Goal: Communication & Community: Answer question/provide support

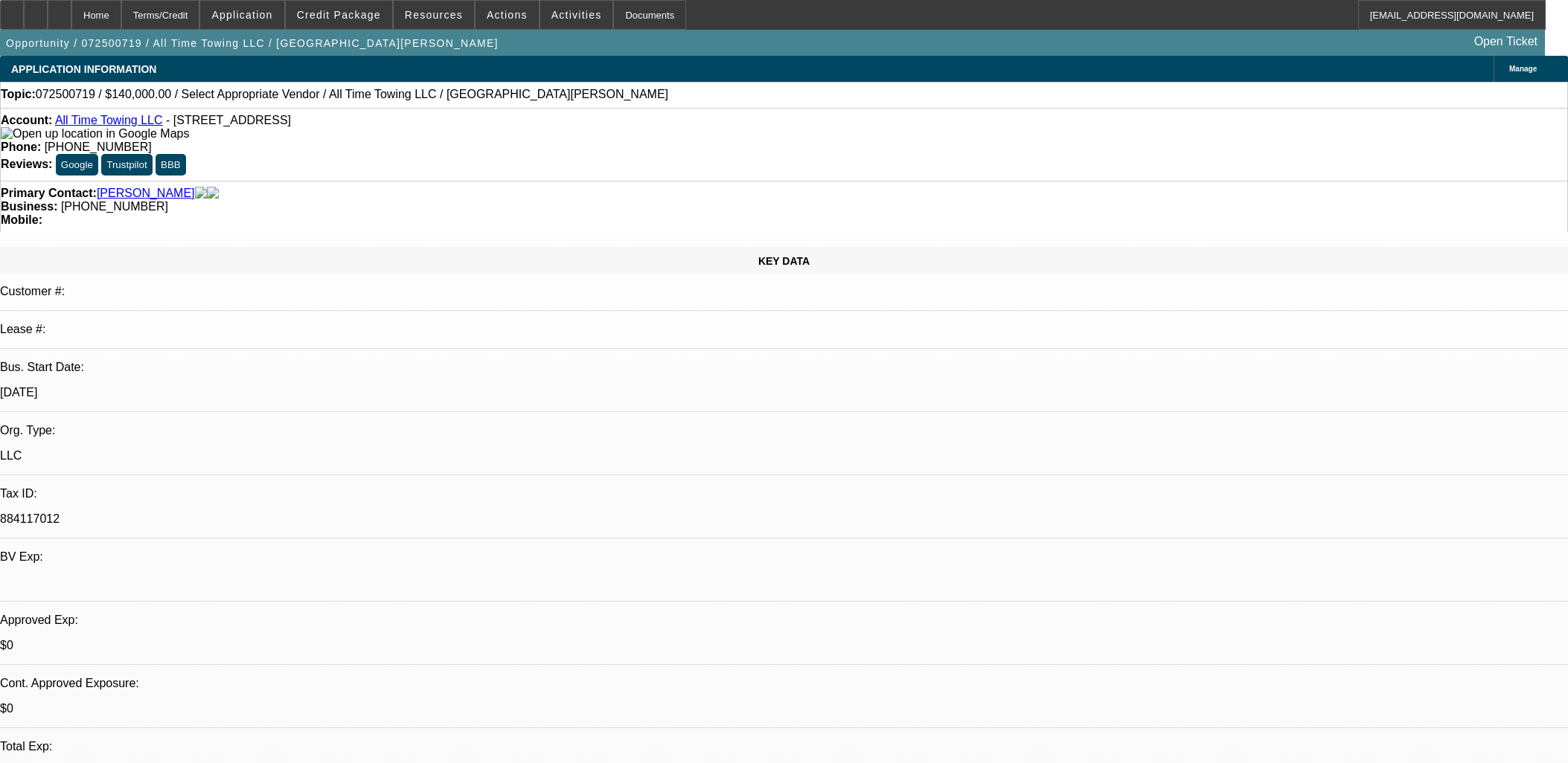
select select "0"
select select "2"
select select "0.1"
select select "4"
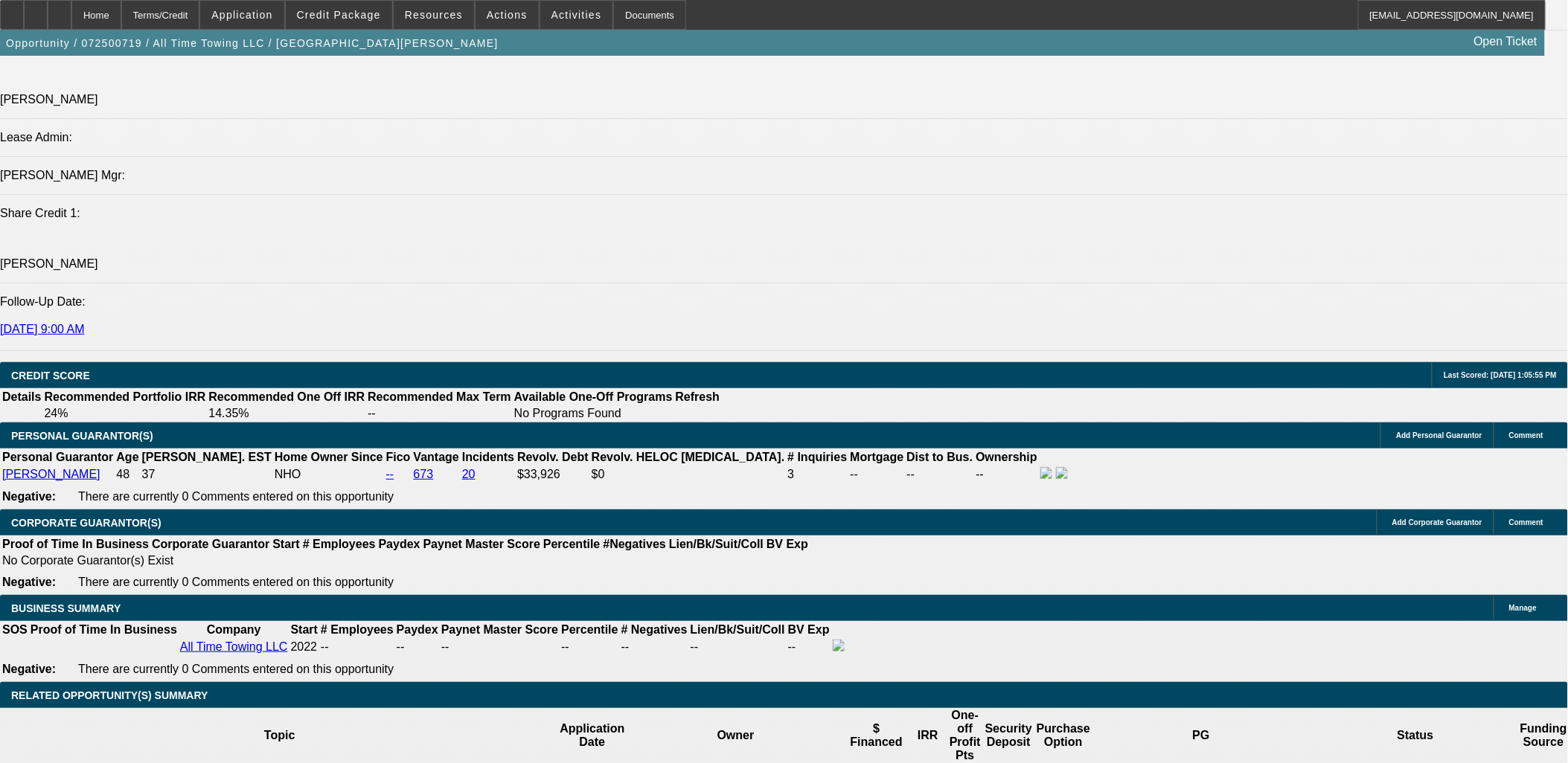
scroll to position [1983, 0]
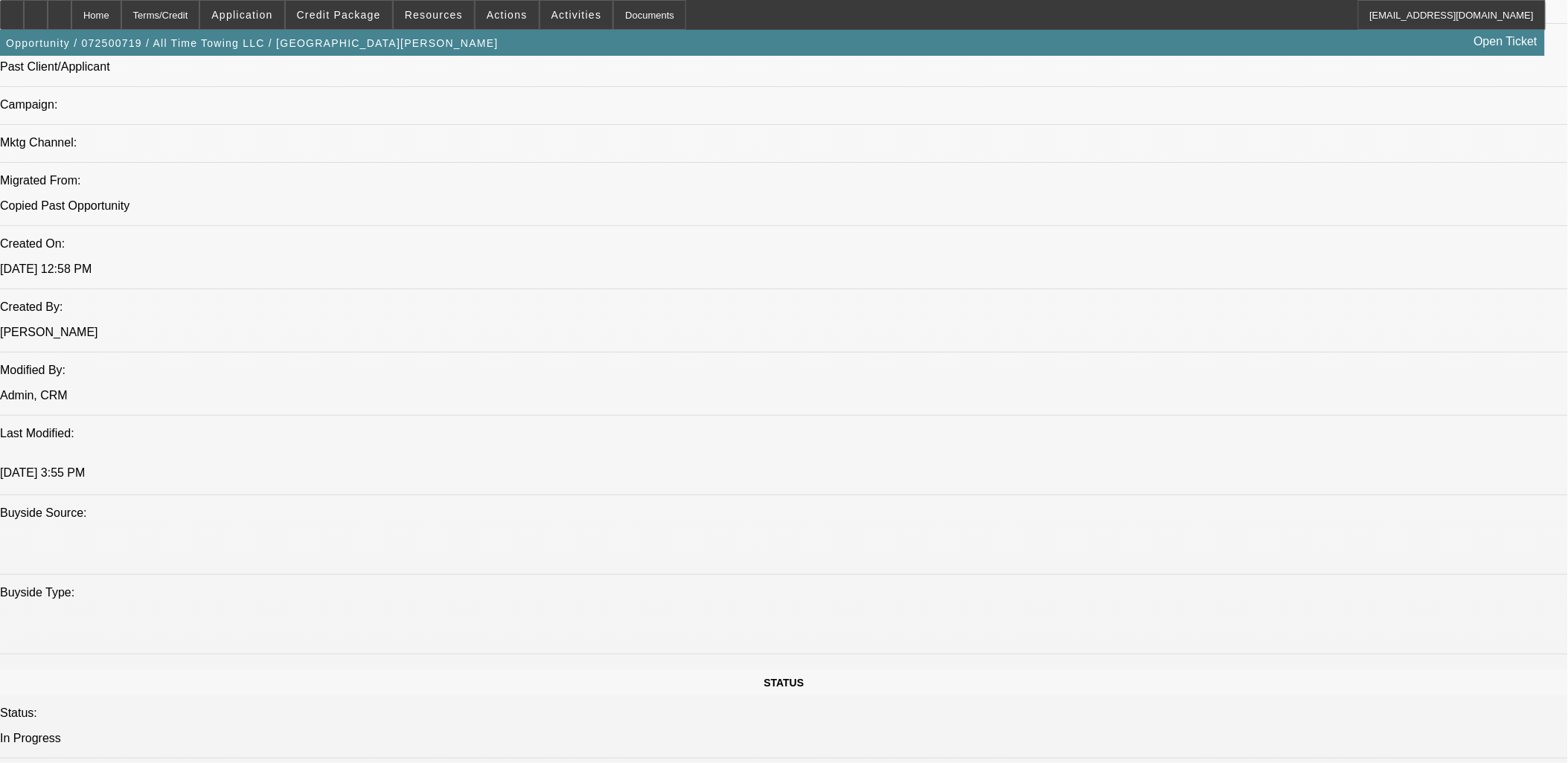
scroll to position [991, 0]
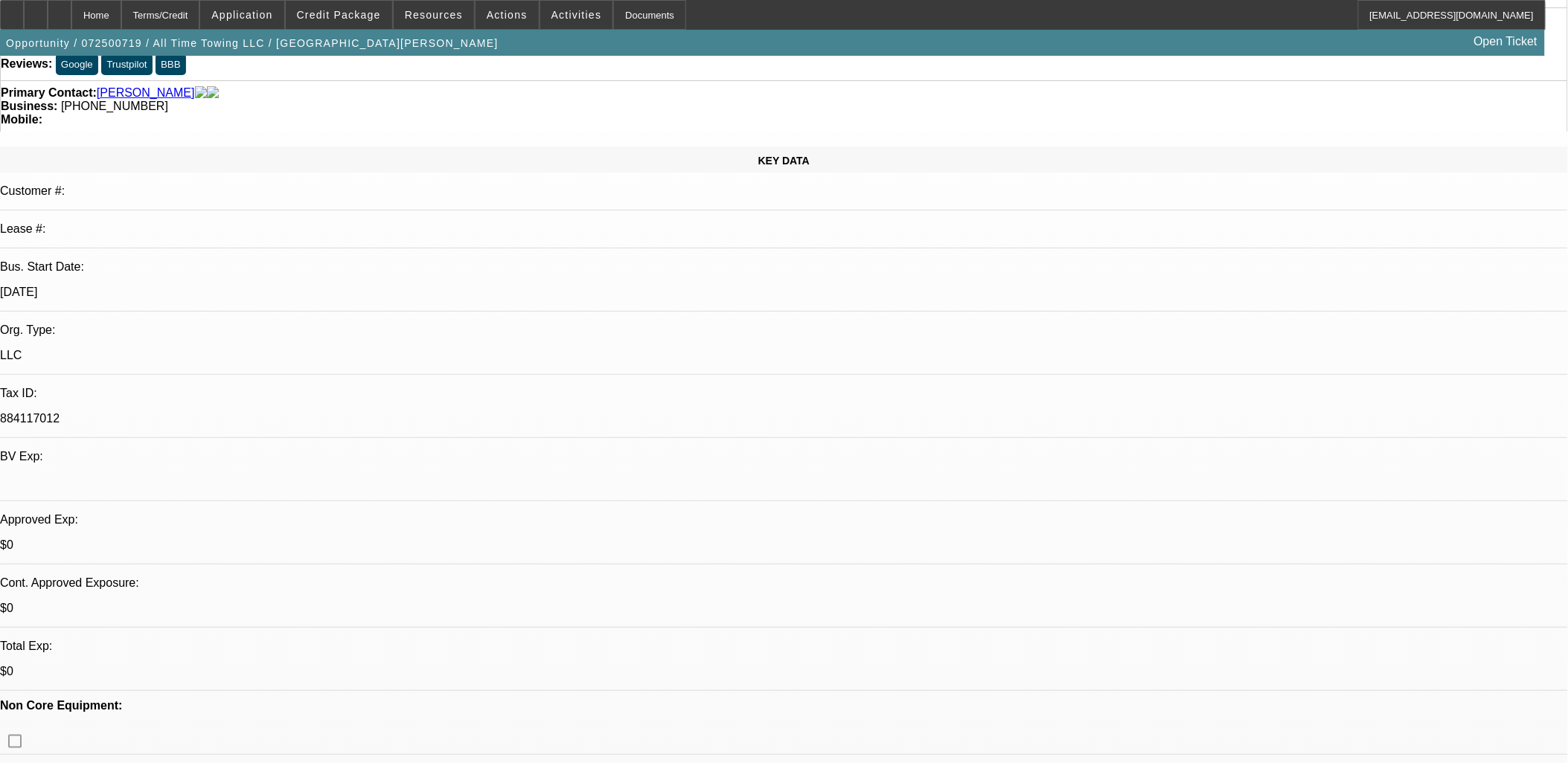
scroll to position [330, 0]
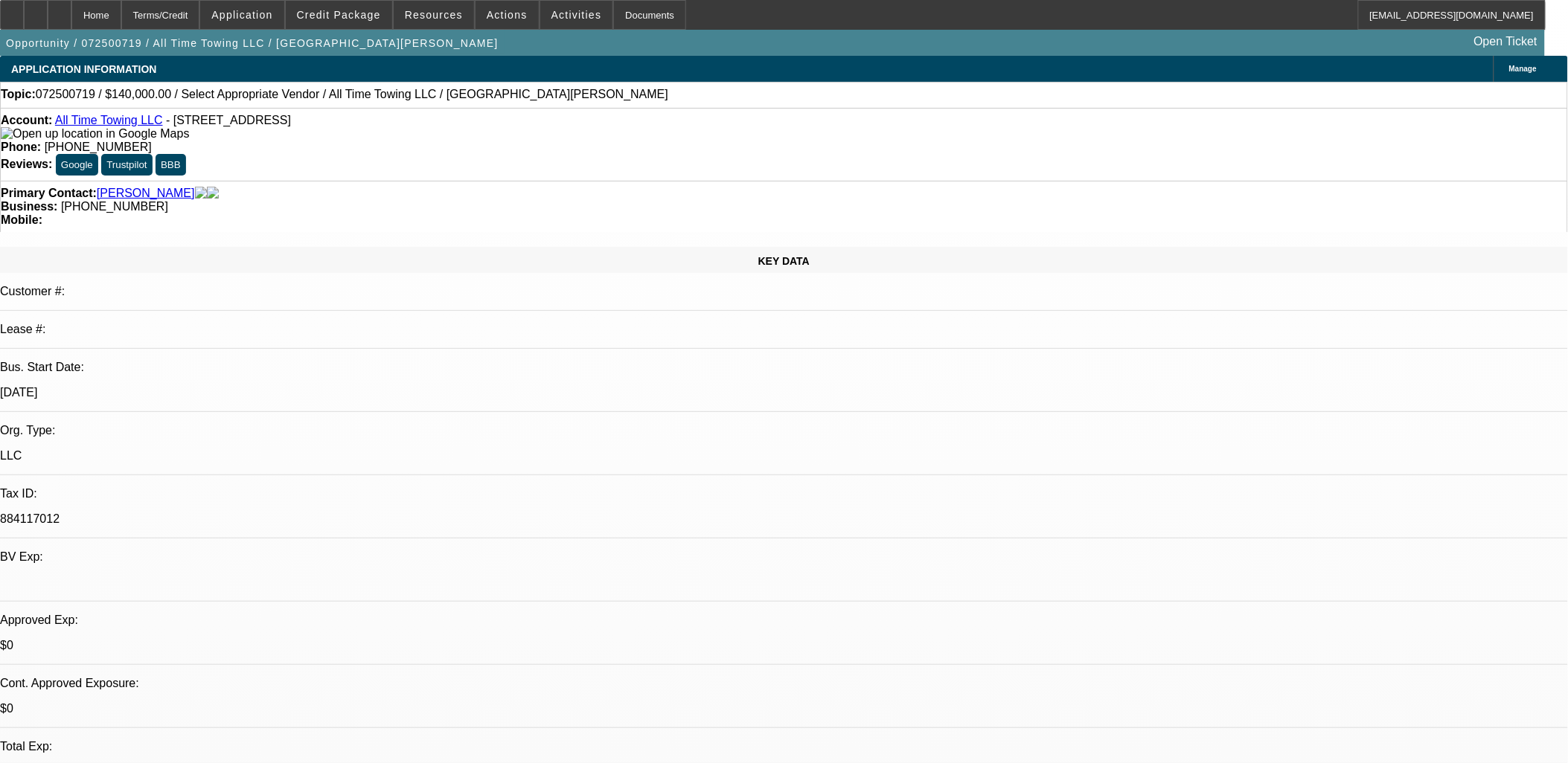
scroll to position [496, 0]
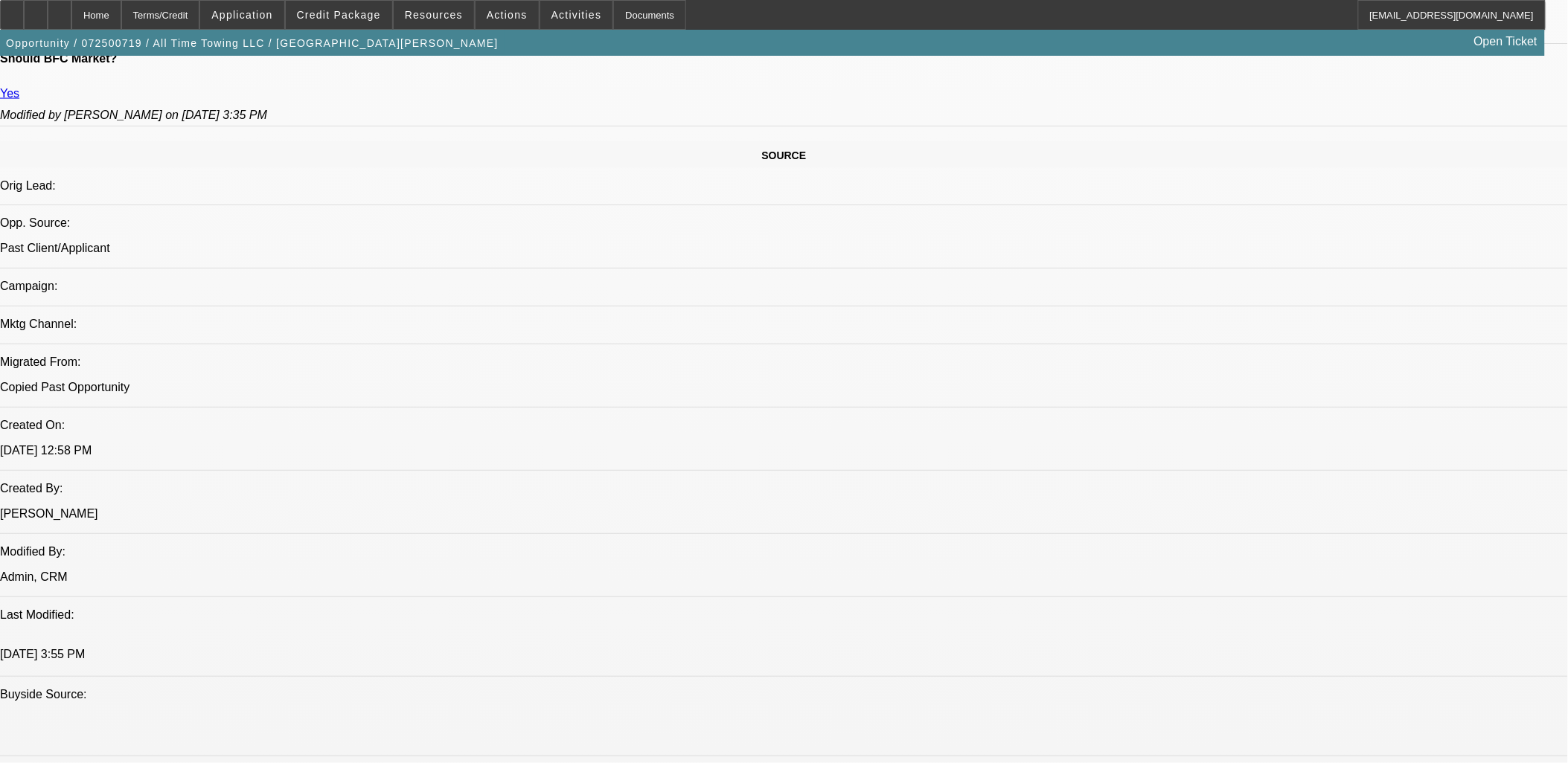
scroll to position [661, 0]
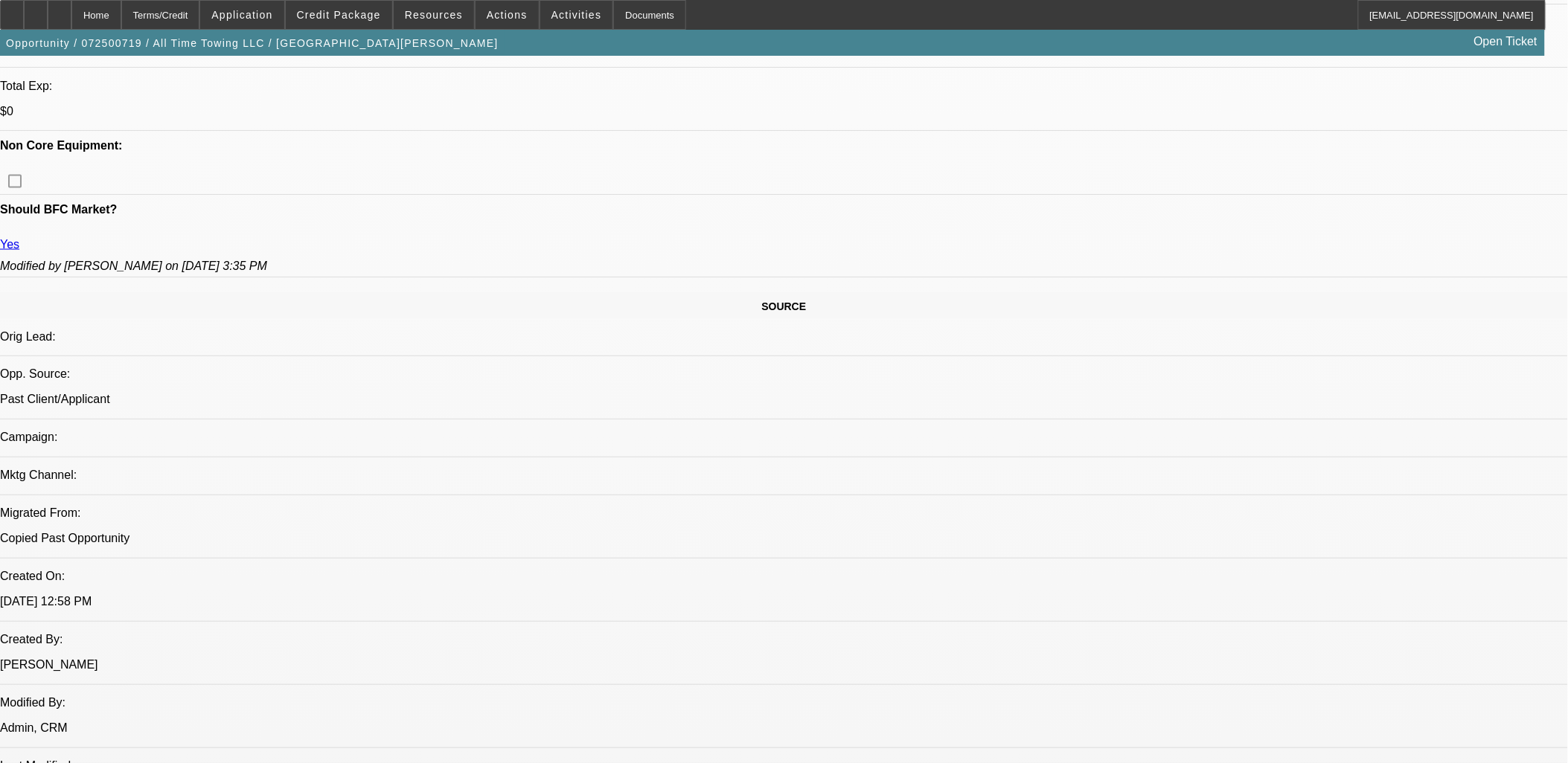
click at [552, 15] on span "Activities" at bounding box center [576, 14] width 50 height 12
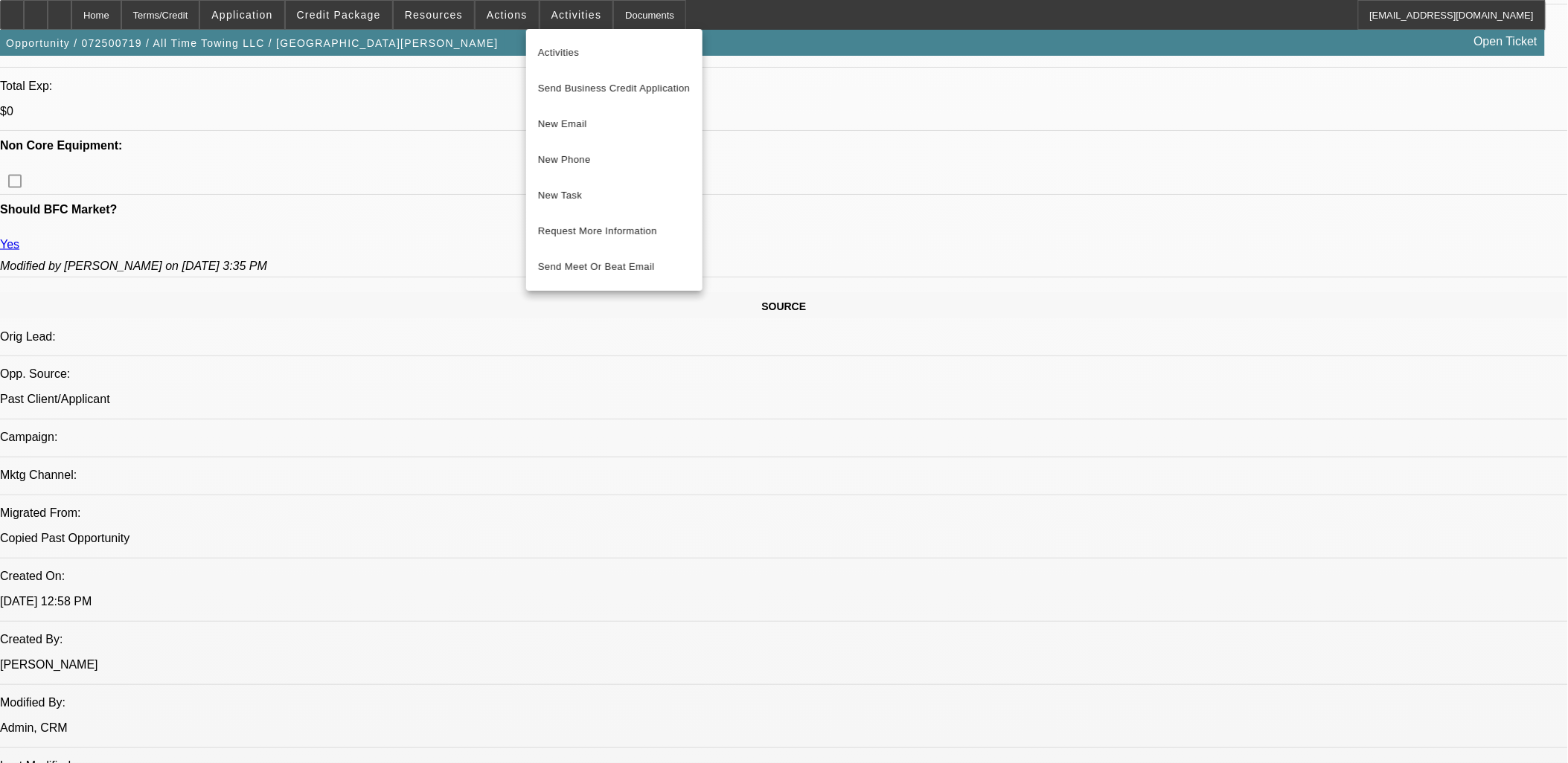
click at [439, 123] on div at bounding box center [784, 381] width 1568 height 763
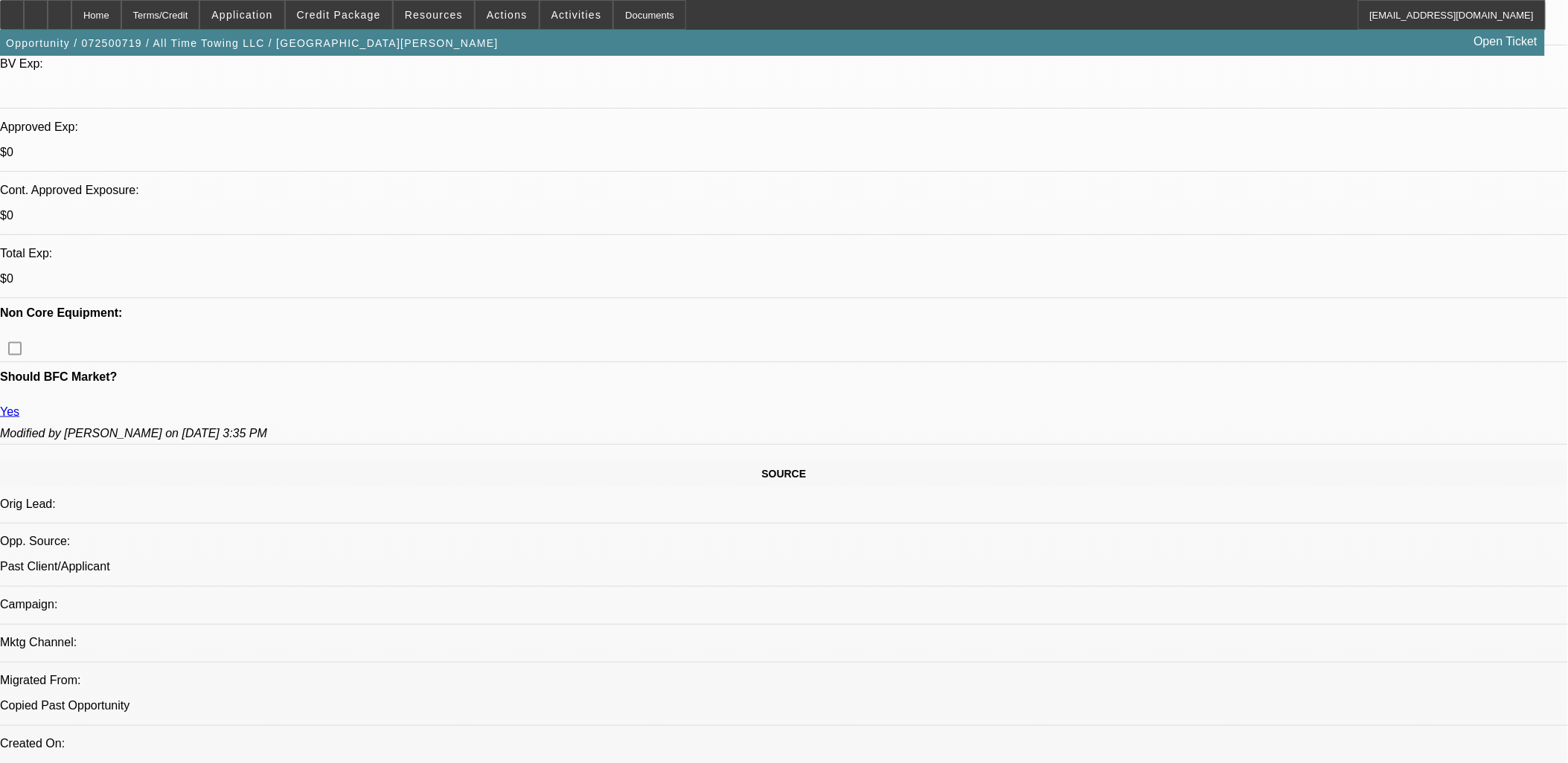
scroll to position [247, 0]
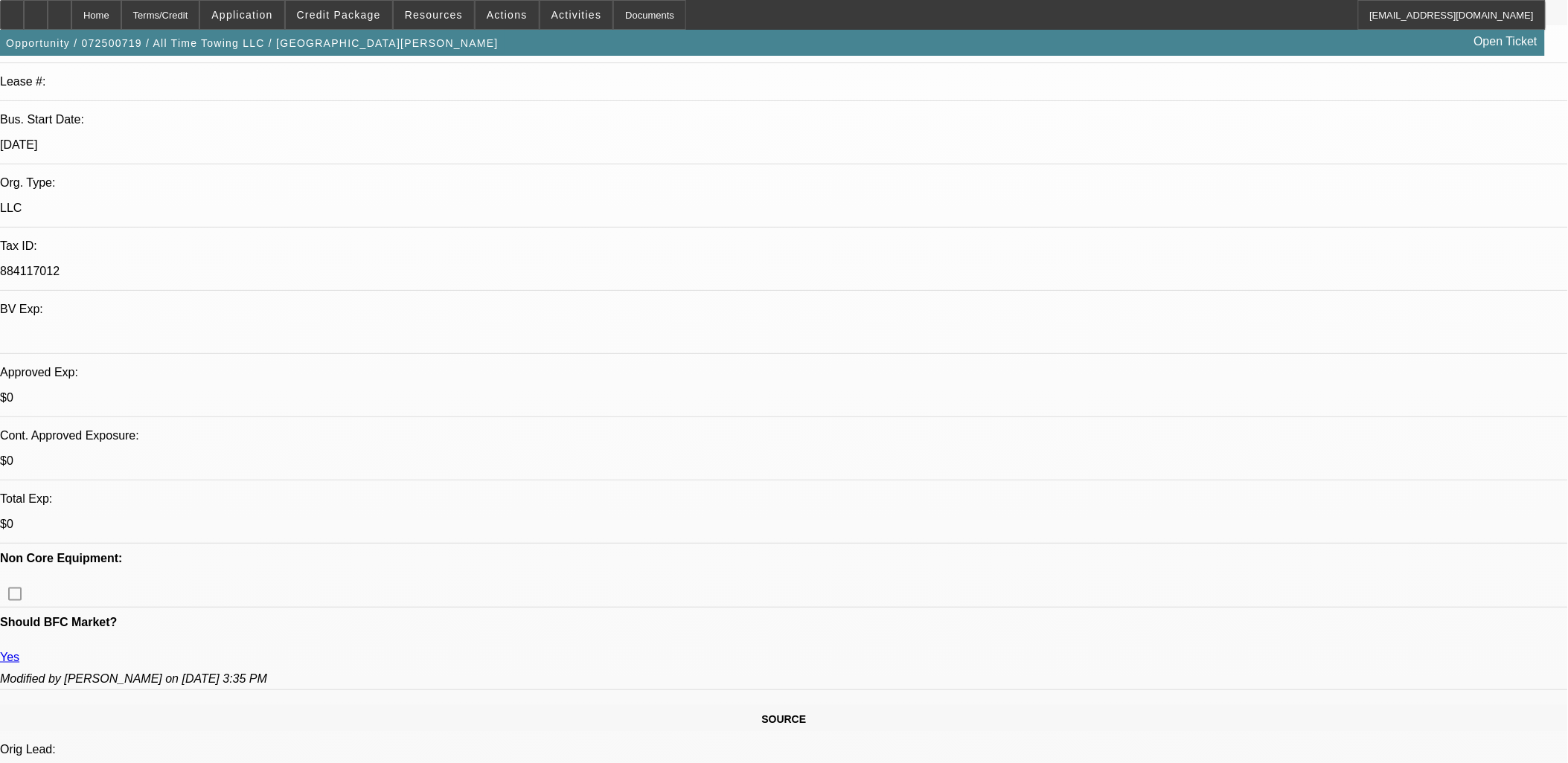
drag, startPoint x: 1320, startPoint y: 680, endPoint x: 1104, endPoint y: 578, distance: 238.9
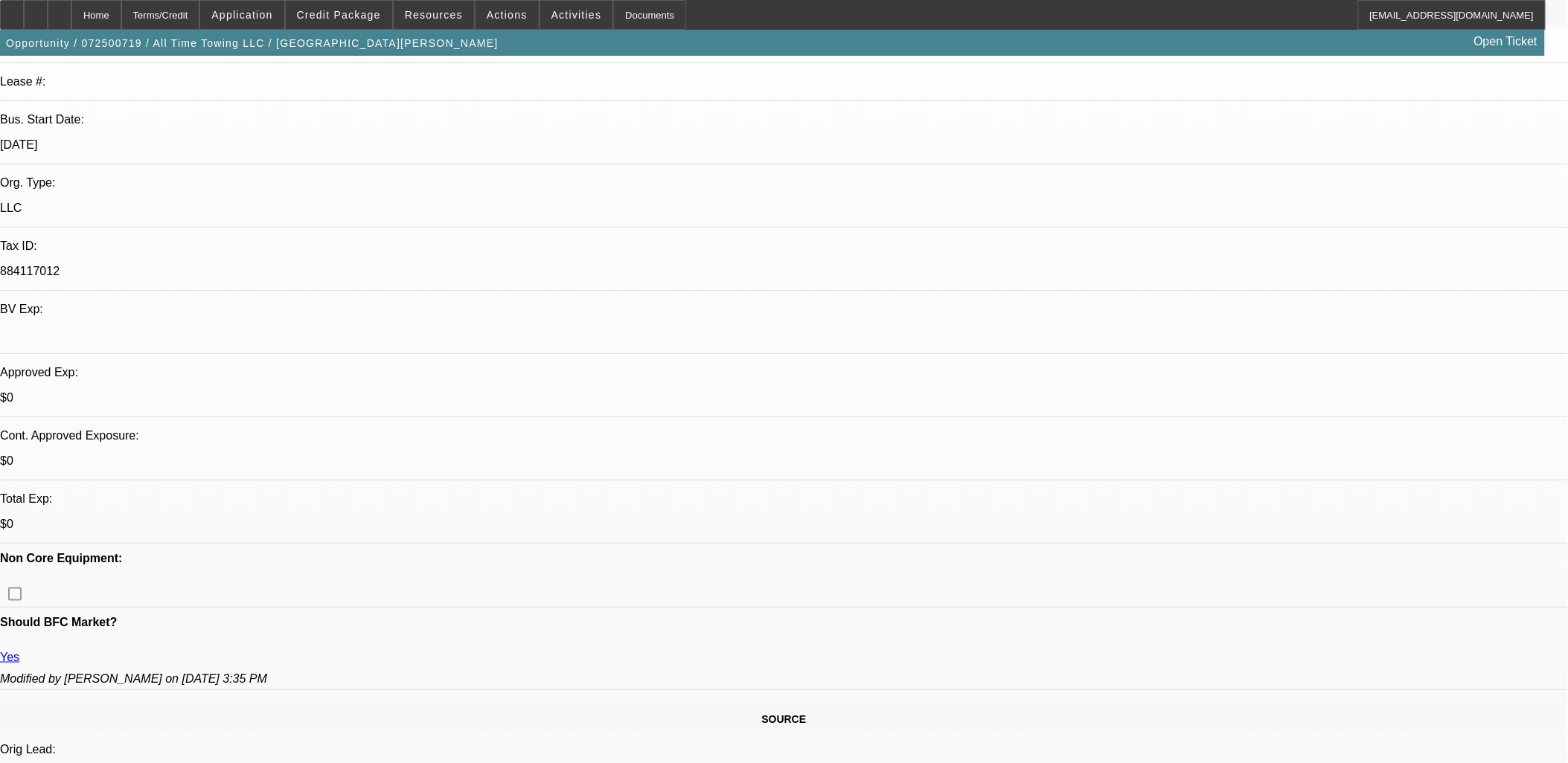
drag, startPoint x: 1104, startPoint y: 578, endPoint x: 1120, endPoint y: 579, distance: 16.0
copy td "Joseph, Thank you for applying for financing through Beacon Funding Corporation…"
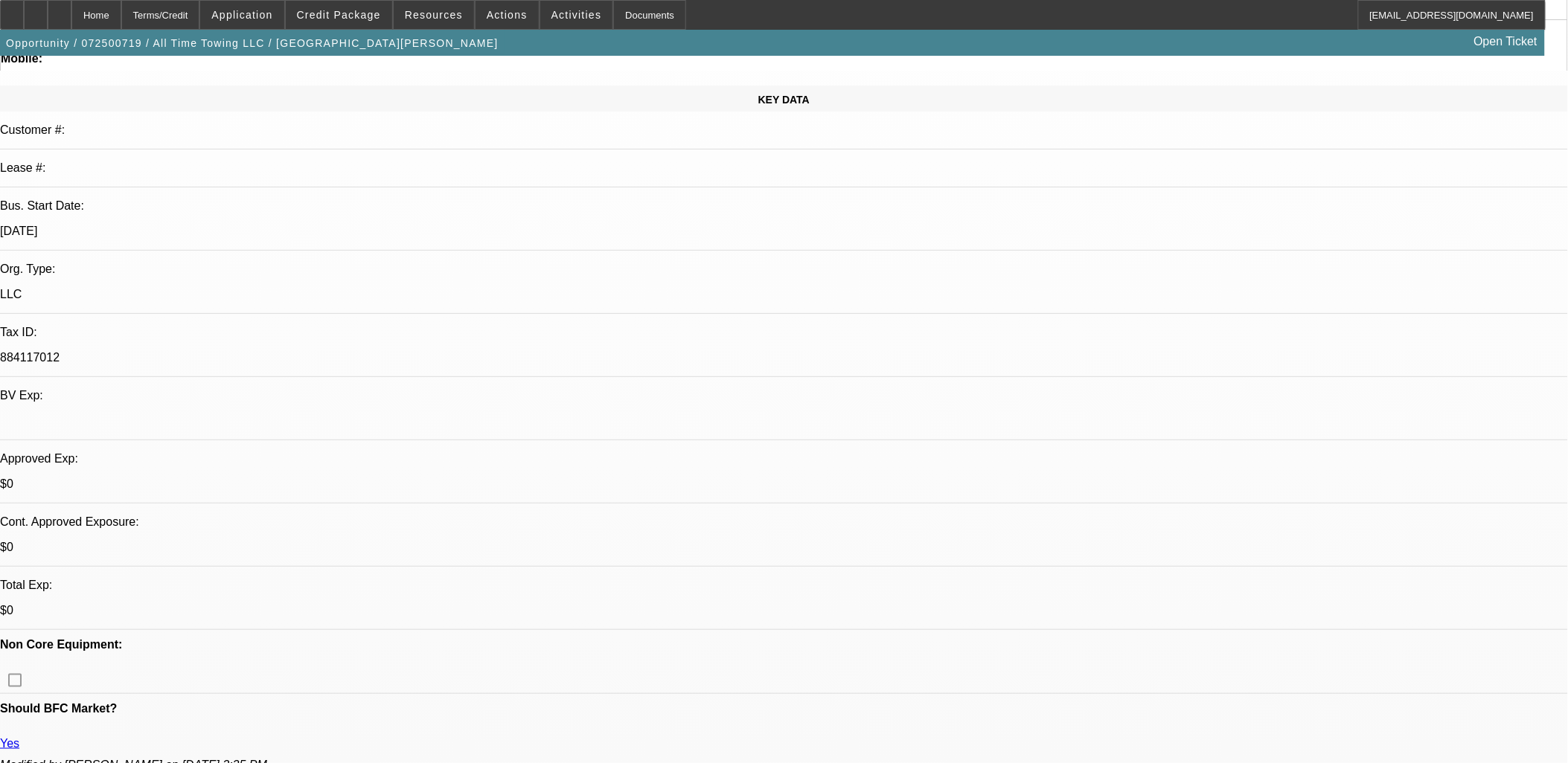
scroll to position [0, 0]
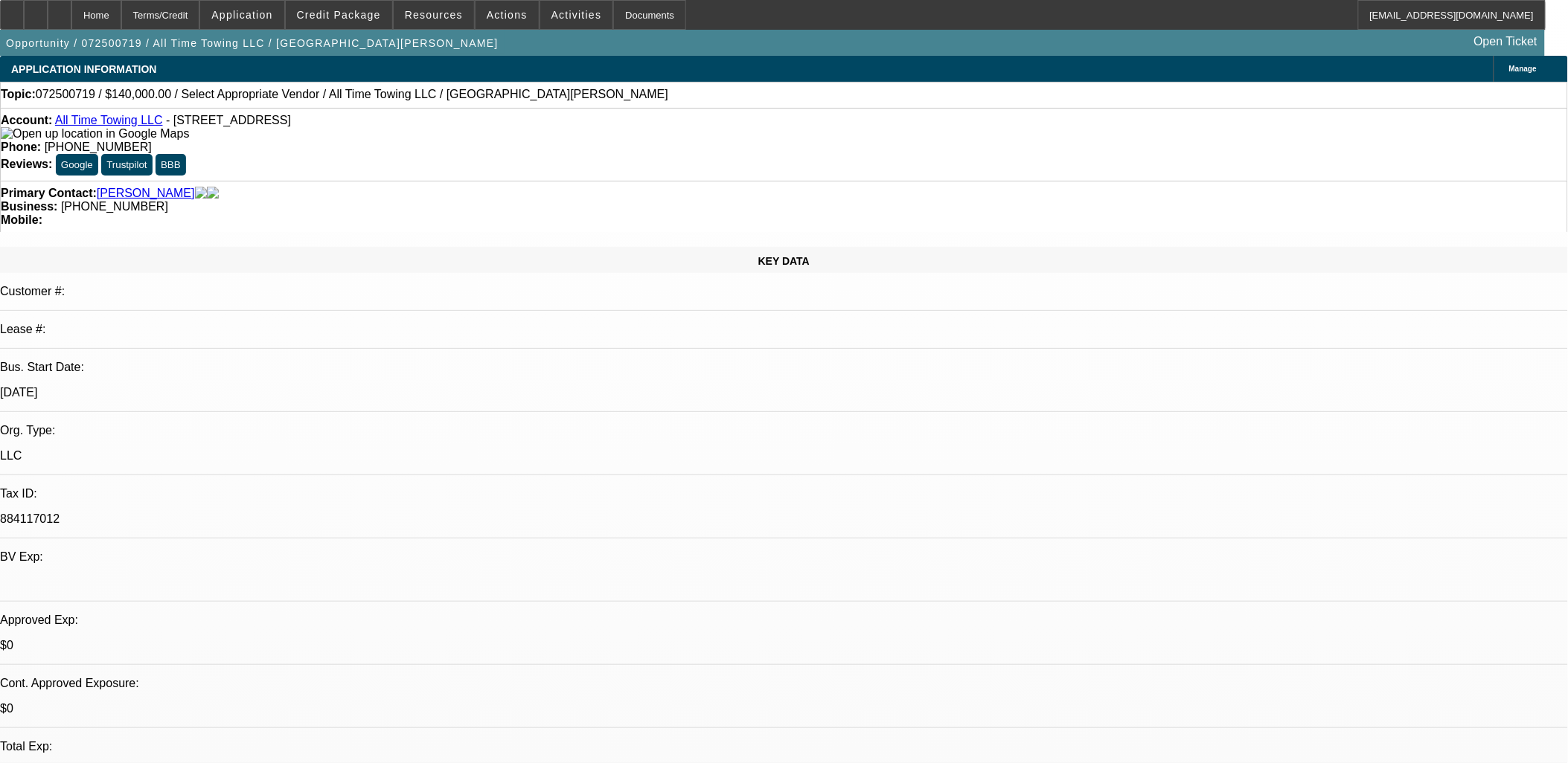
drag, startPoint x: 970, startPoint y: 302, endPoint x: 1011, endPoint y: 250, distance: 66.2
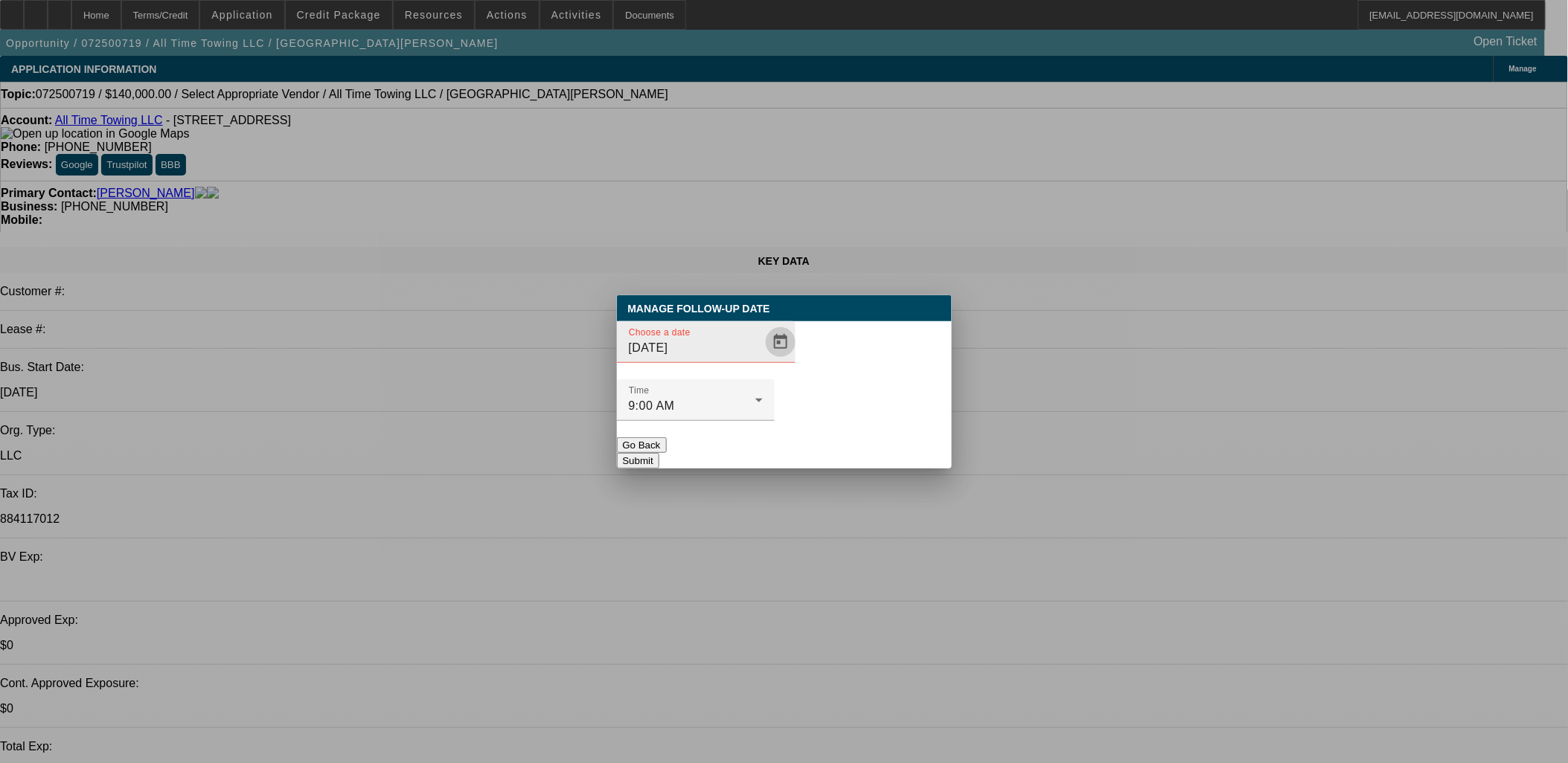
click at [762, 360] on span "Open calendar" at bounding box center [780, 342] width 36 height 36
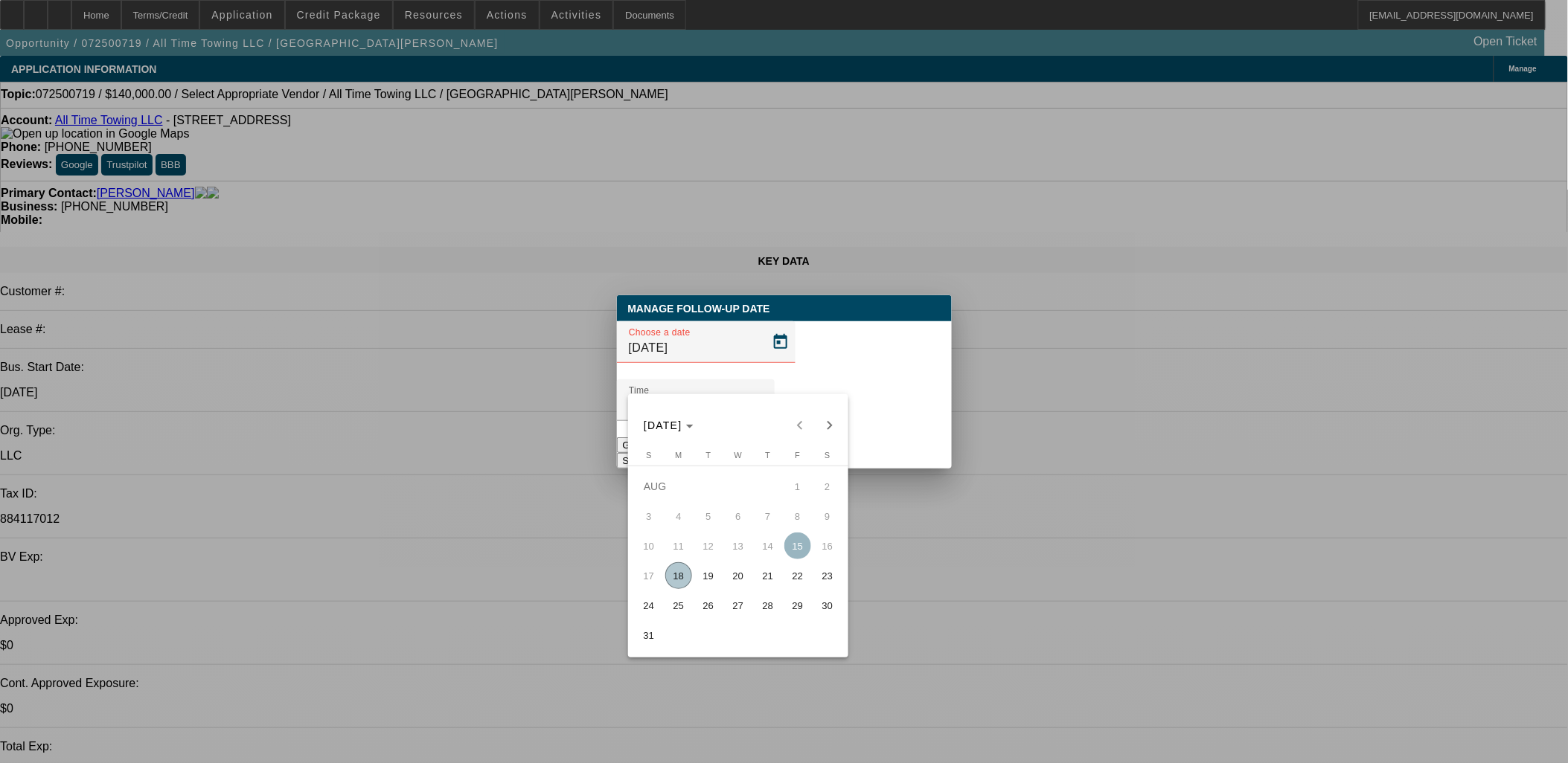
click at [762, 581] on span "21" at bounding box center [768, 575] width 27 height 27
type input "8/21/2025"
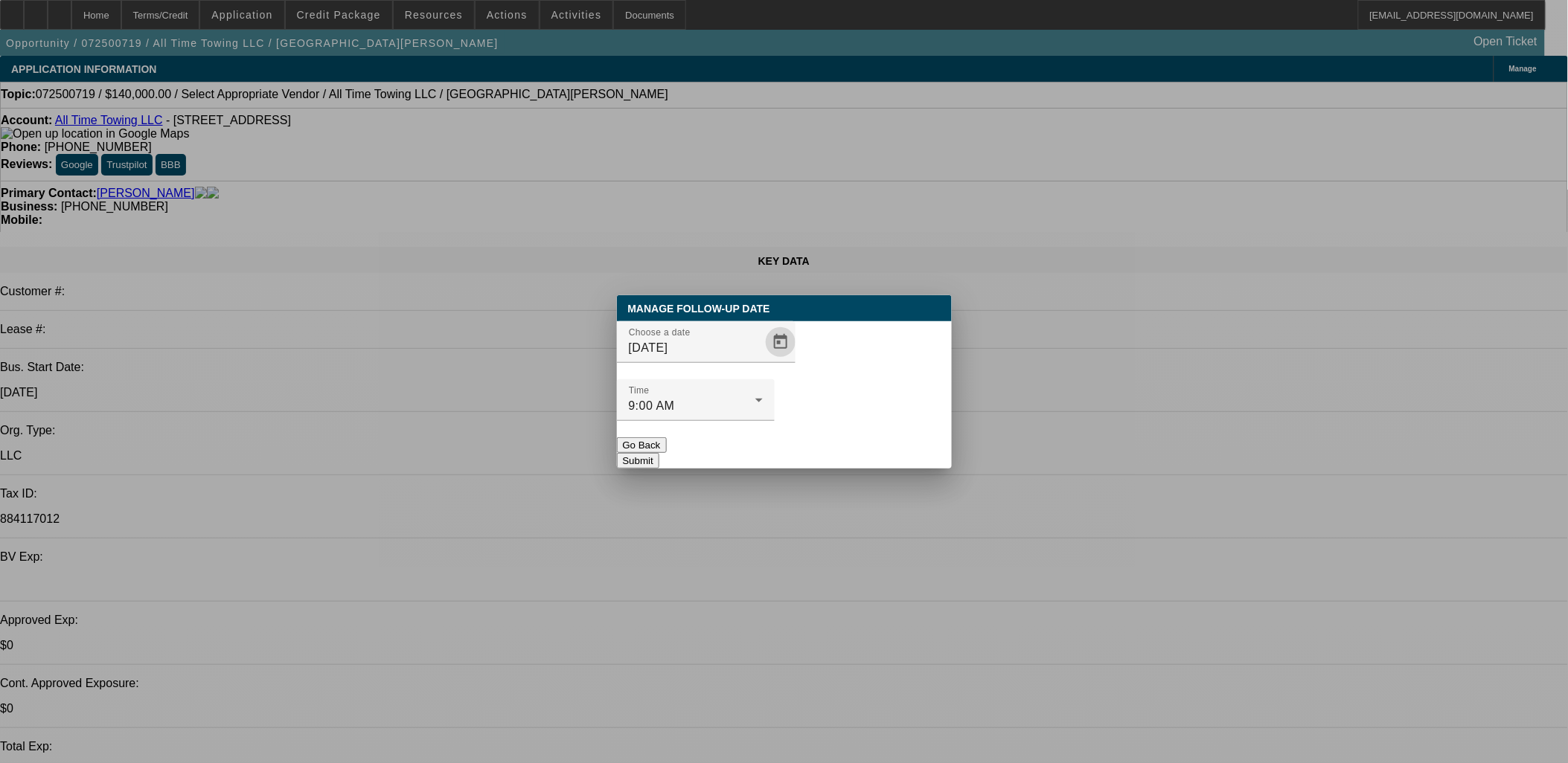
click at [659, 453] on button "Submit" at bounding box center [638, 461] width 43 height 15
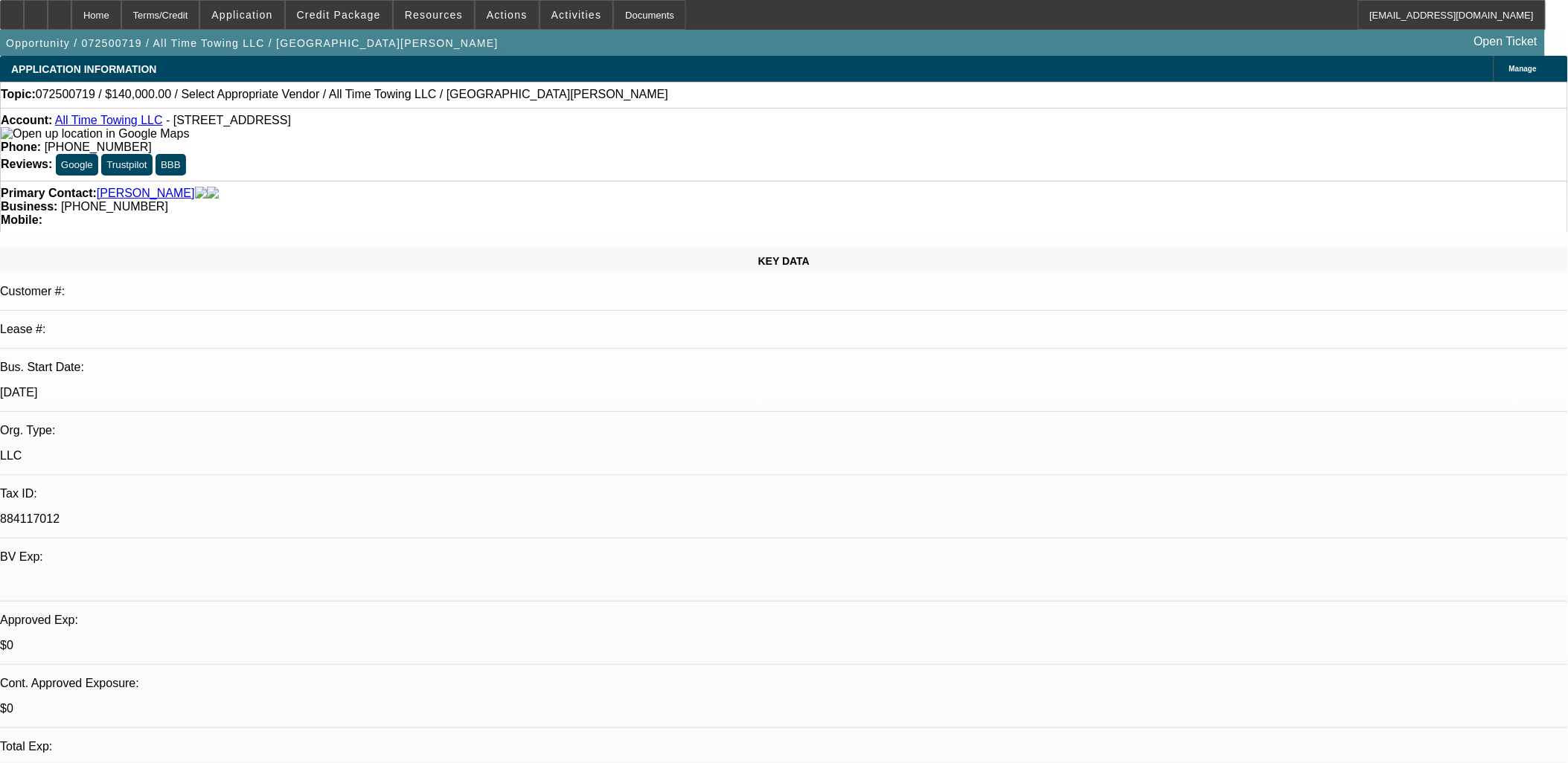
radio input "true"
type textarea "tt Joe, found a 2015 F550 with 11k original miles... req'd specs and banks"
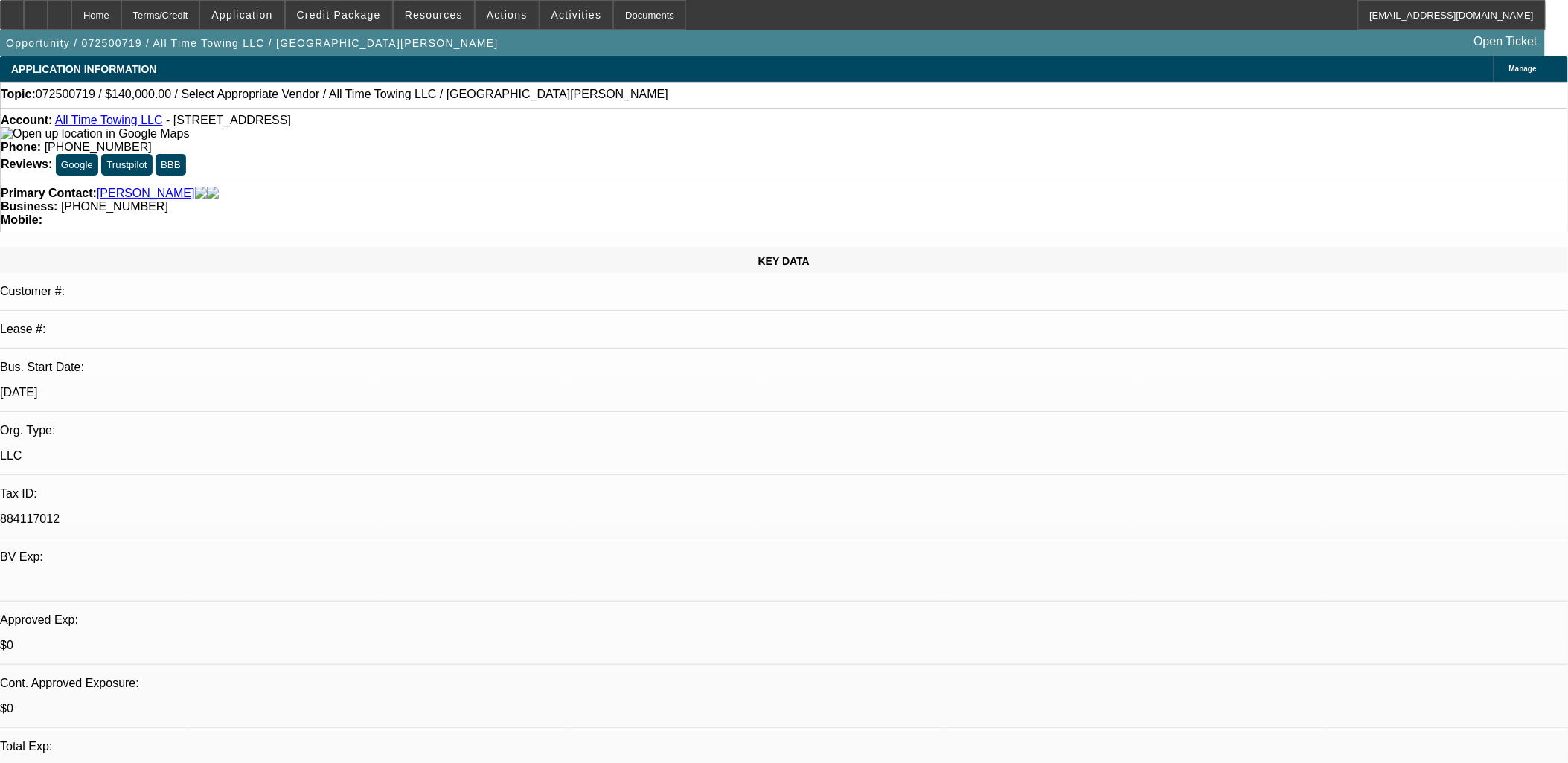
radio input "true"
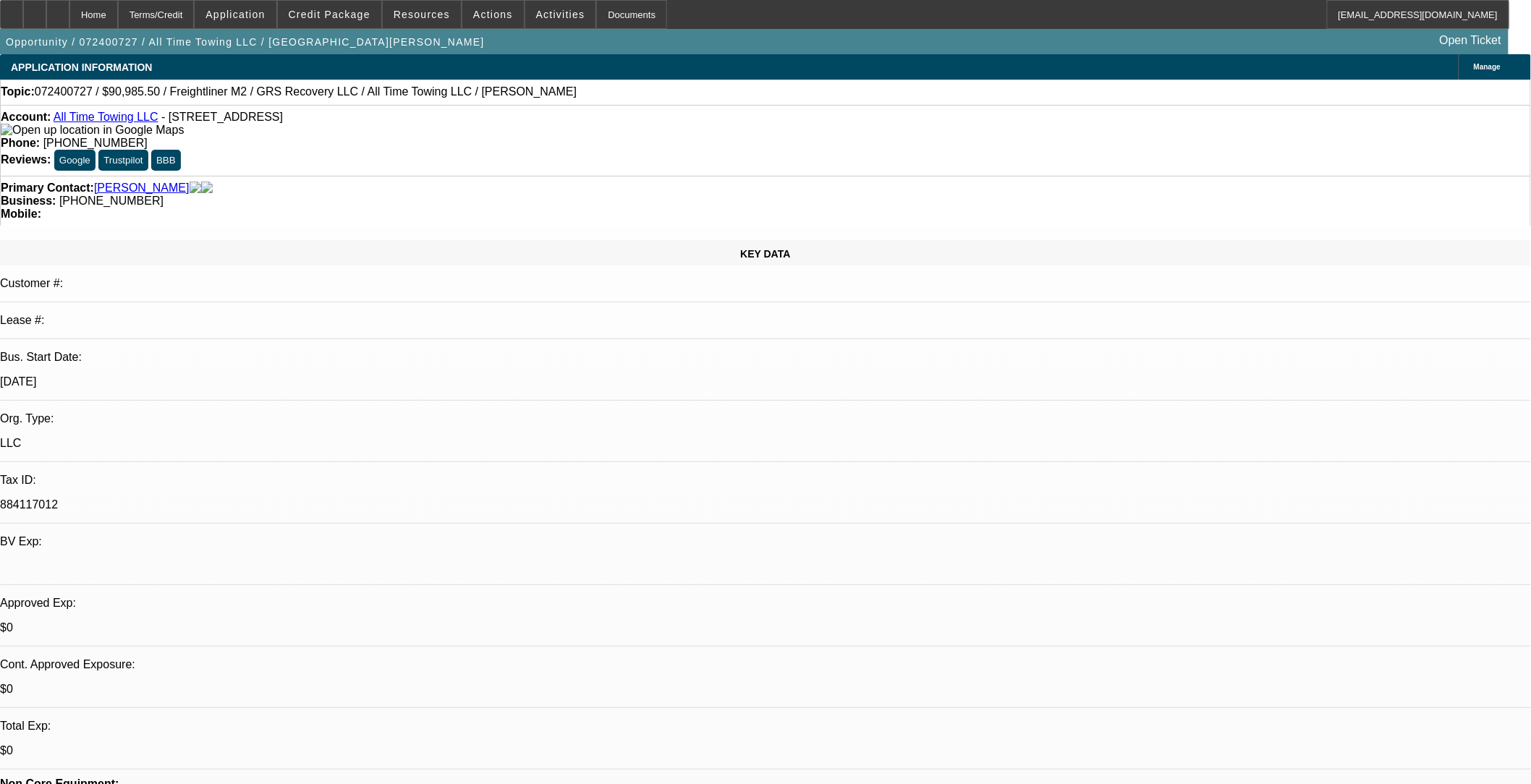
select select "0"
select select "0.1"
select select "2"
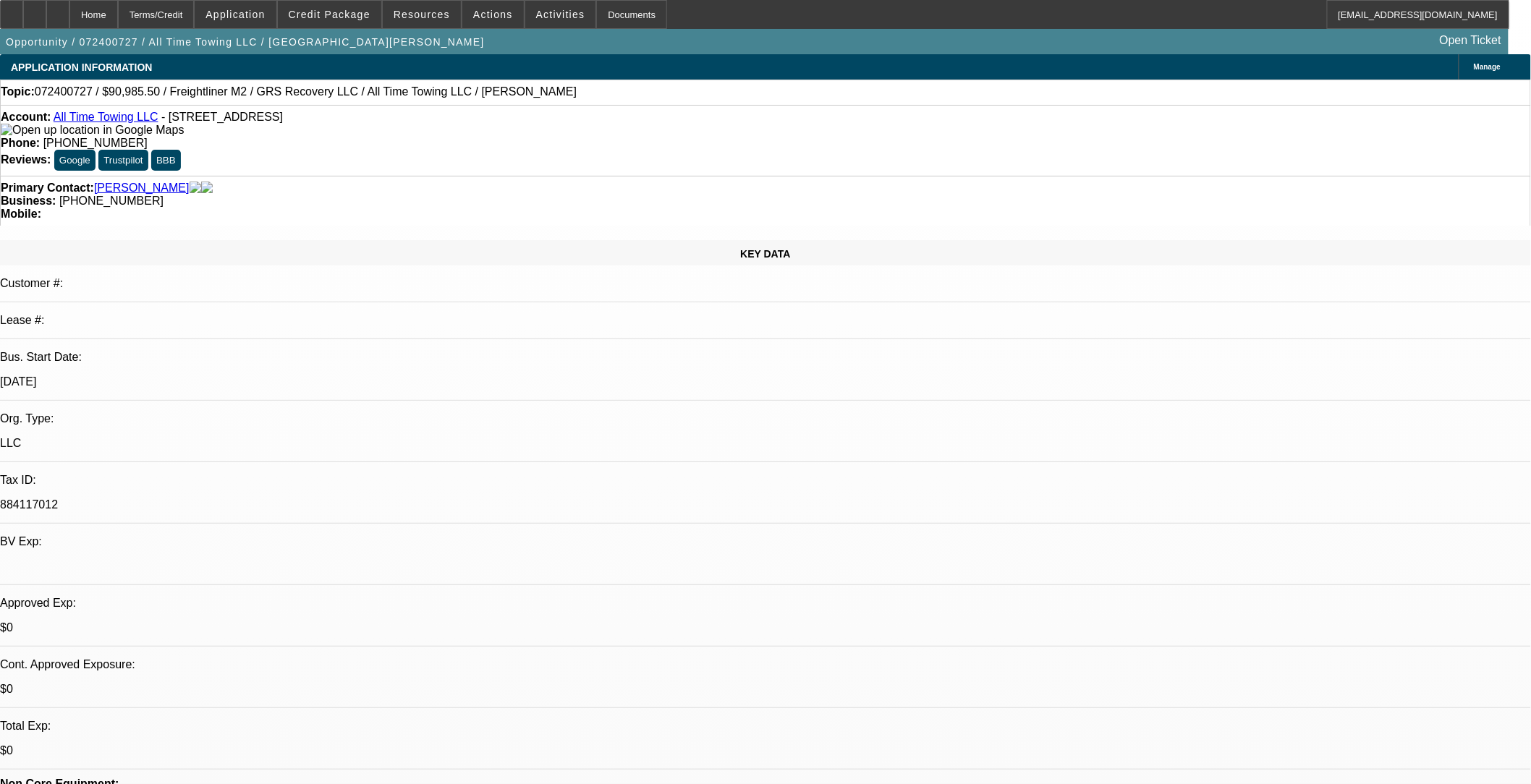
select select "0"
select select "2"
select select "0"
select select "0.1"
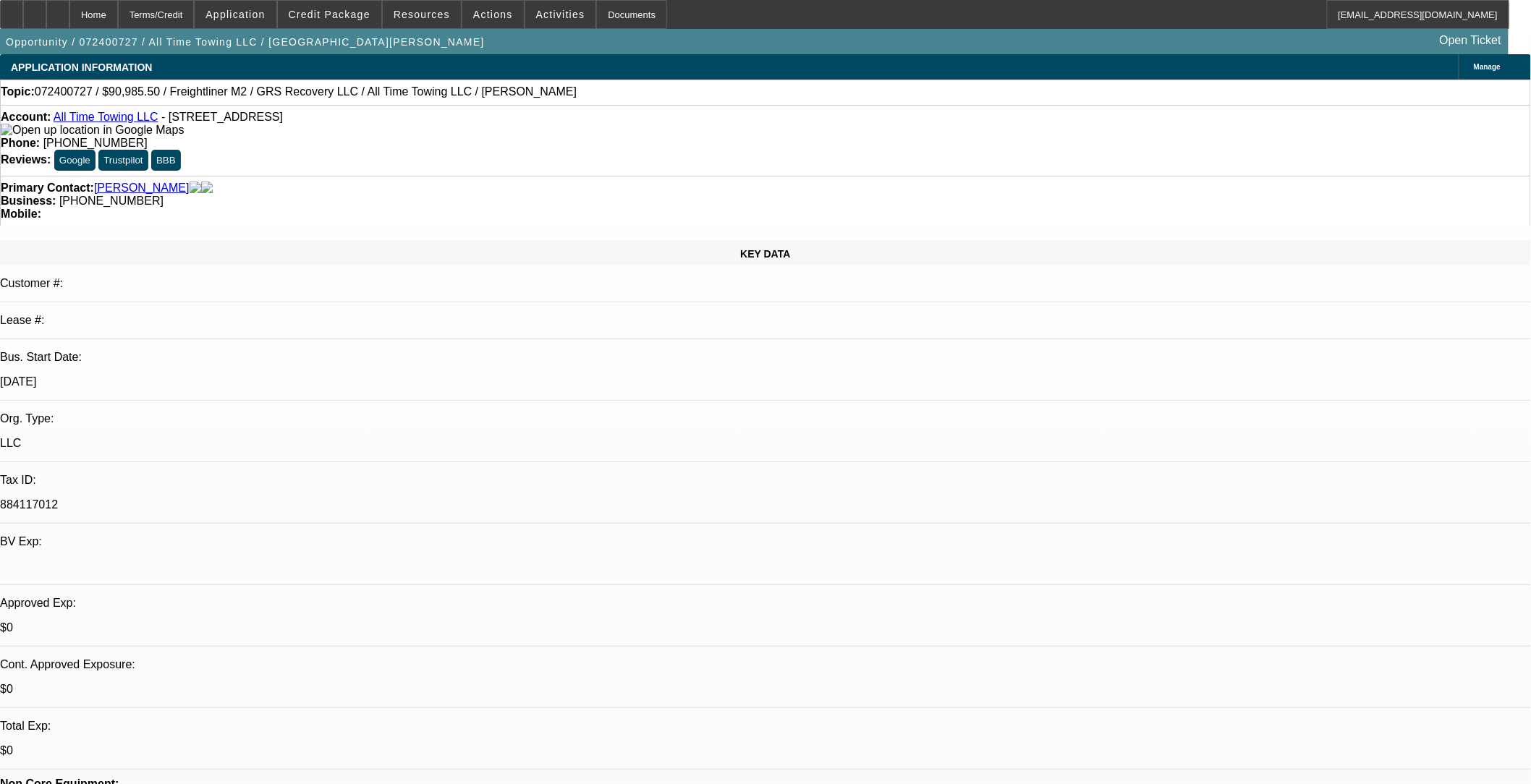
select select "2"
select select "0"
select select "1"
select select "3"
select select "6"
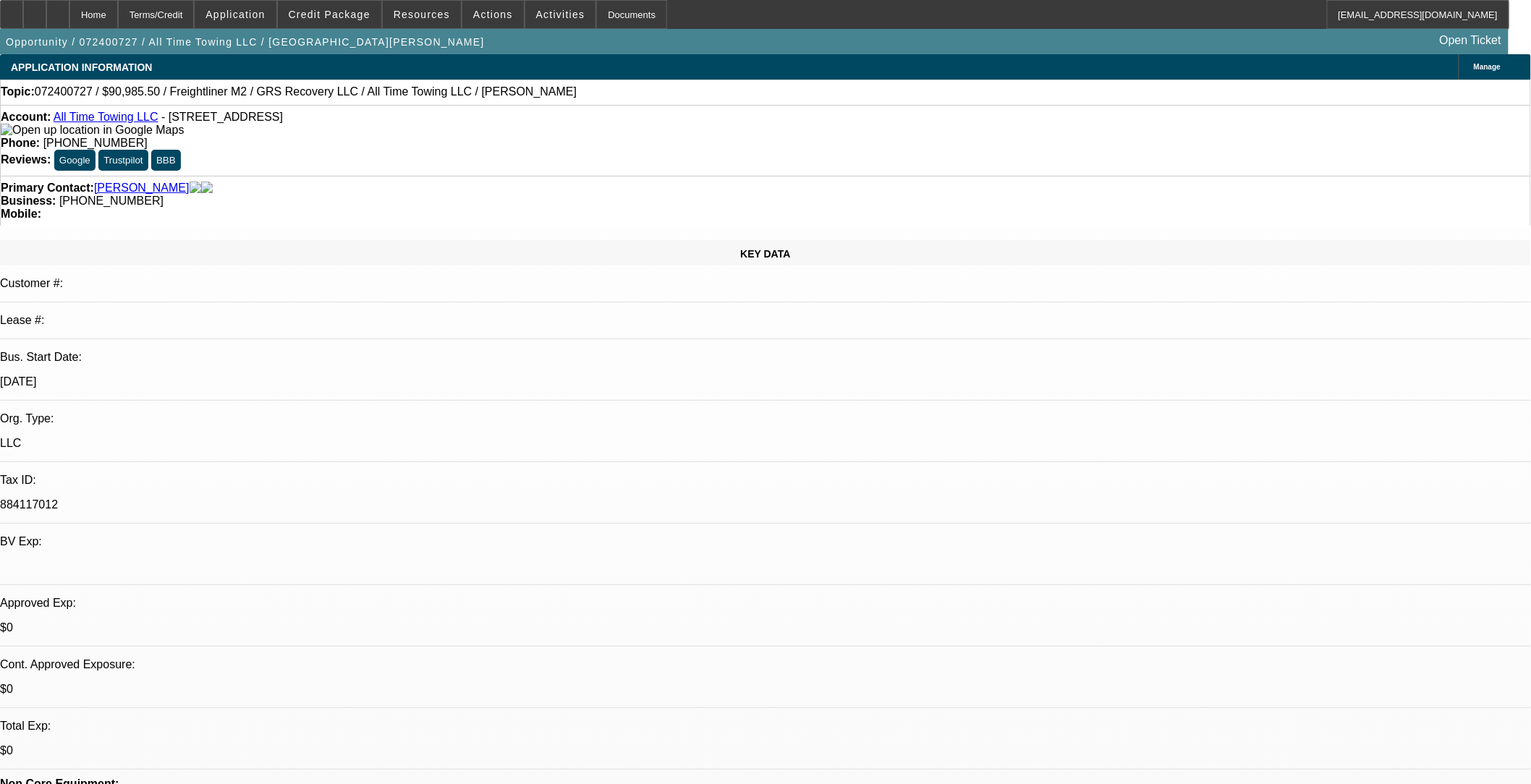
select select "1"
select select "2"
select select "6"
select select "1"
select select "2"
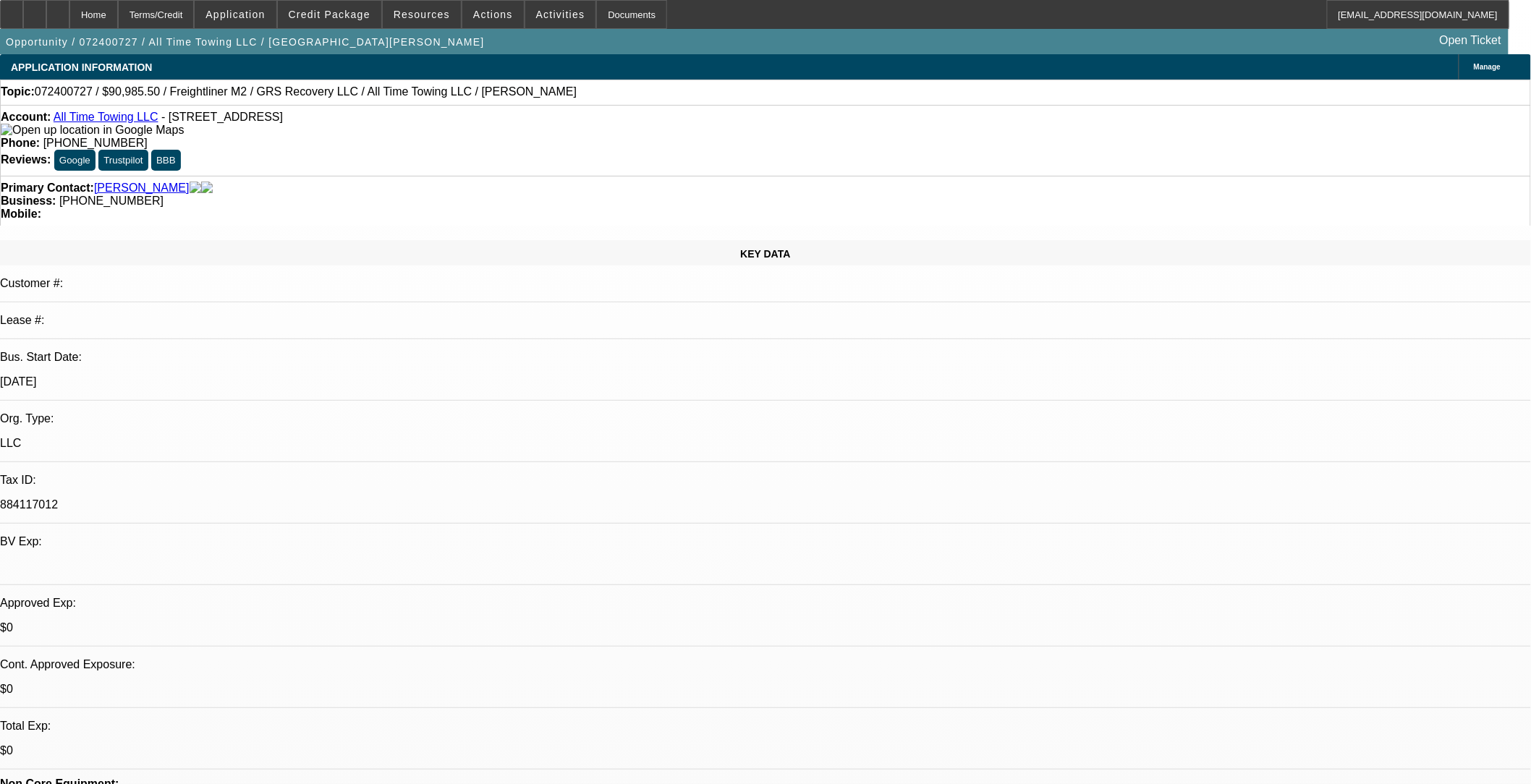
select select "6"
select select "1"
select select "2"
select select "6"
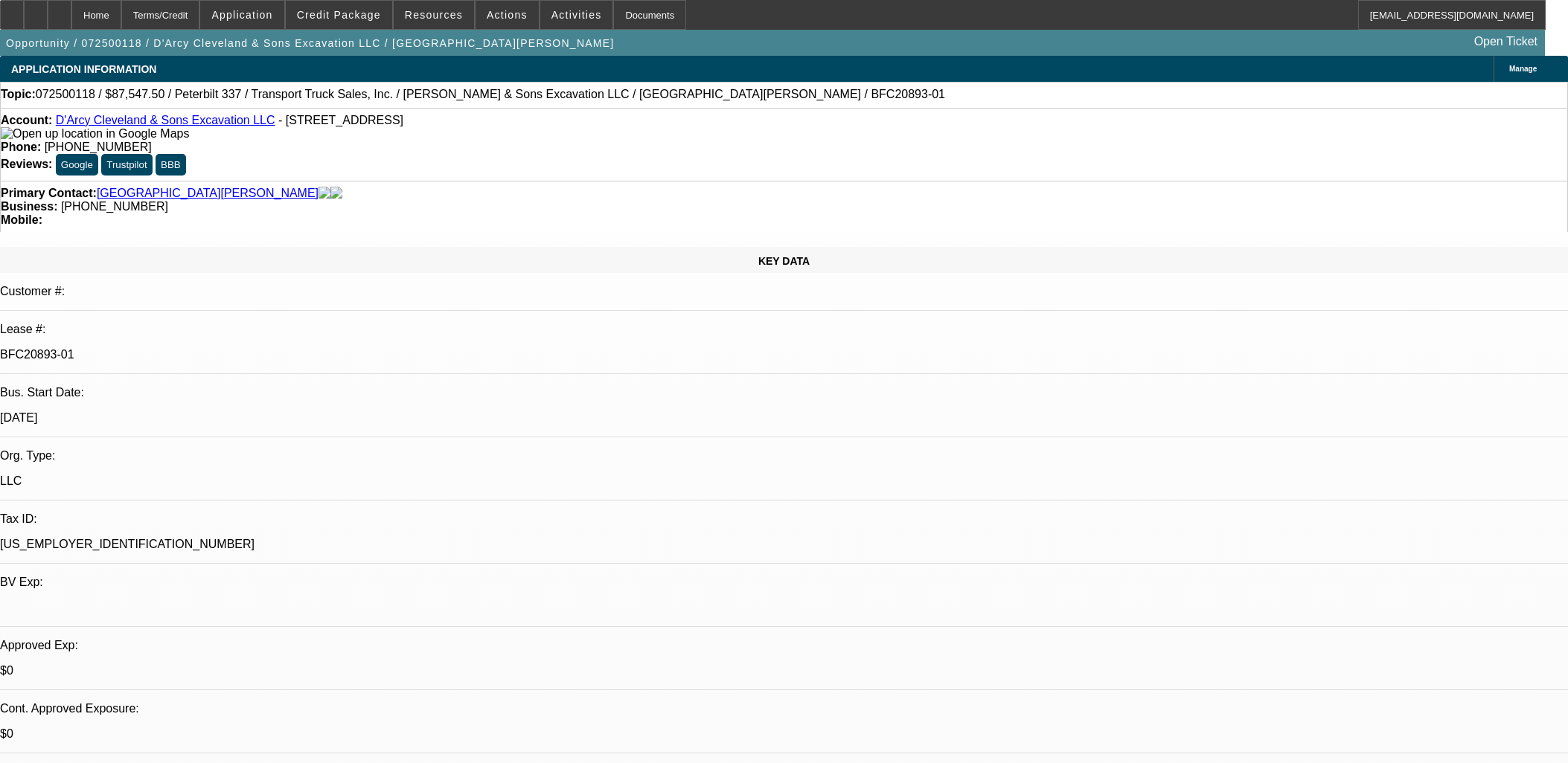
select select "0"
select select "2"
select select "0"
select select "6"
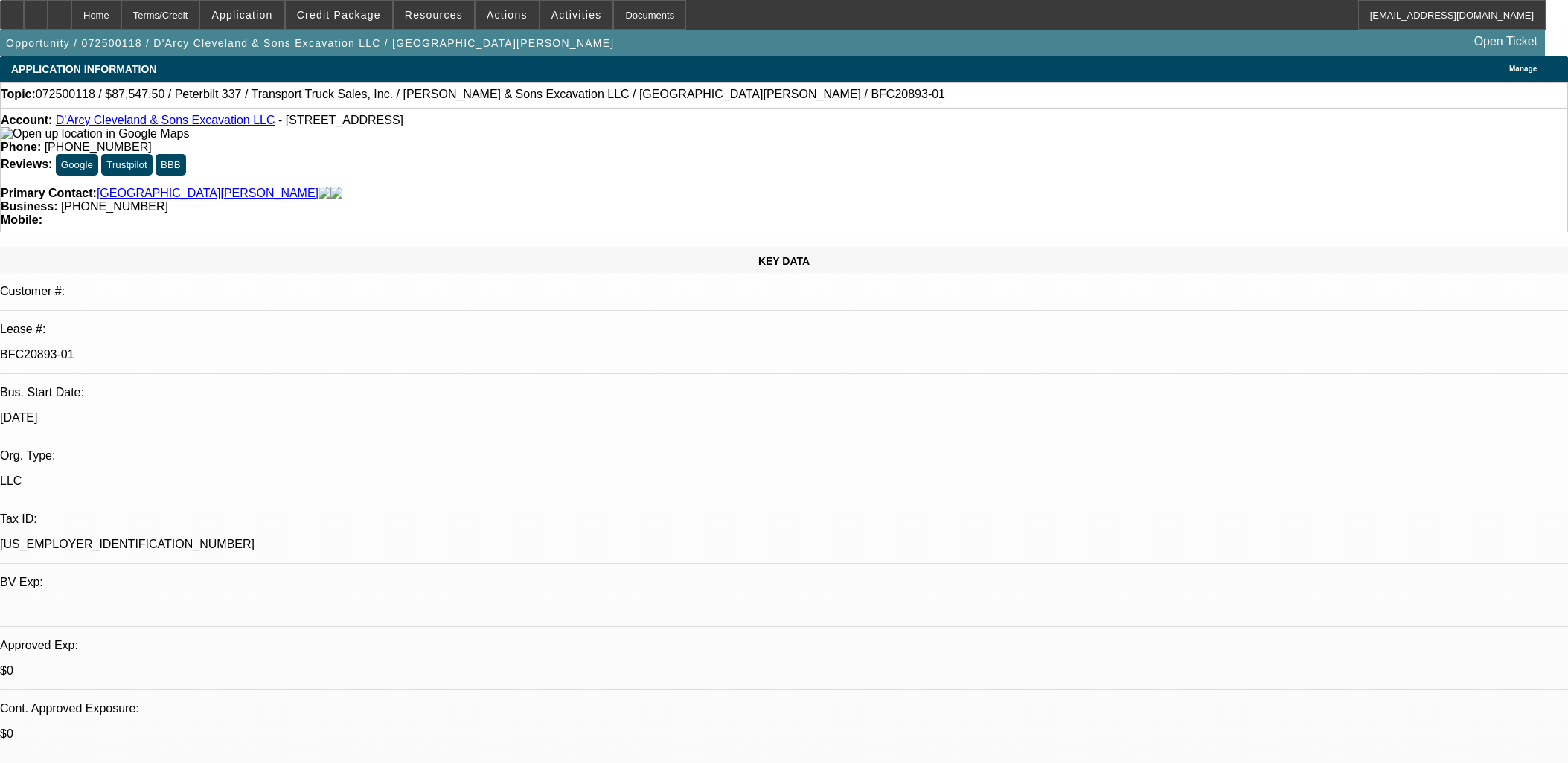
select select "0"
select select "2"
select select "0"
select select "6"
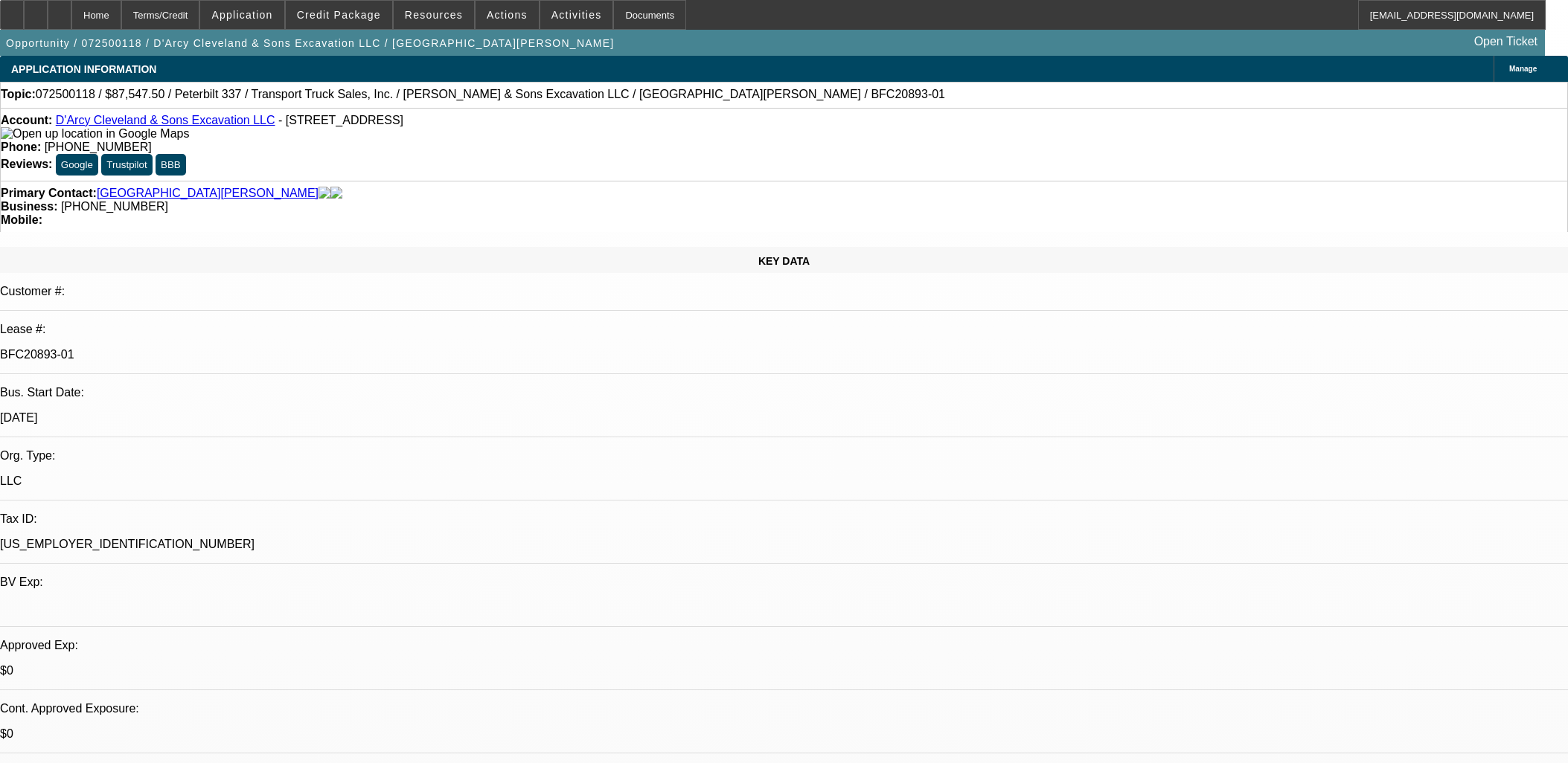
select select "2"
select select "0"
select select "6"
select select "0.1"
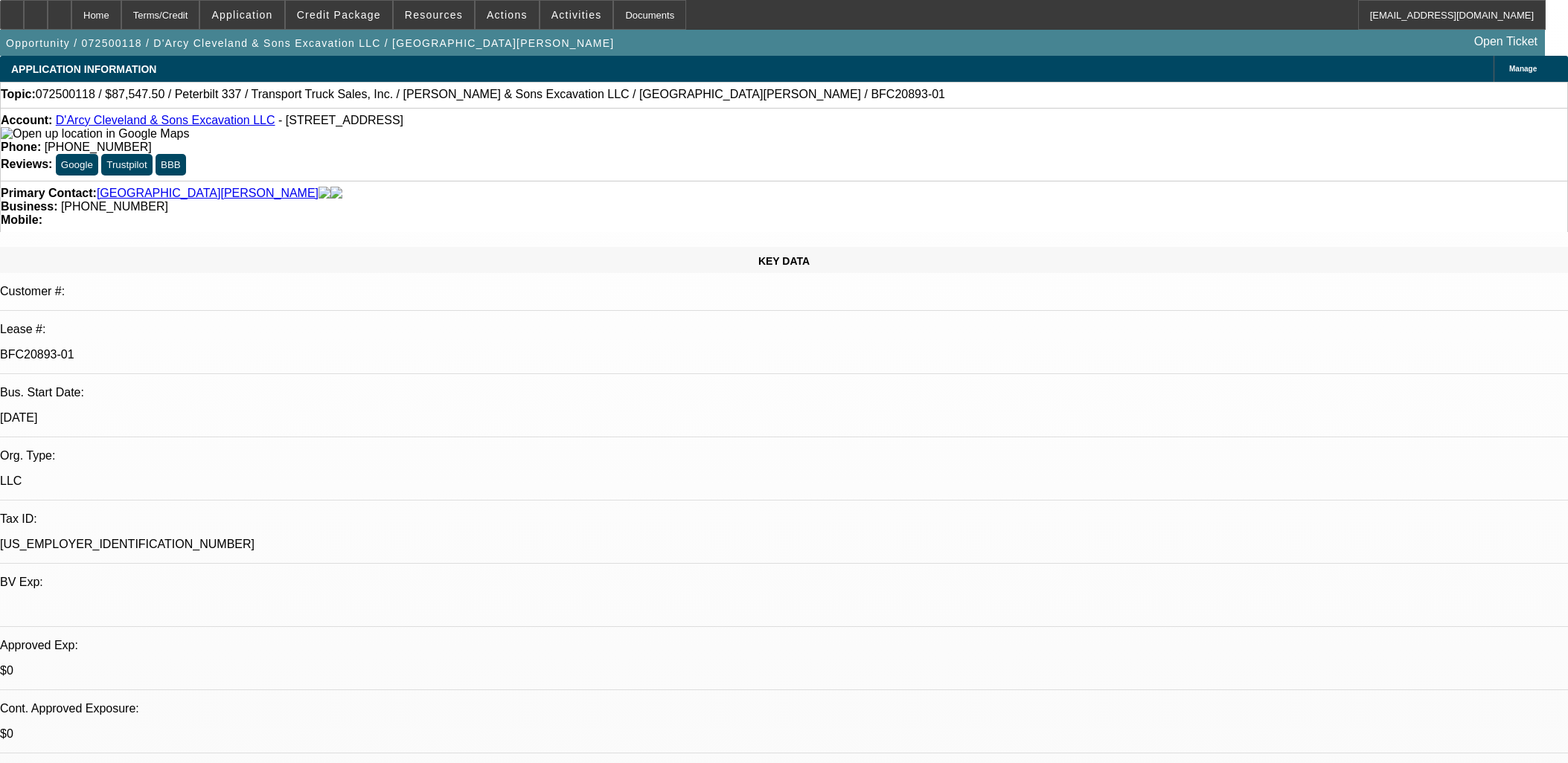
select select "0"
select select "2"
select select "0"
select select "6"
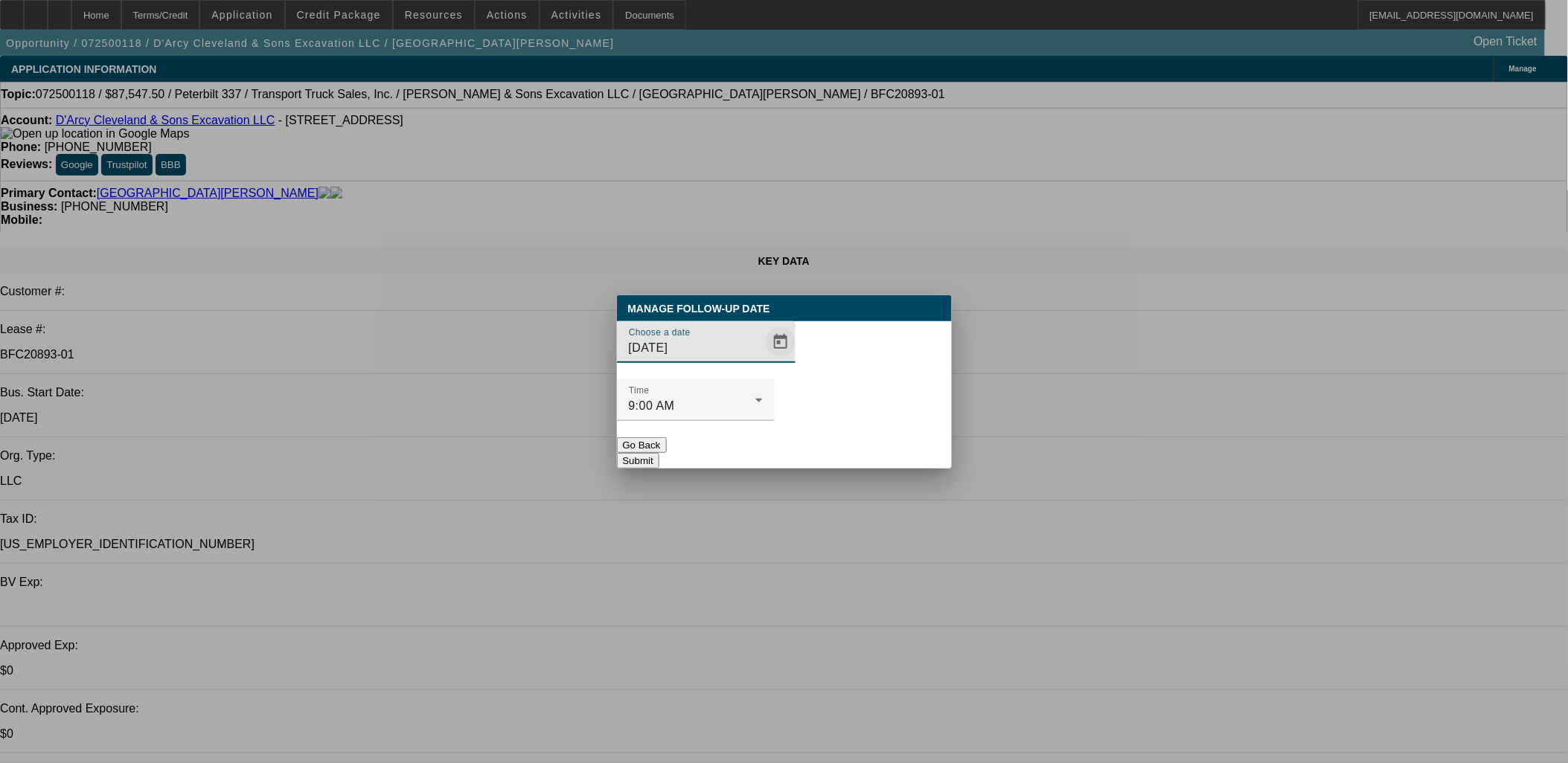
click at [762, 360] on span "Open calendar" at bounding box center [780, 342] width 36 height 36
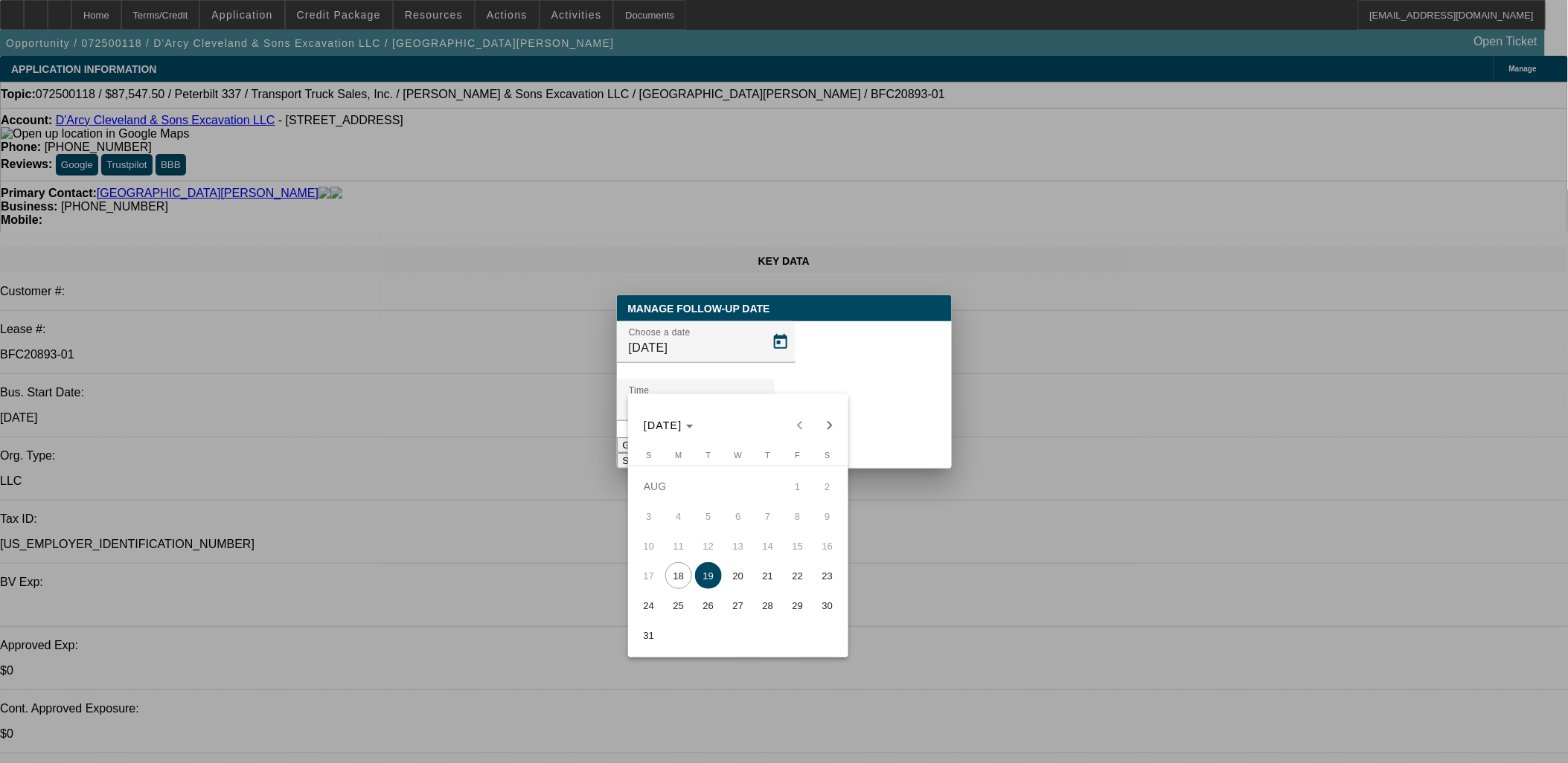
click at [740, 574] on span "20" at bounding box center [738, 575] width 27 height 27
type input "8/20/2025"
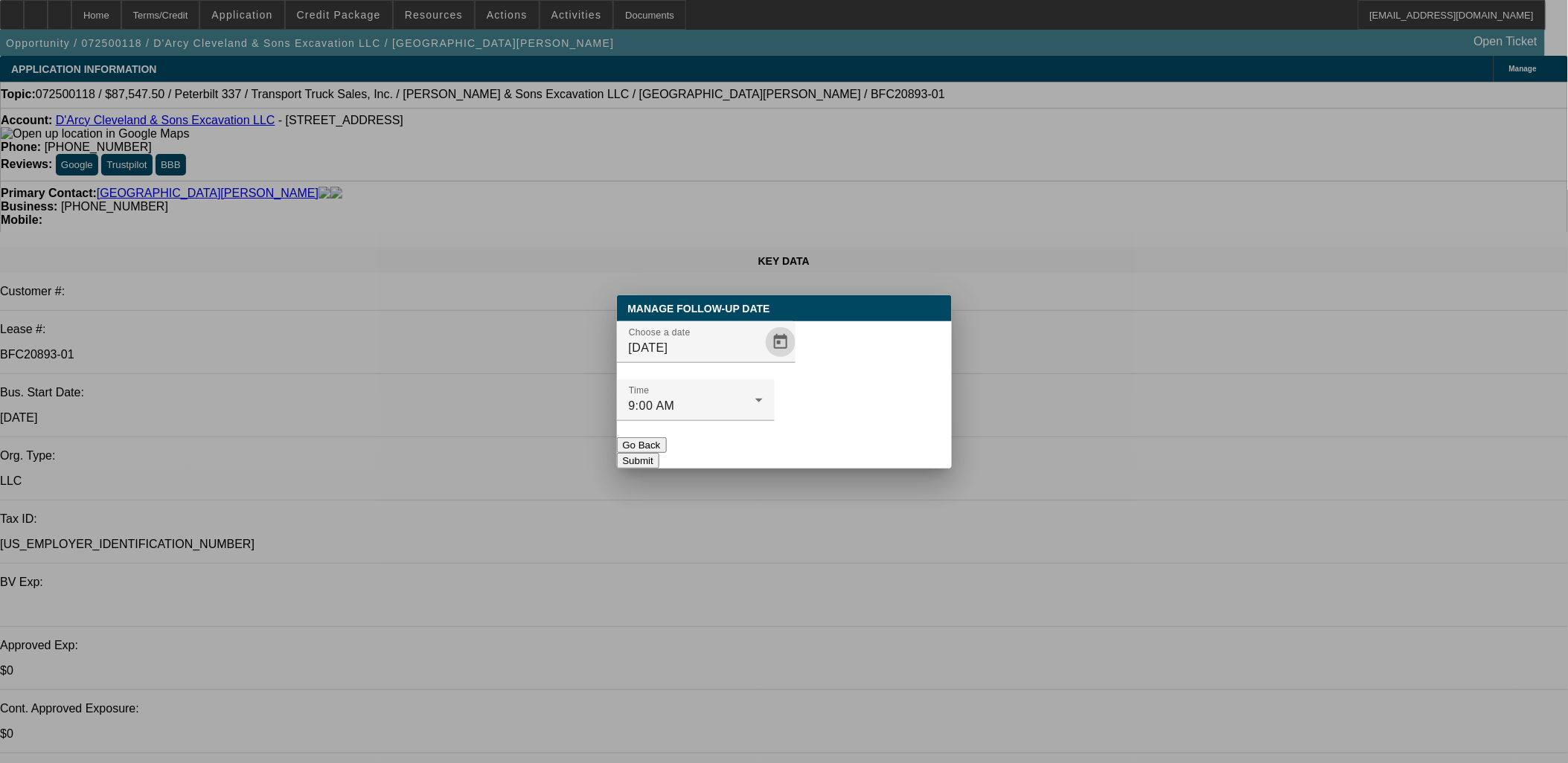
click at [659, 453] on button "Submit" at bounding box center [638, 461] width 43 height 15
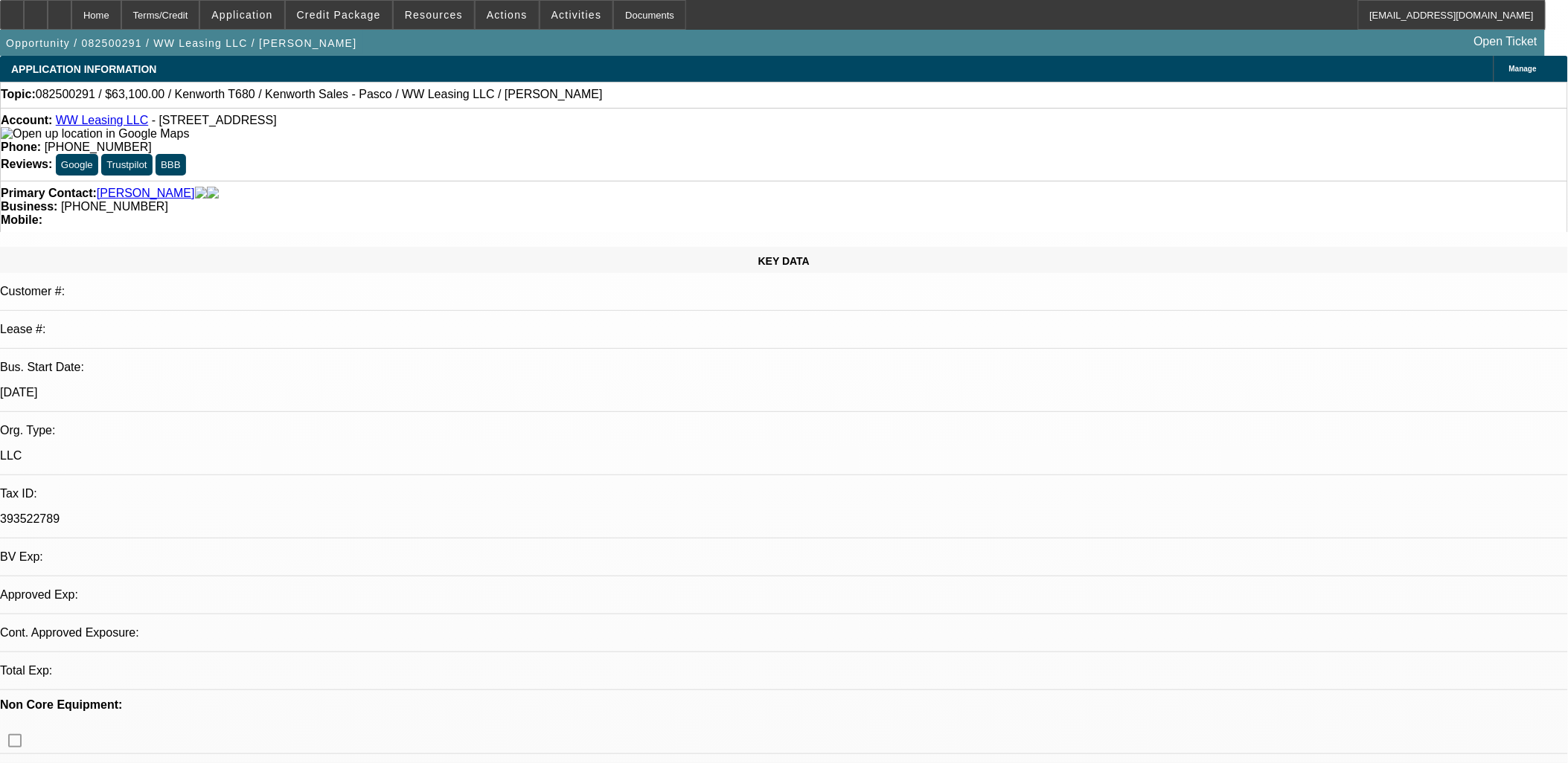
select select "0"
select select "2"
select select "0"
select select "6"
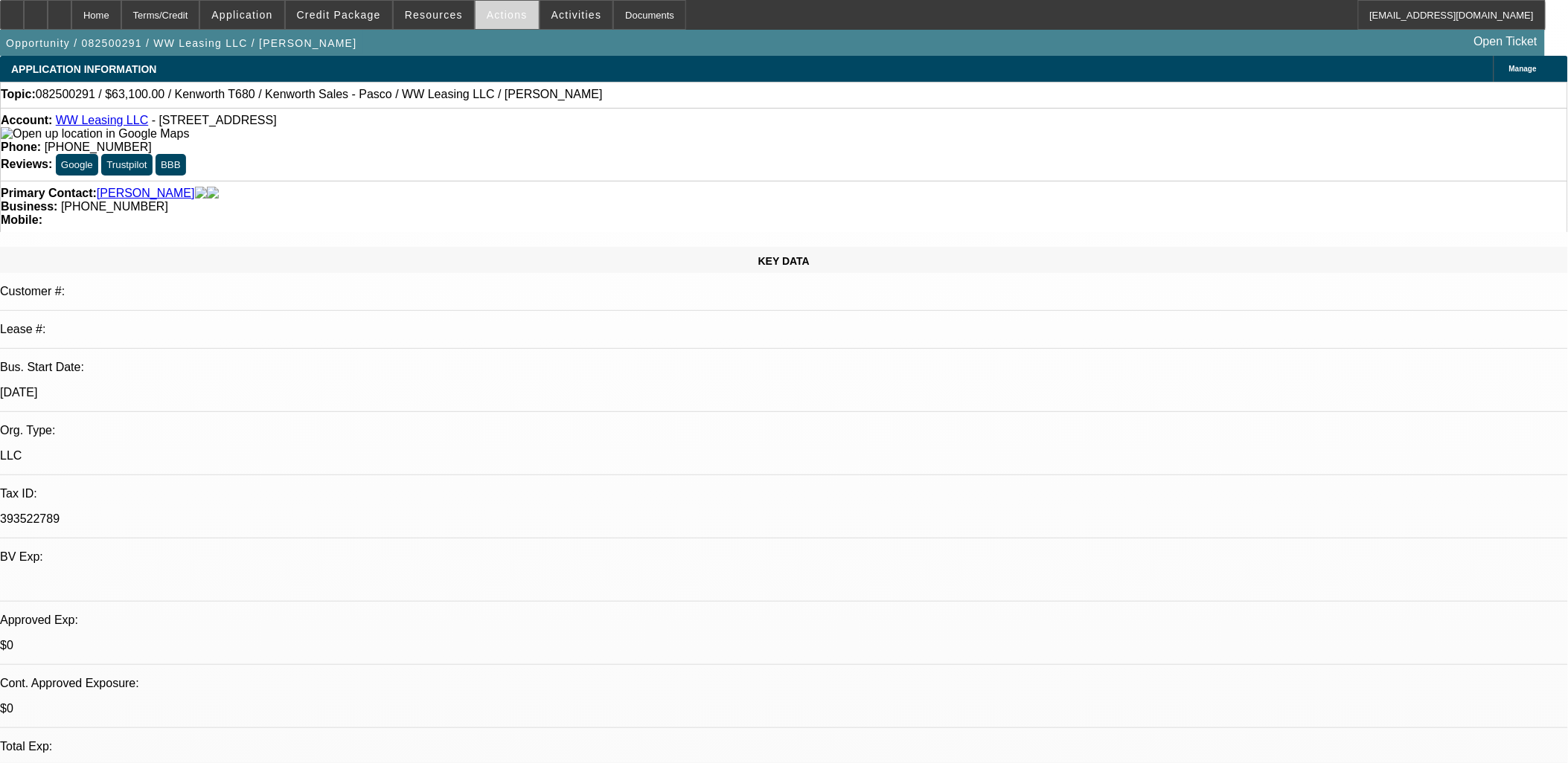
click at [486, 11] on span "Actions" at bounding box center [506, 14] width 41 height 12
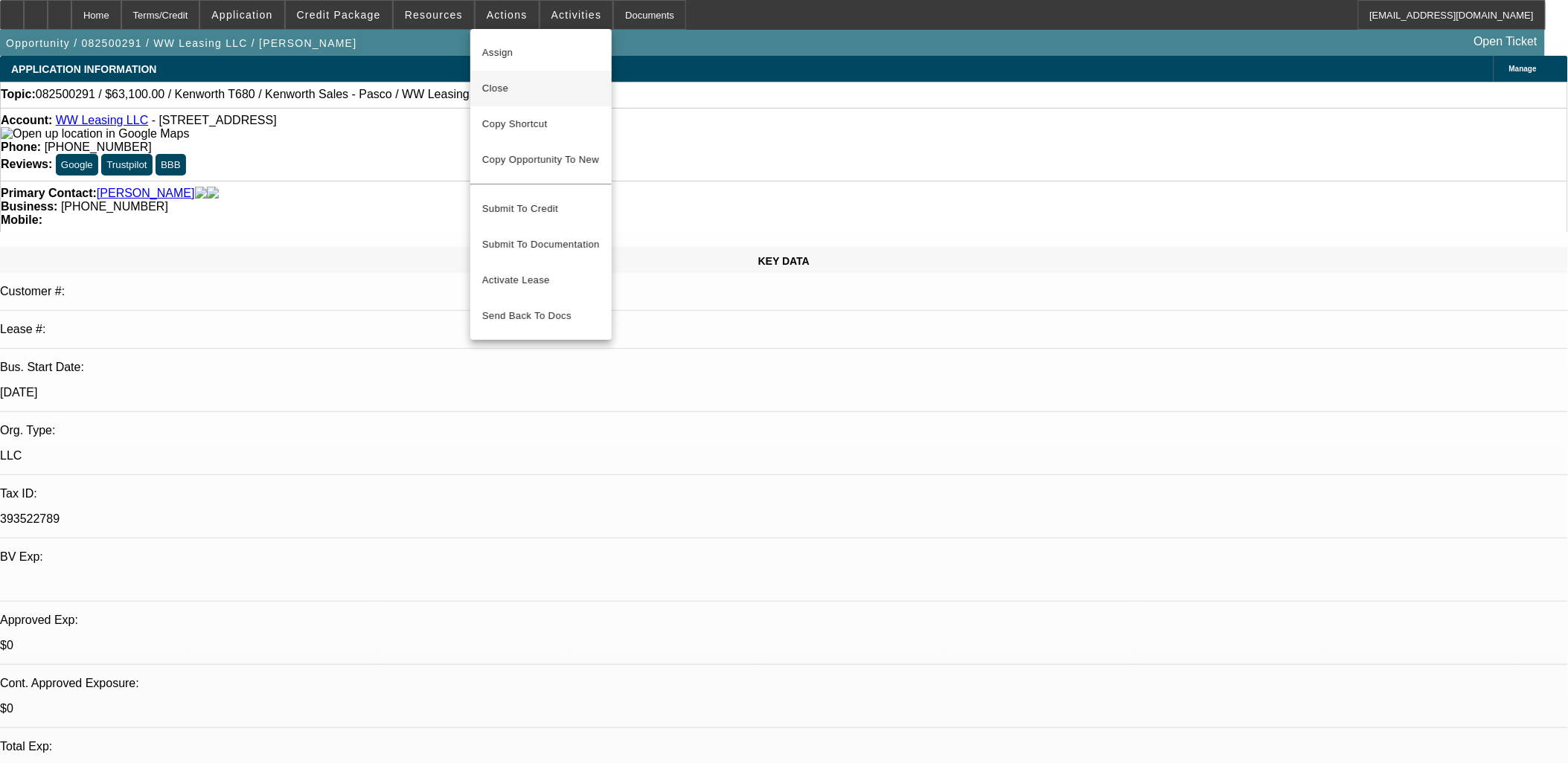
click at [503, 92] on span "Close" at bounding box center [541, 88] width 118 height 18
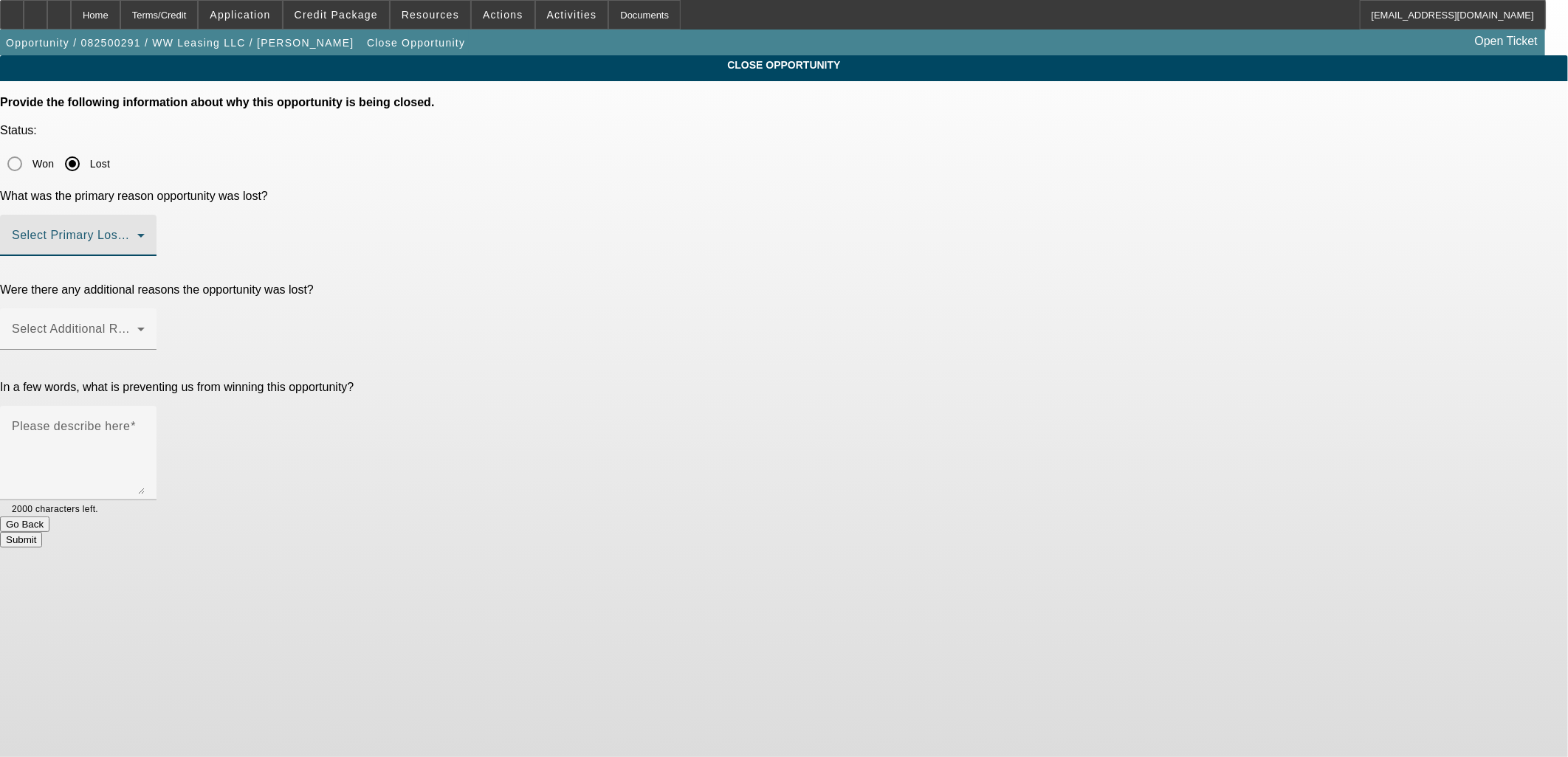
click at [137, 232] on span at bounding box center [74, 241] width 125 height 18
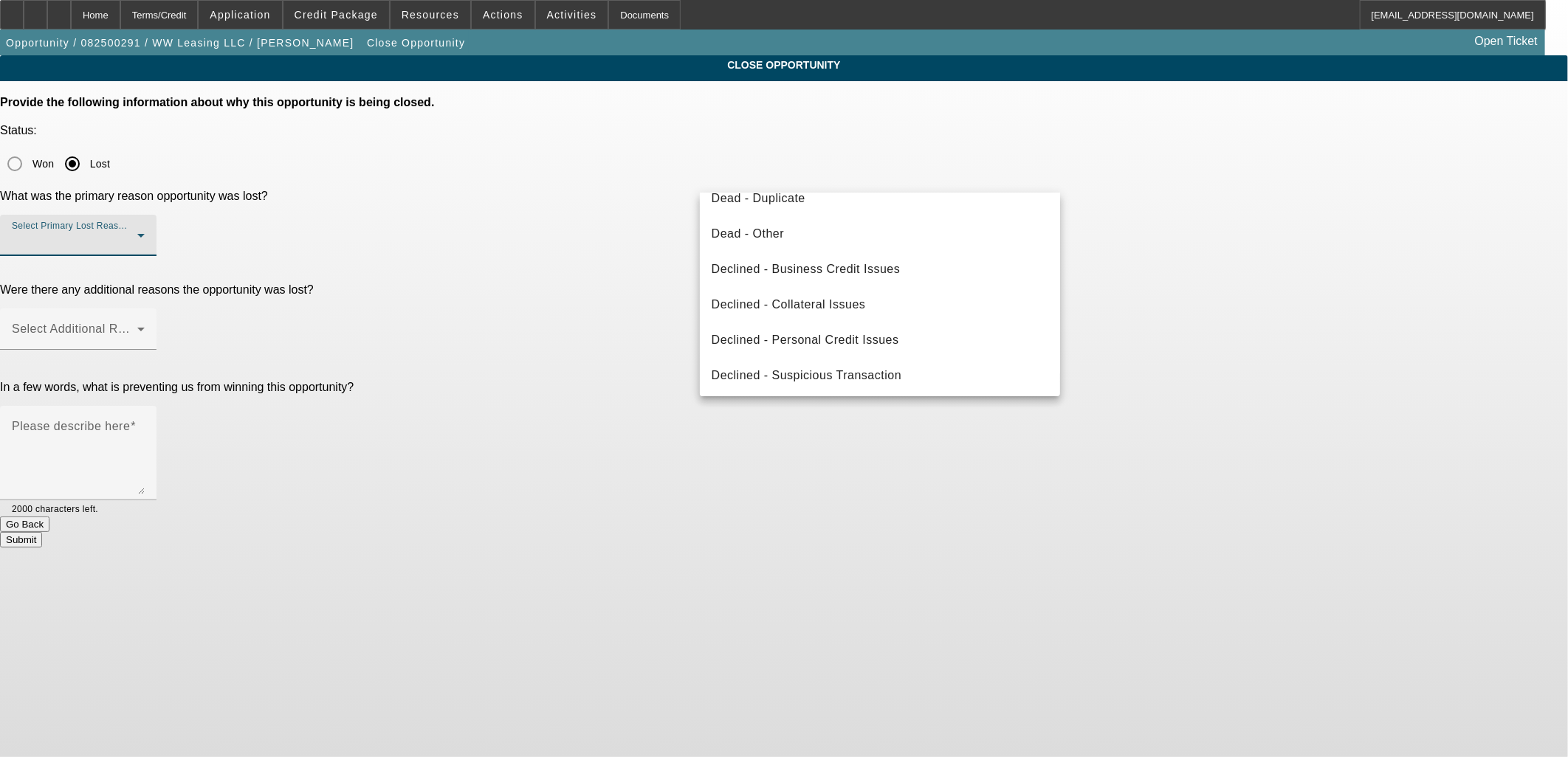
scroll to position [197, 0]
click at [824, 296] on span "Declined - Collateral Issues" at bounding box center [789, 303] width 154 height 18
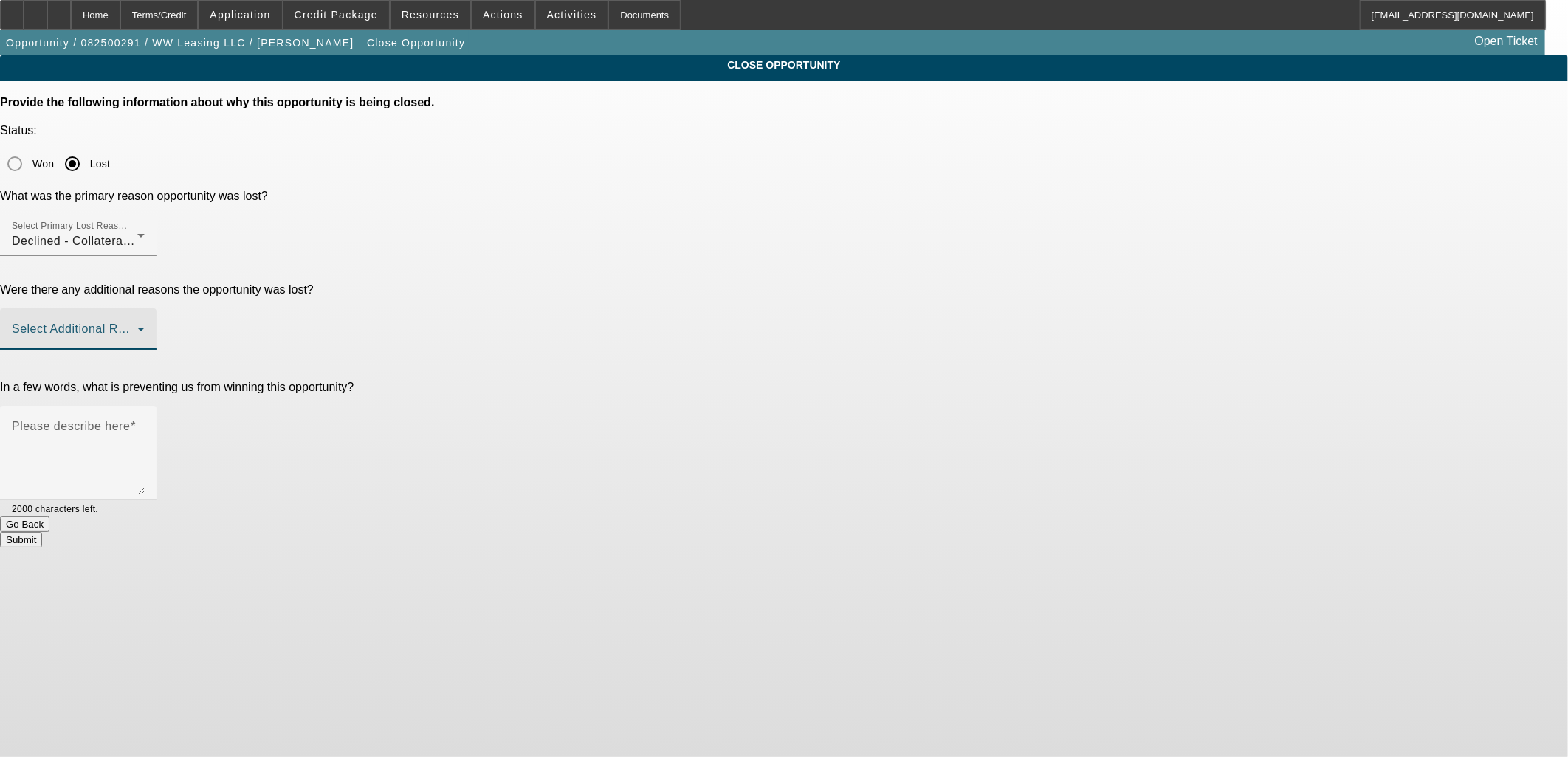
click at [137, 326] on span at bounding box center [74, 335] width 125 height 18
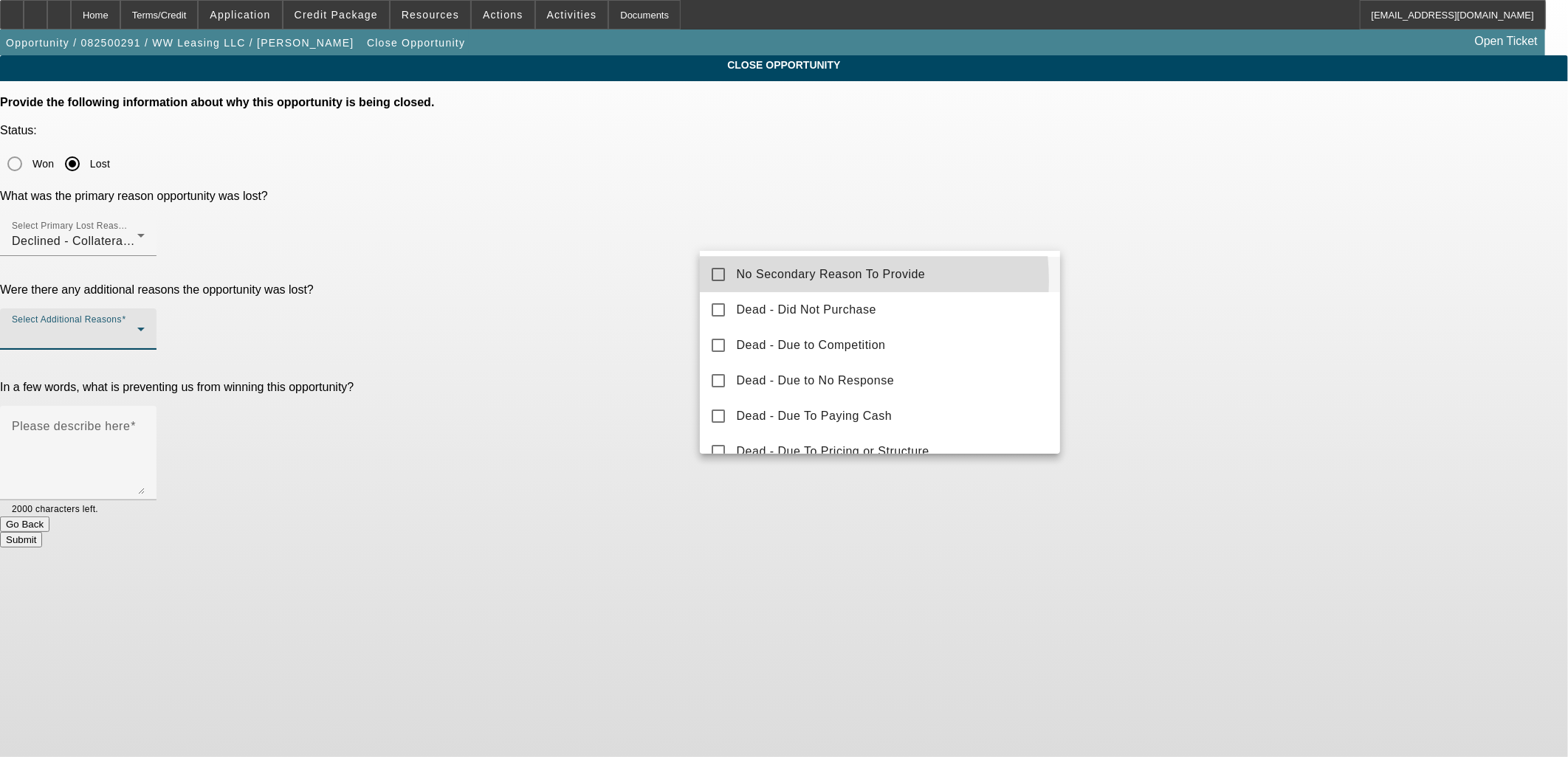
click at [790, 281] on span "No Secondary Reason To Provide" at bounding box center [831, 275] width 189 height 18
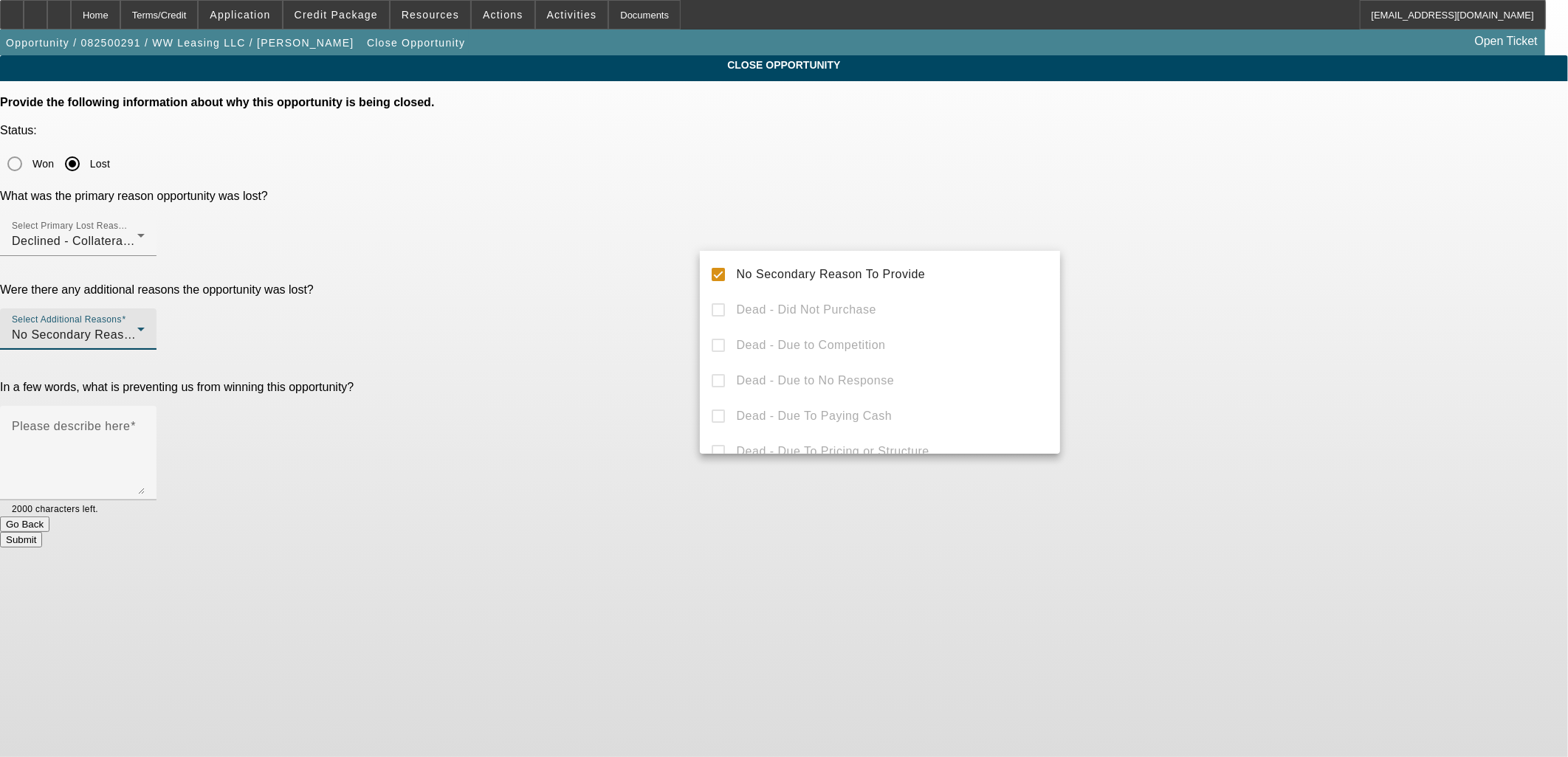
click at [626, 276] on div at bounding box center [784, 378] width 1568 height 757
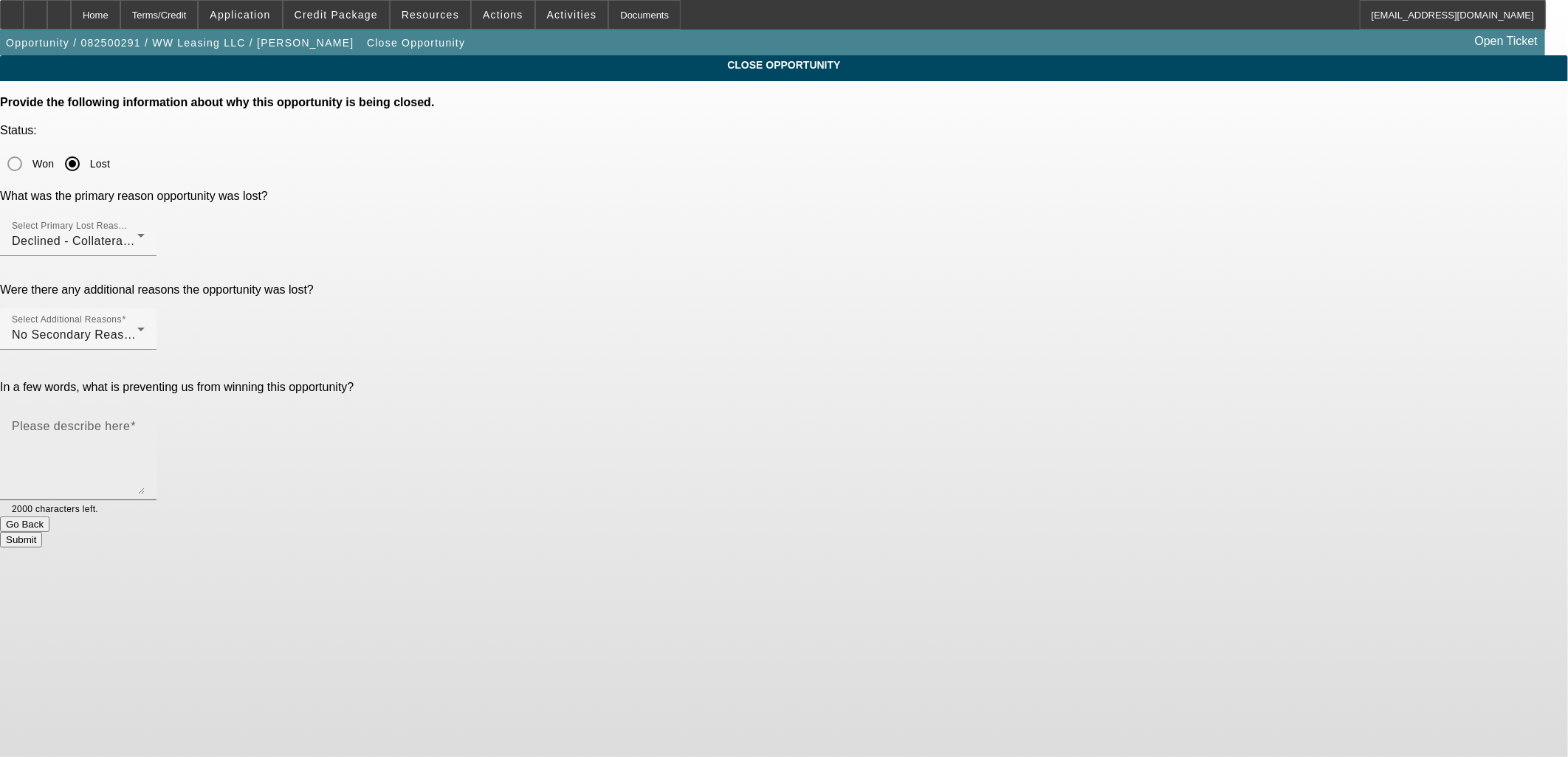
click at [145, 423] on textarea "Please describe here" at bounding box center [78, 458] width 133 height 71
type textarea "Doesn't meet OTR Sleeper minimums."
click at [42, 532] on button "Submit" at bounding box center [21, 540] width 42 height 15
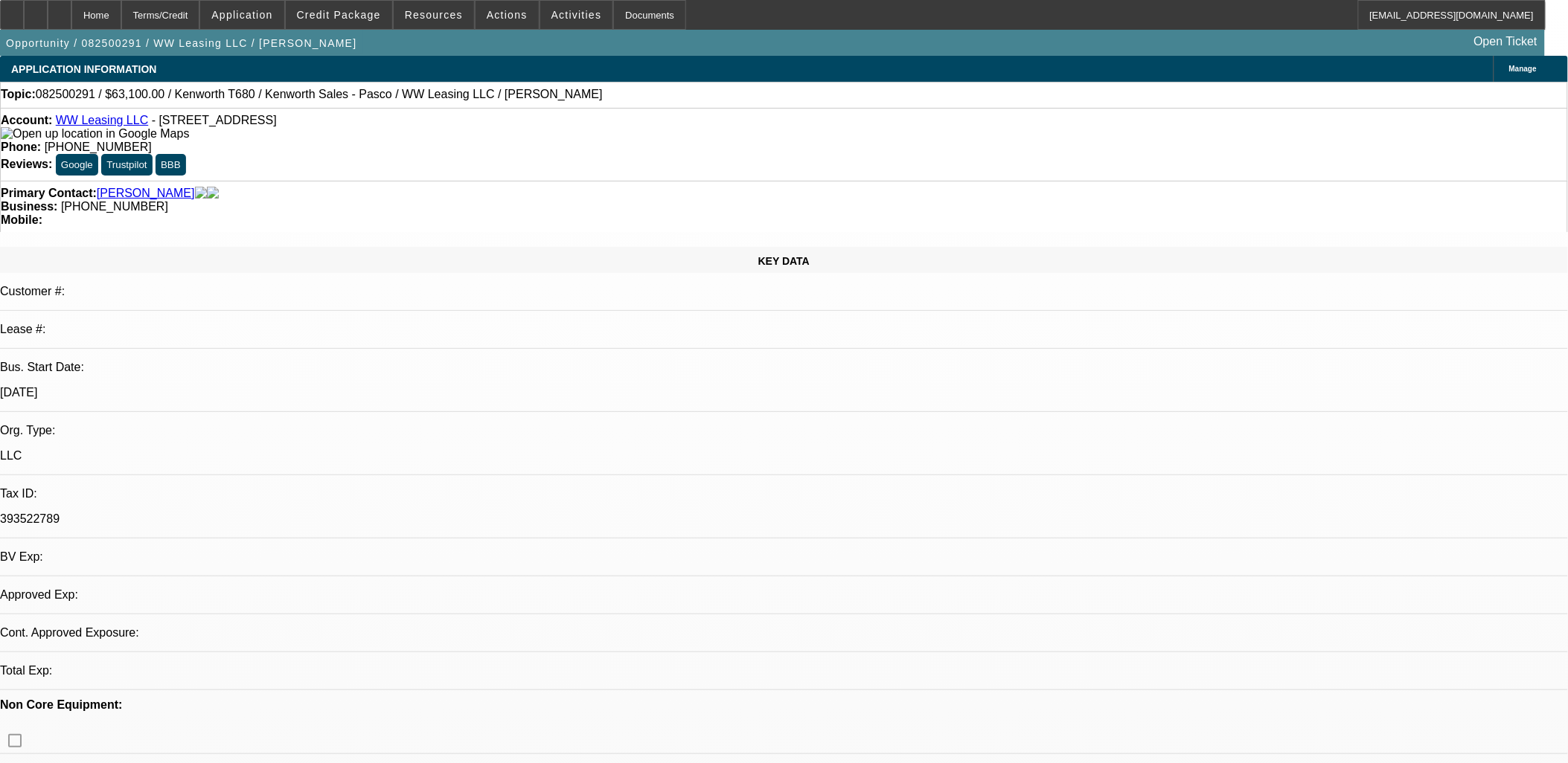
select select "0"
select select "2"
select select "0"
select select "1"
select select "2"
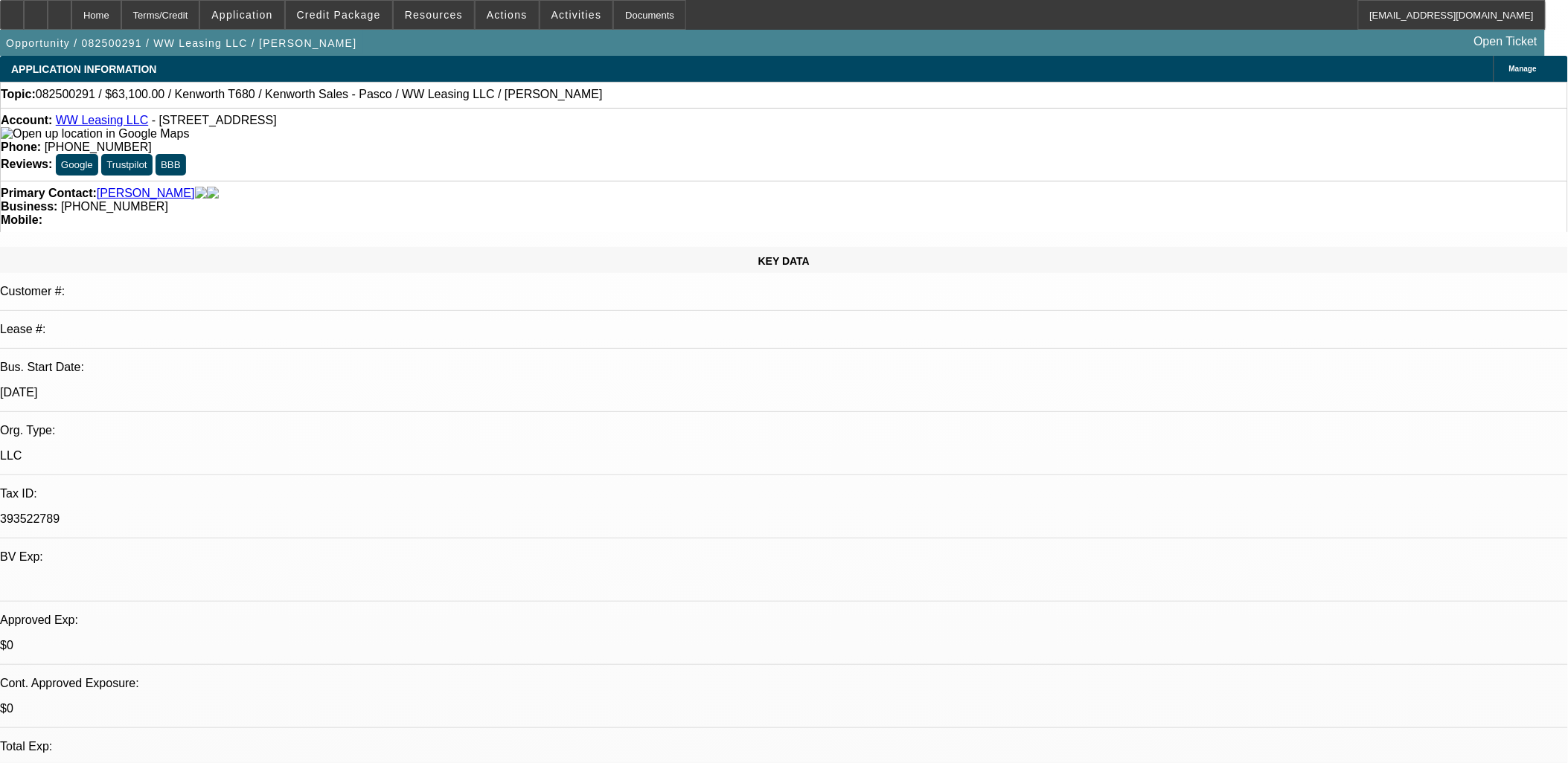
select select "6"
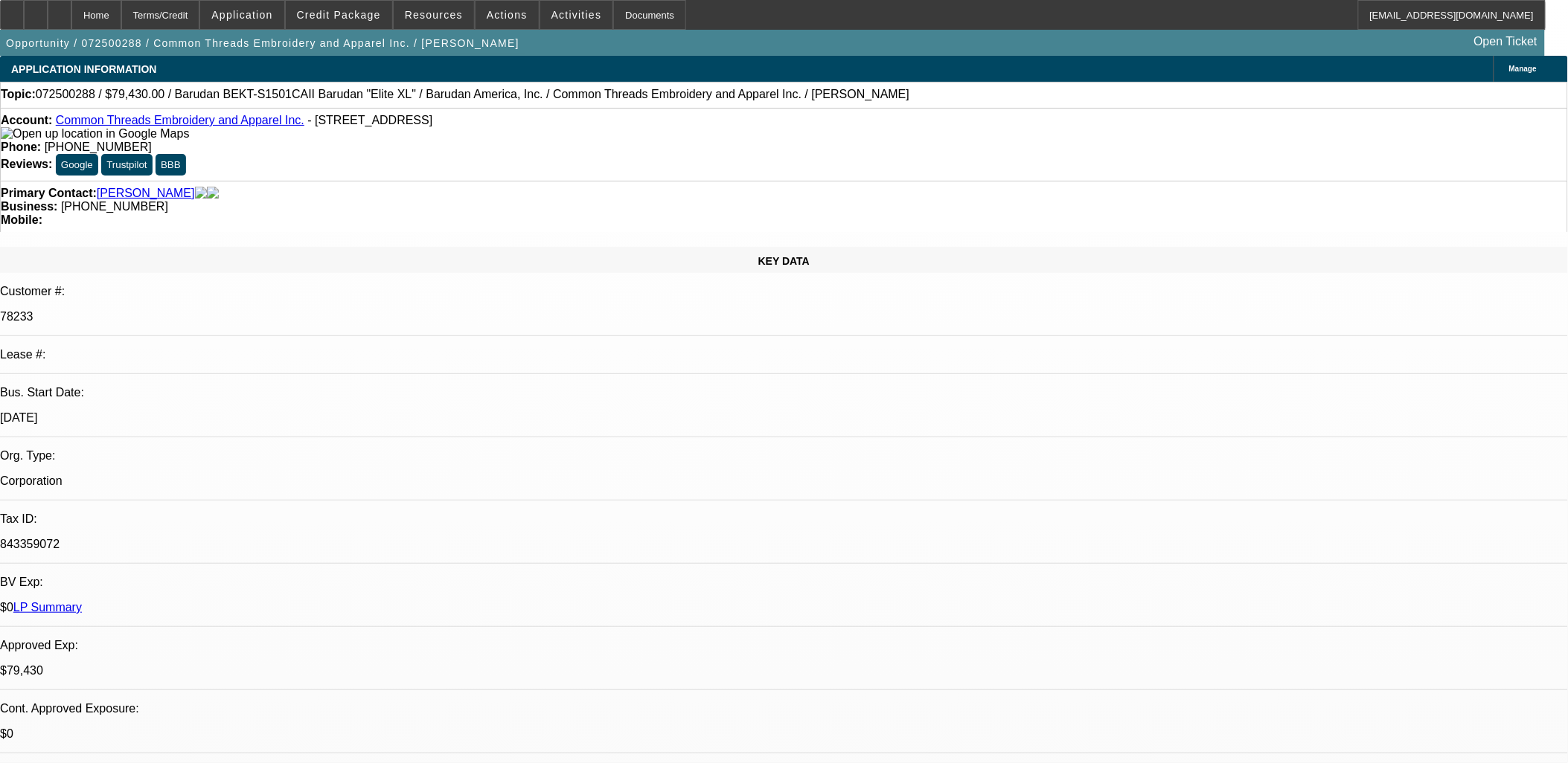
select select "0"
select select "2"
select select "0"
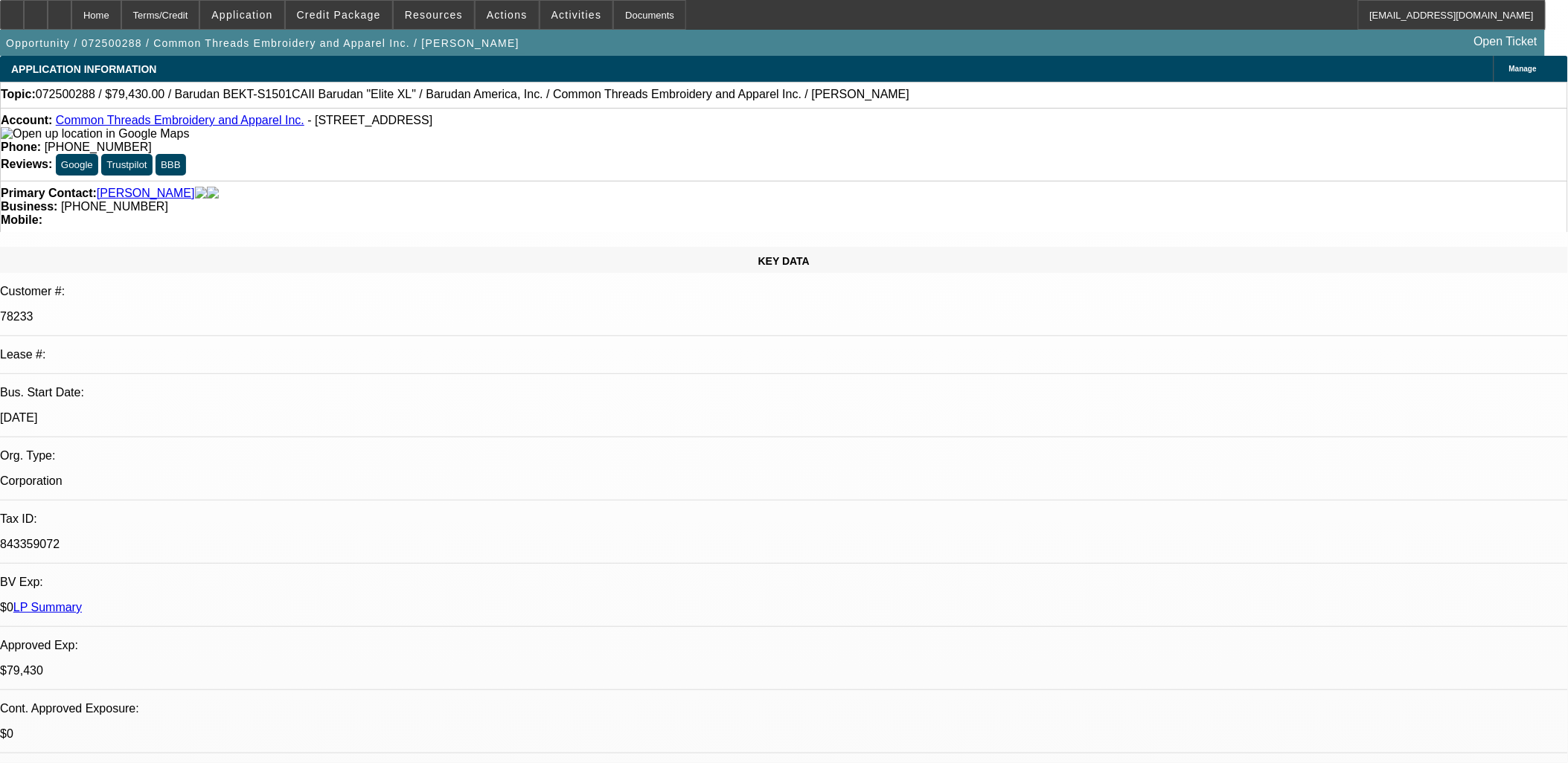
select select "0"
select select "1"
select select "2"
select select "6"
select select "1"
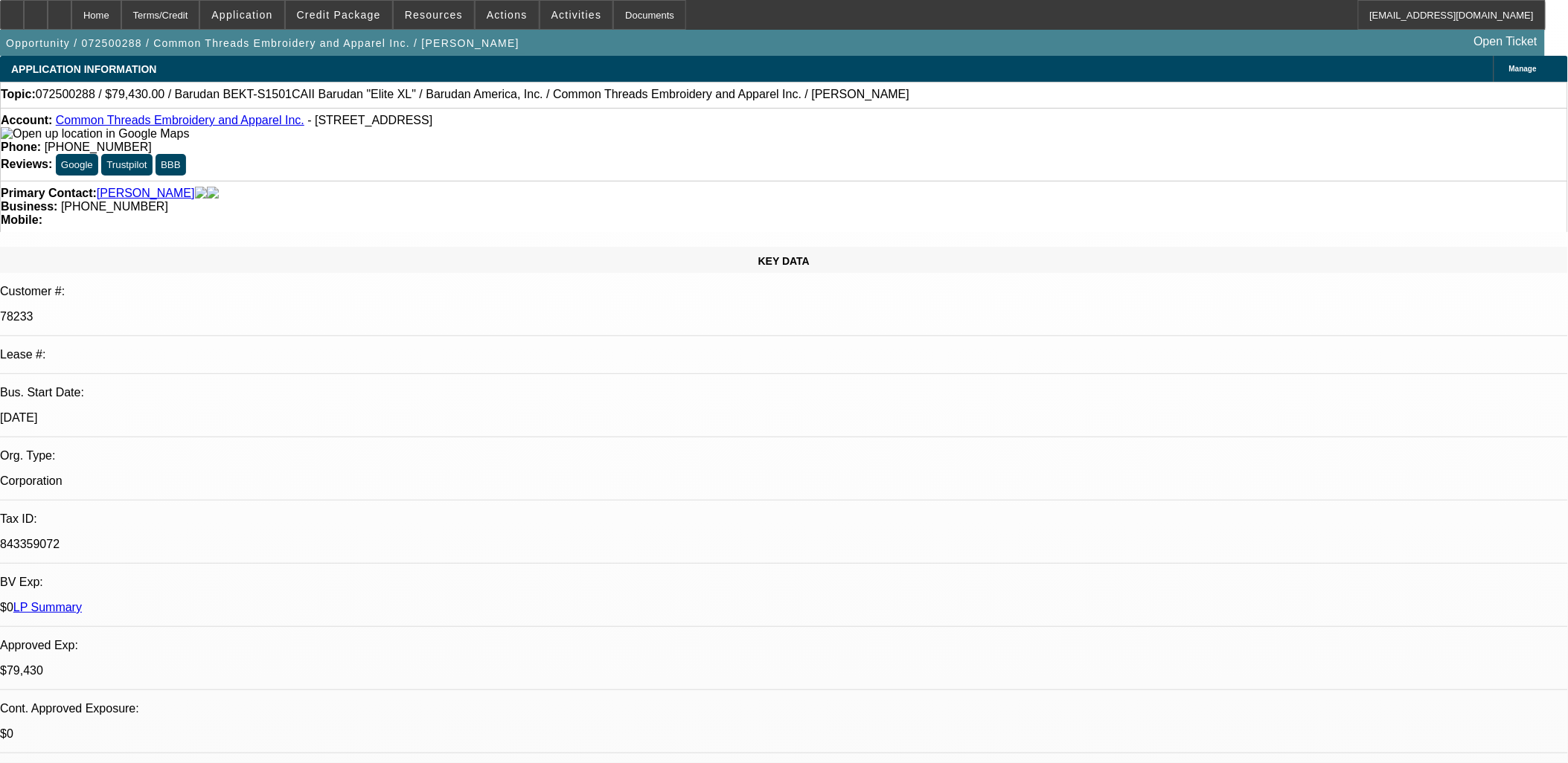
select select "1"
select select "6"
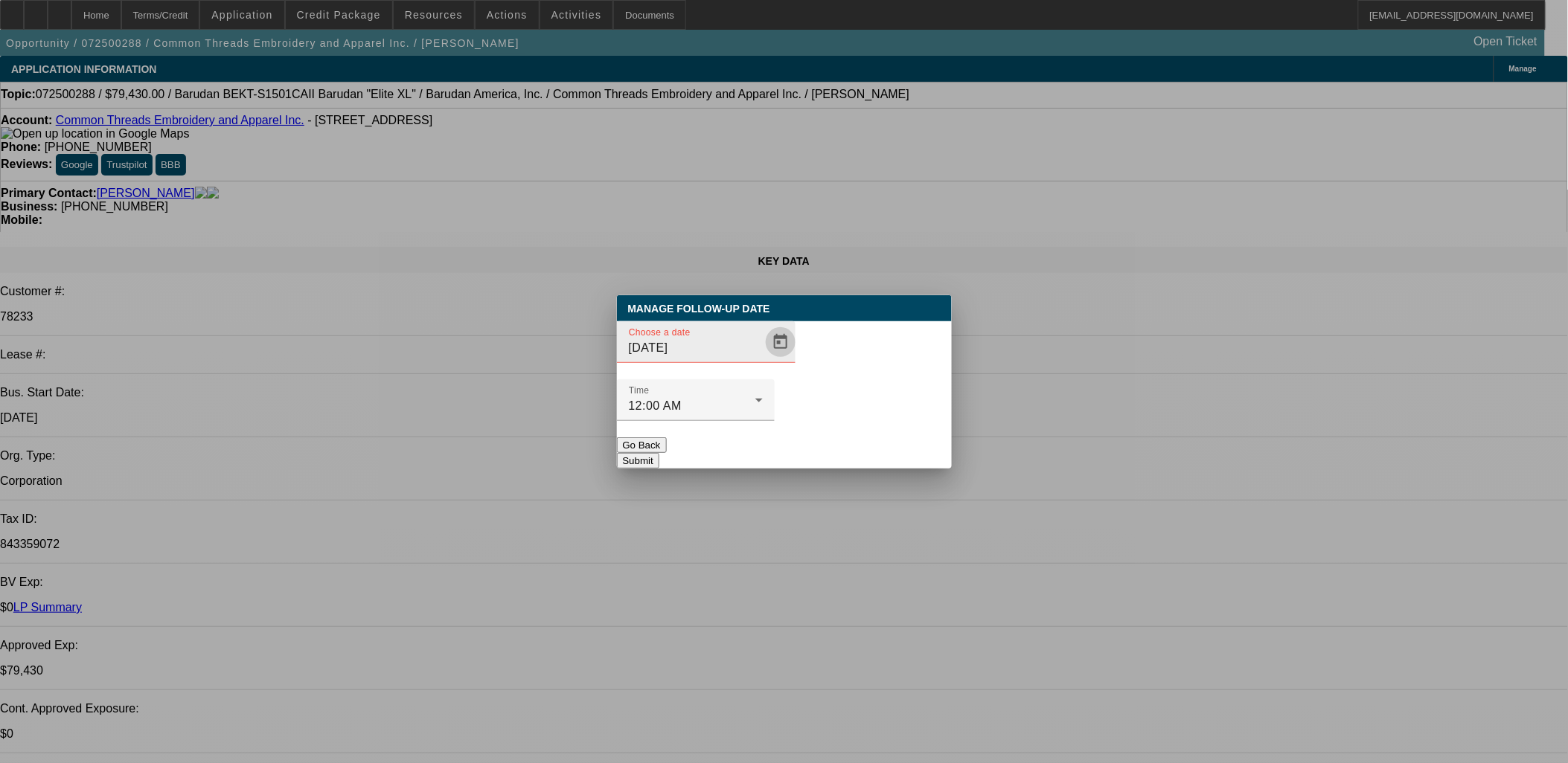
click at [762, 360] on span "Open calendar" at bounding box center [780, 342] width 36 height 36
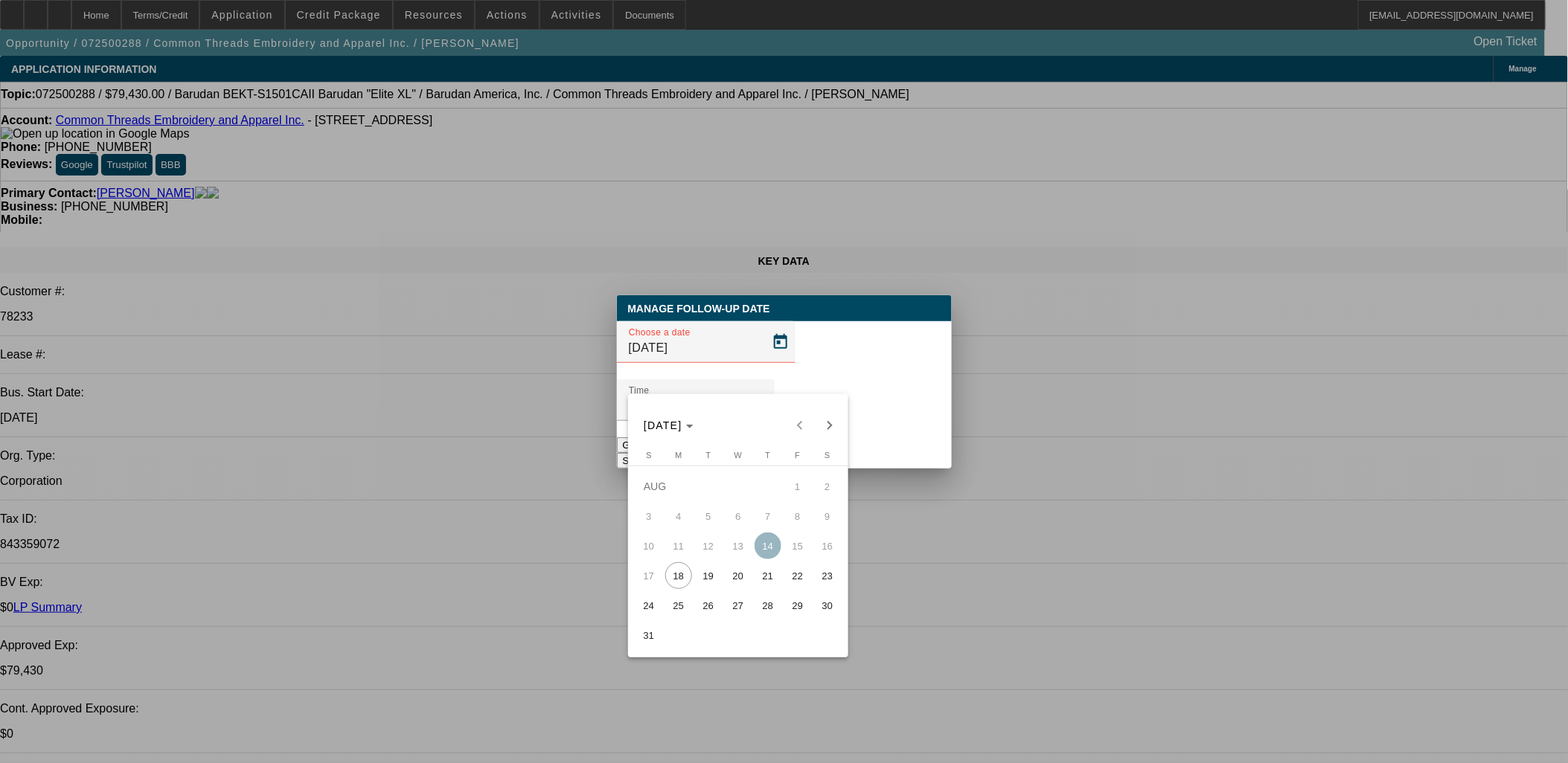
click at [829, 424] on span "Next month" at bounding box center [829, 425] width 29 height 29
click at [704, 515] on span "2" at bounding box center [708, 517] width 27 height 27
type input "9/2/2025"
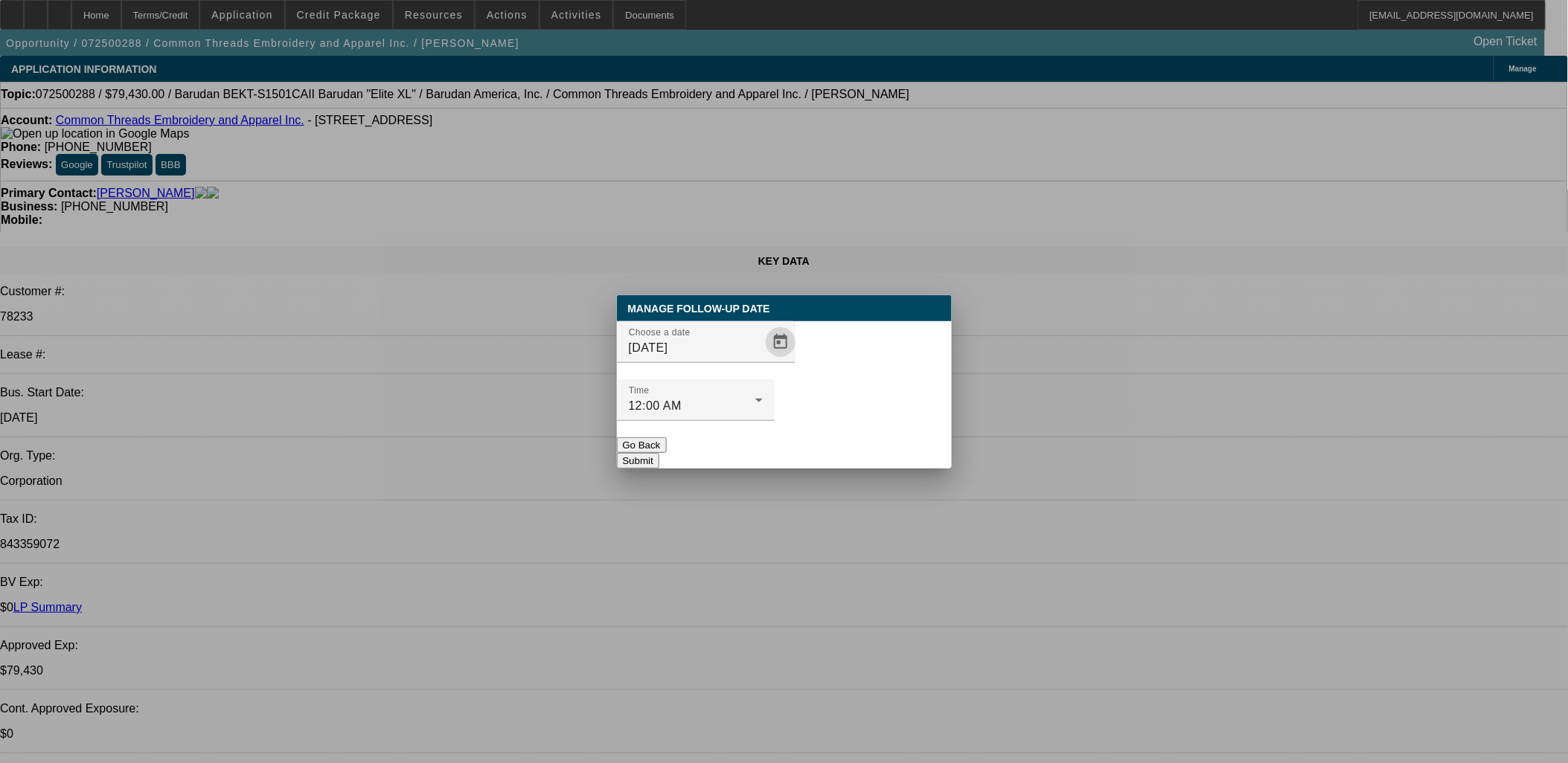
click at [659, 453] on button "Submit" at bounding box center [638, 461] width 43 height 15
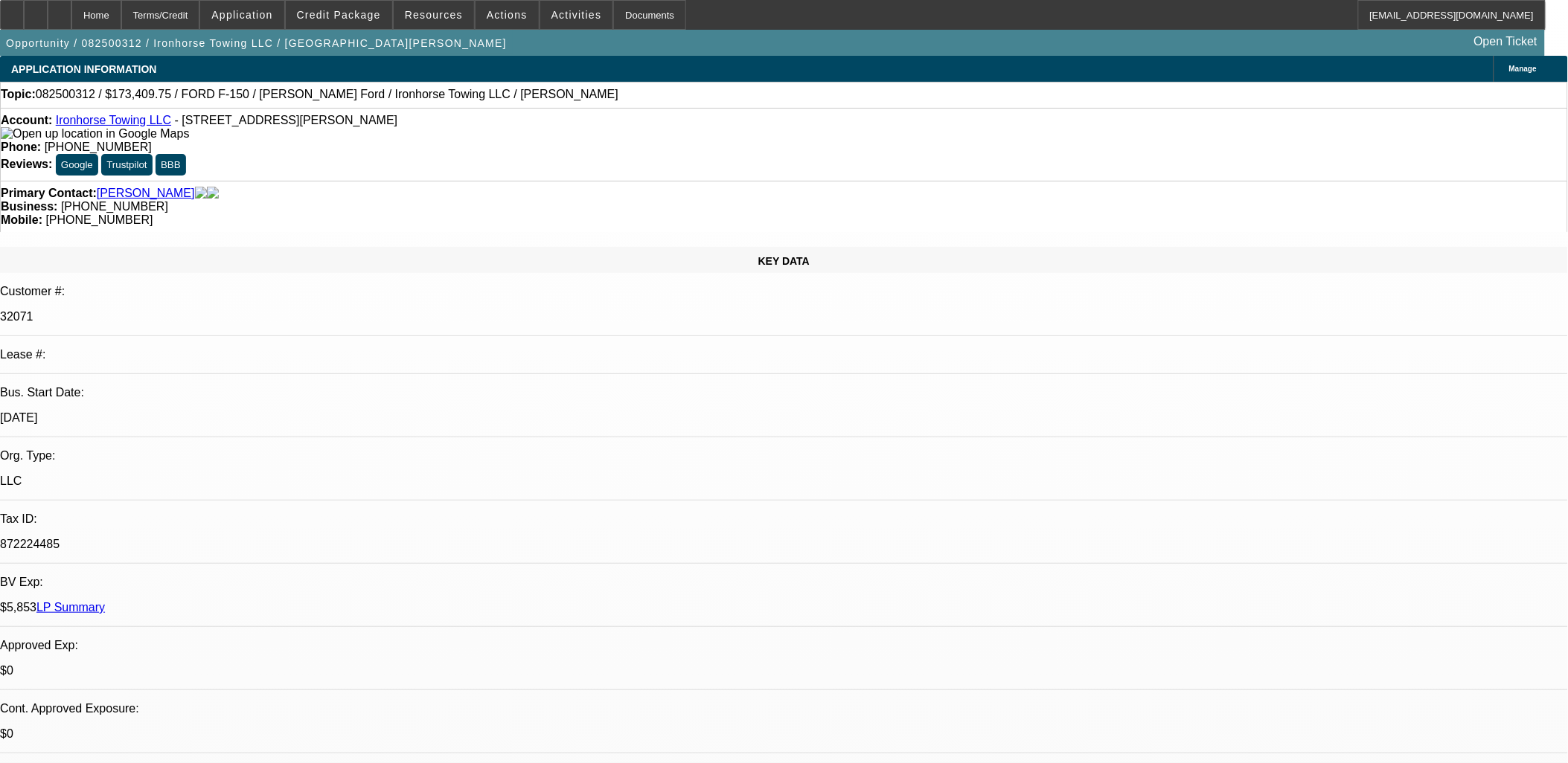
select select "0"
select select "0.1"
select select "0"
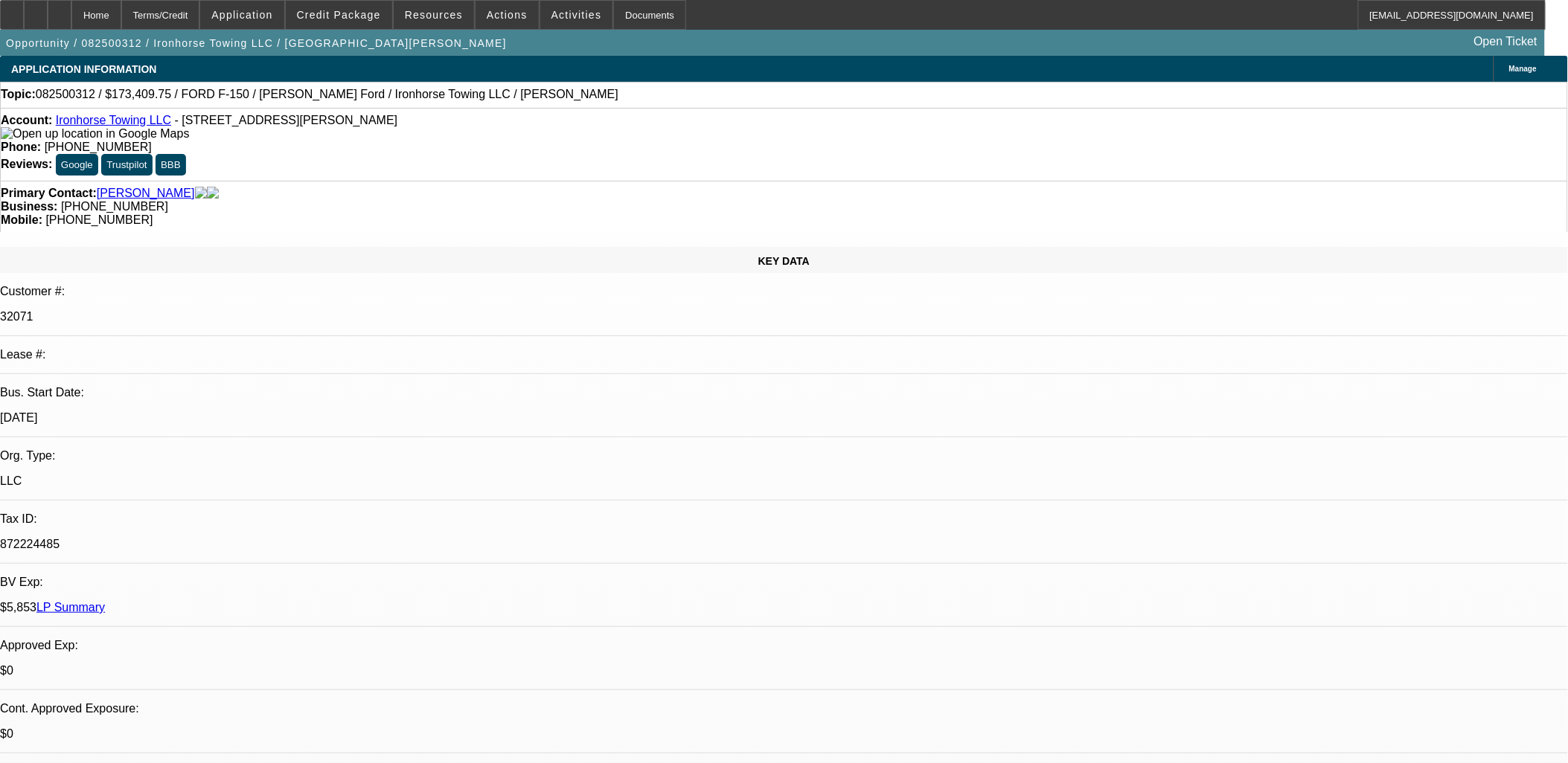
select select "0.1"
select select "0"
select select "0.1"
select select "1"
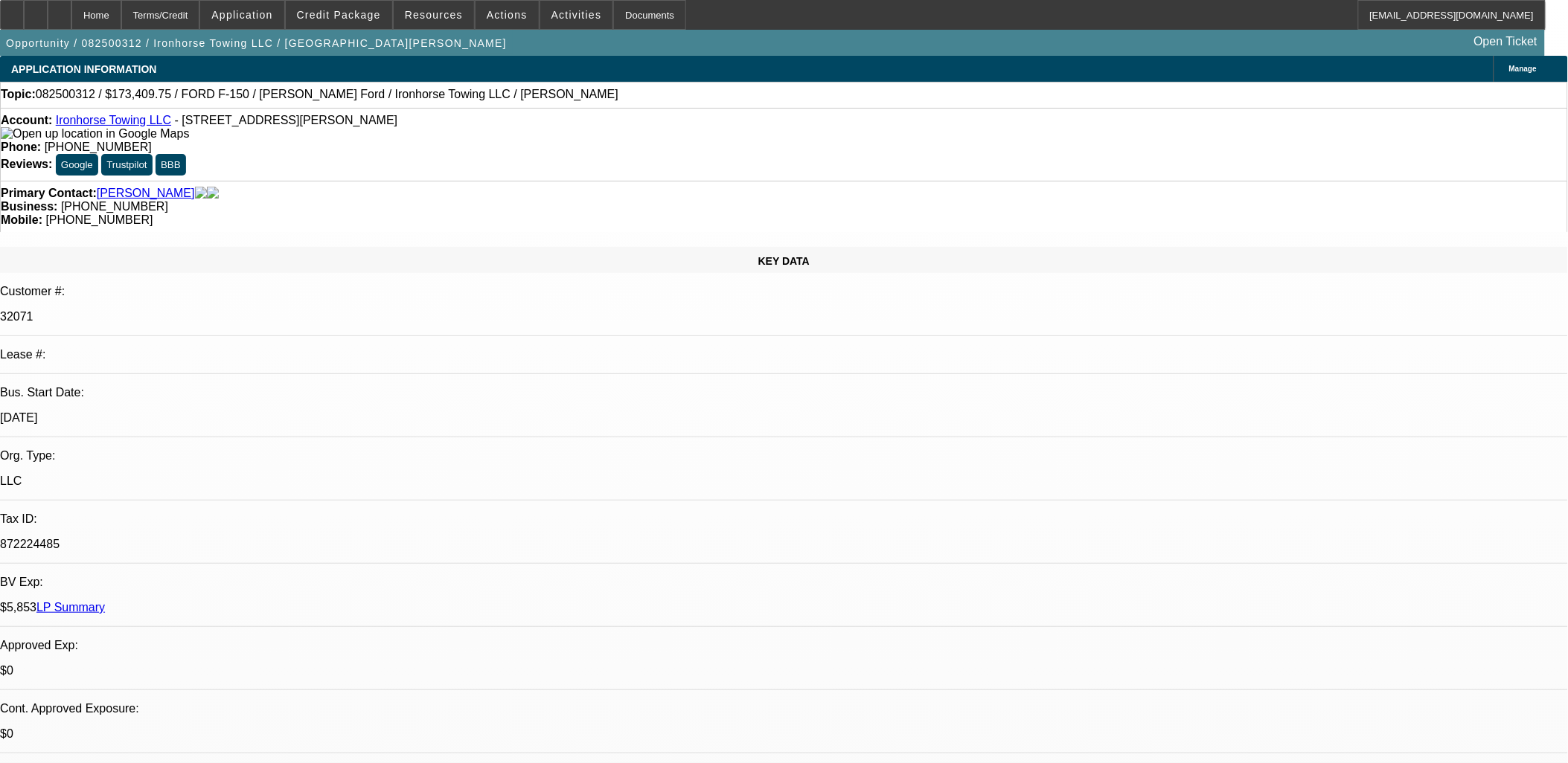
select select "3"
select select "4"
select select "1"
select select "3"
select select "4"
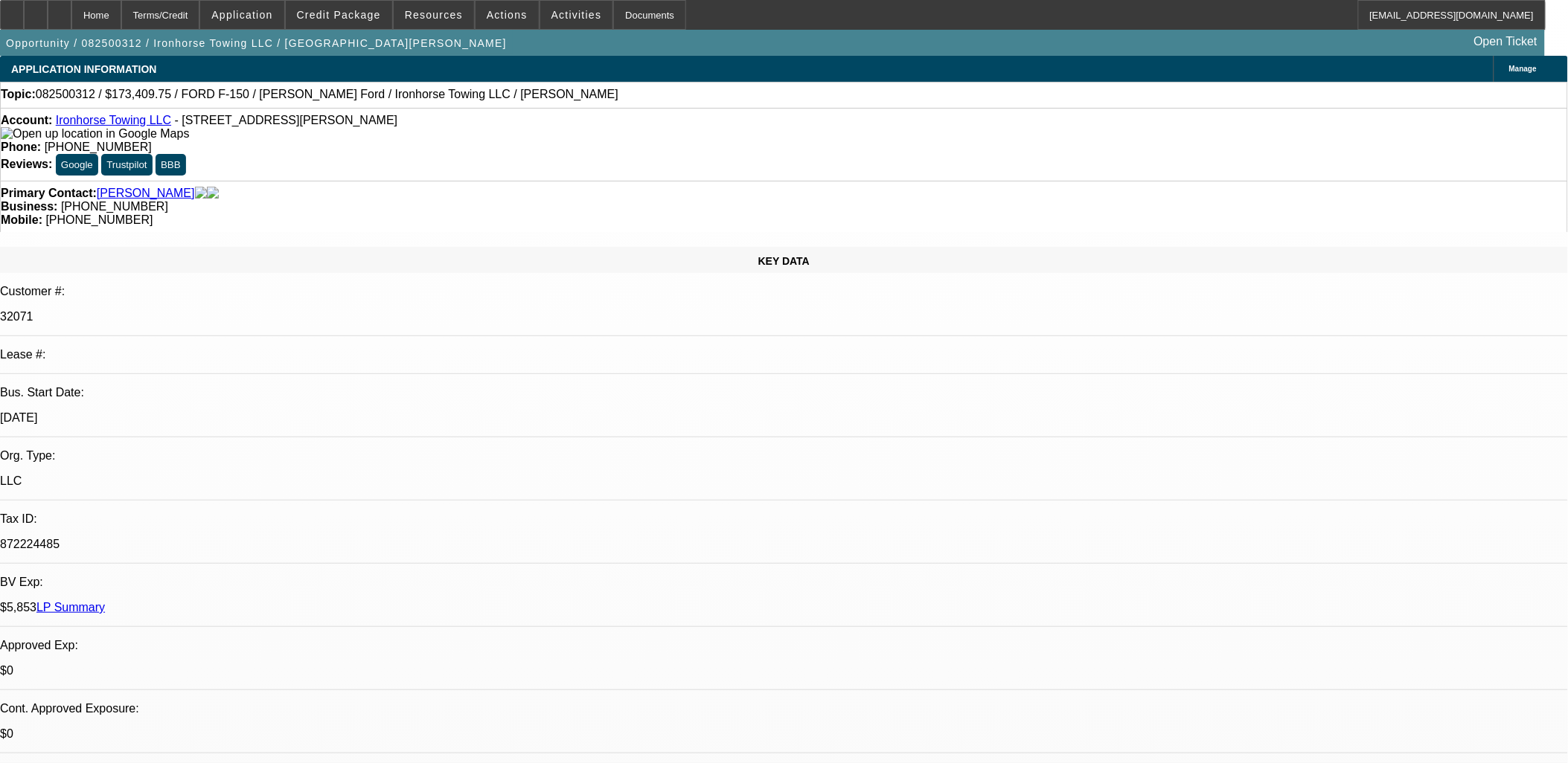
select select "1"
select select "3"
select select "4"
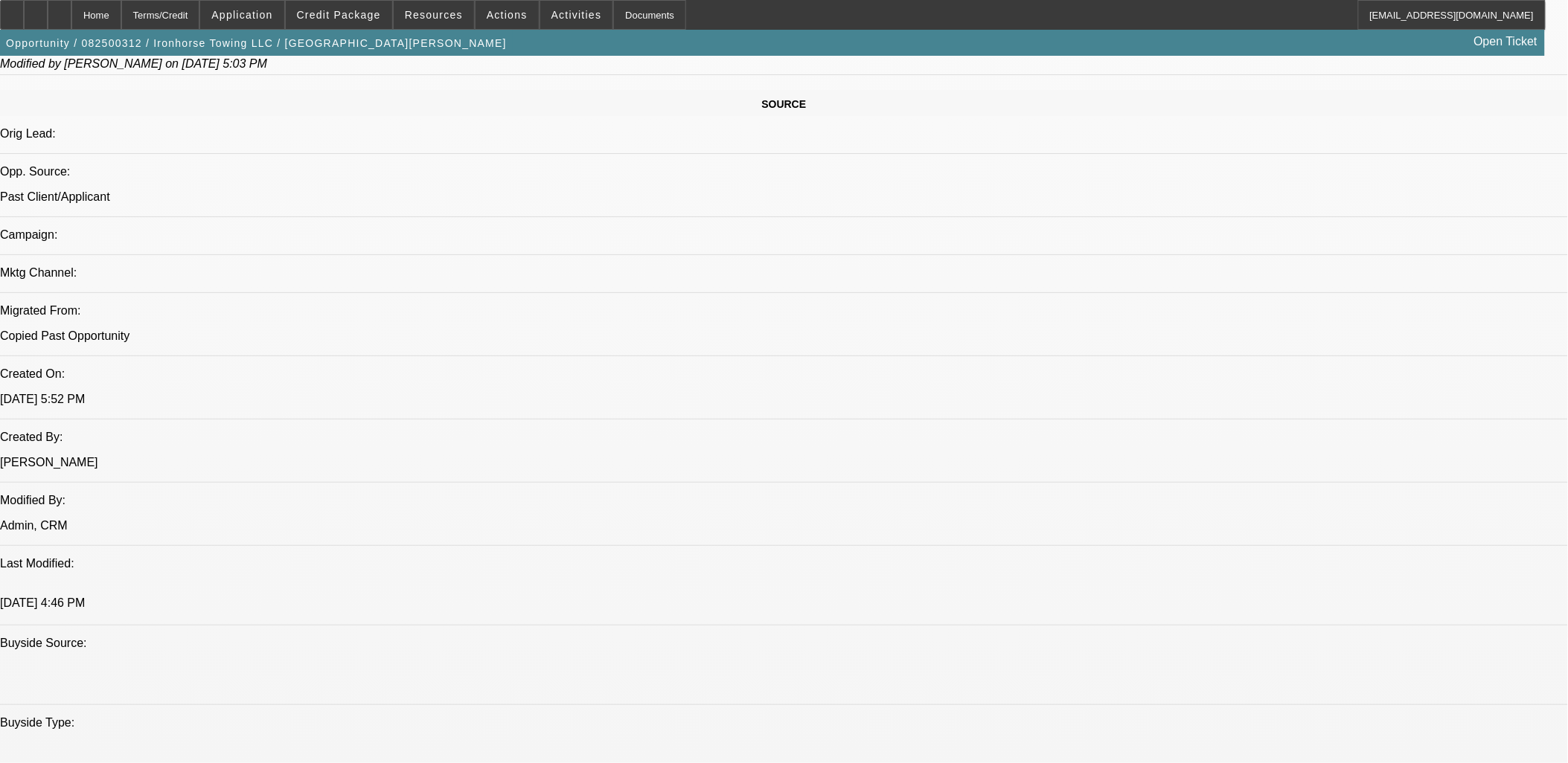
scroll to position [1156, 0]
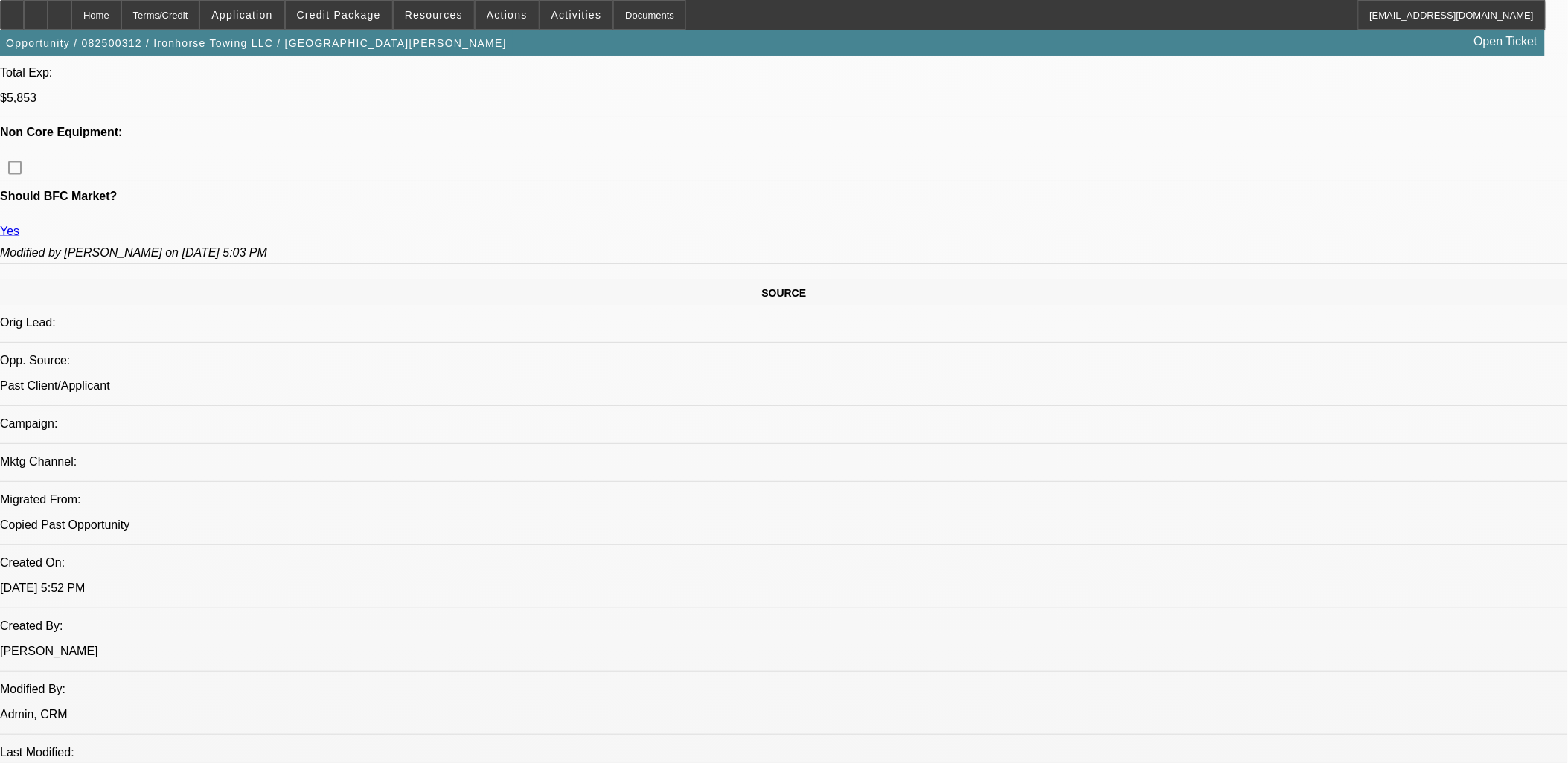
scroll to position [496, 0]
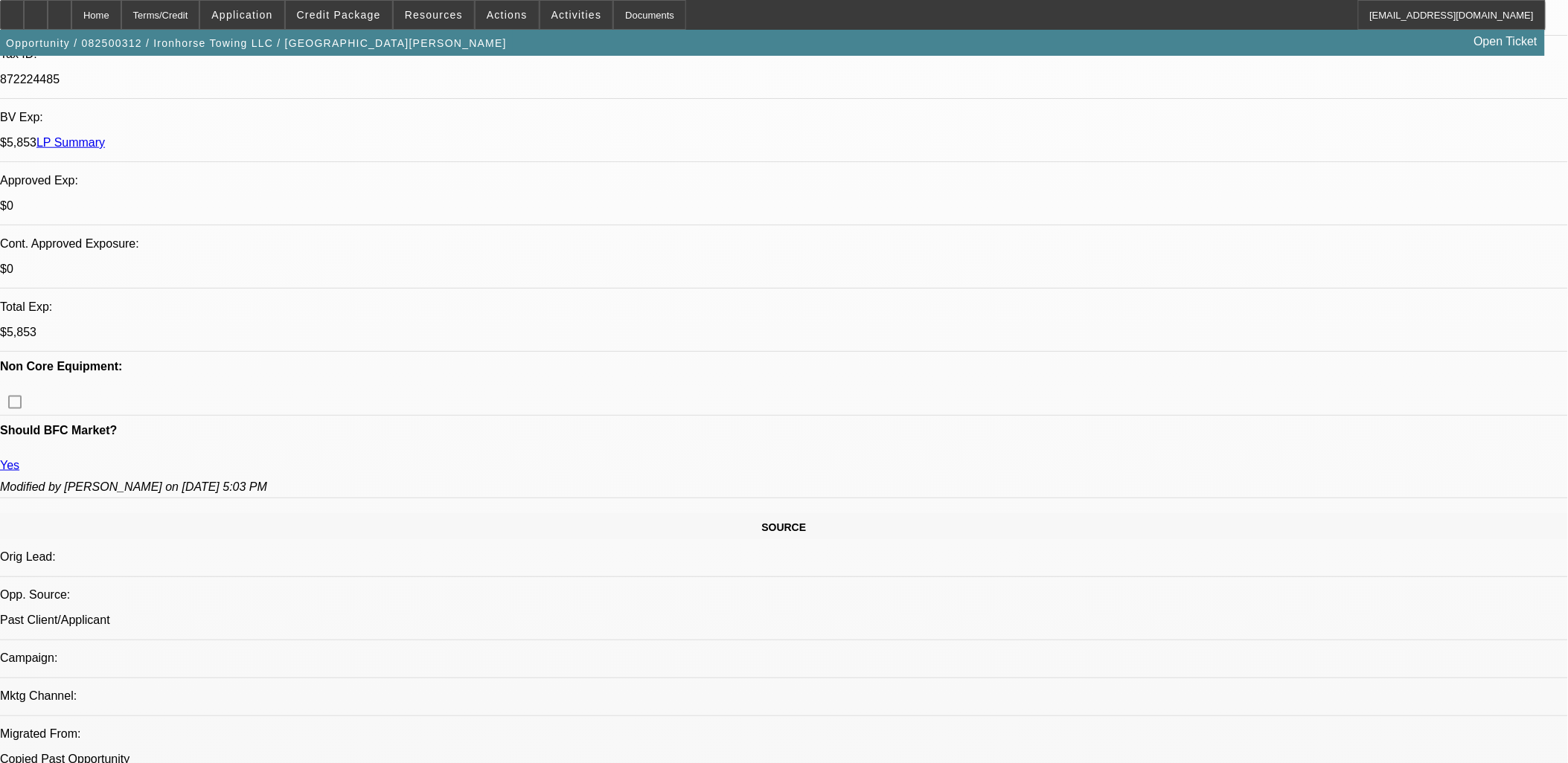
scroll to position [247, 0]
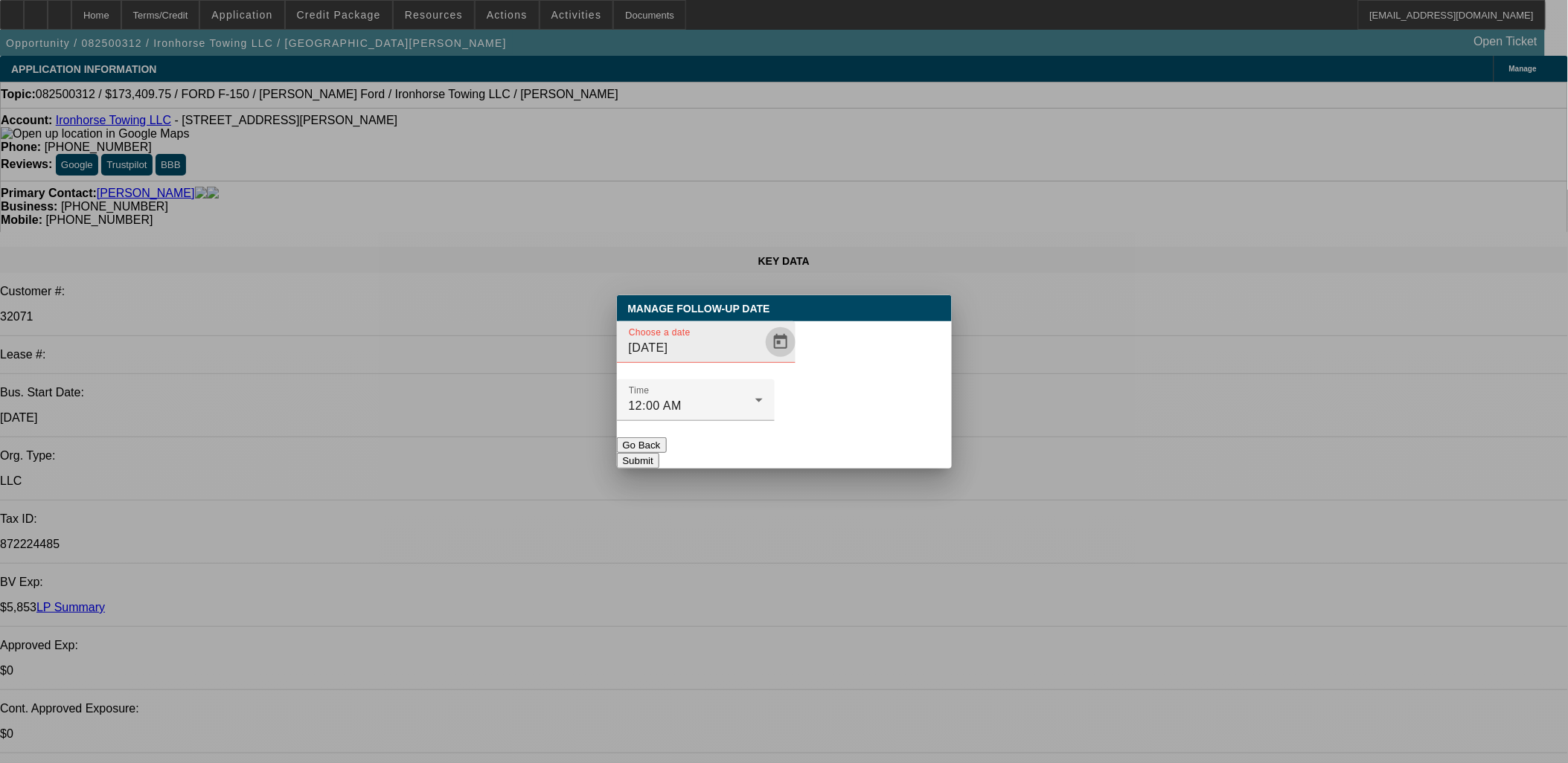
click at [762, 360] on span "Open calendar" at bounding box center [780, 342] width 36 height 36
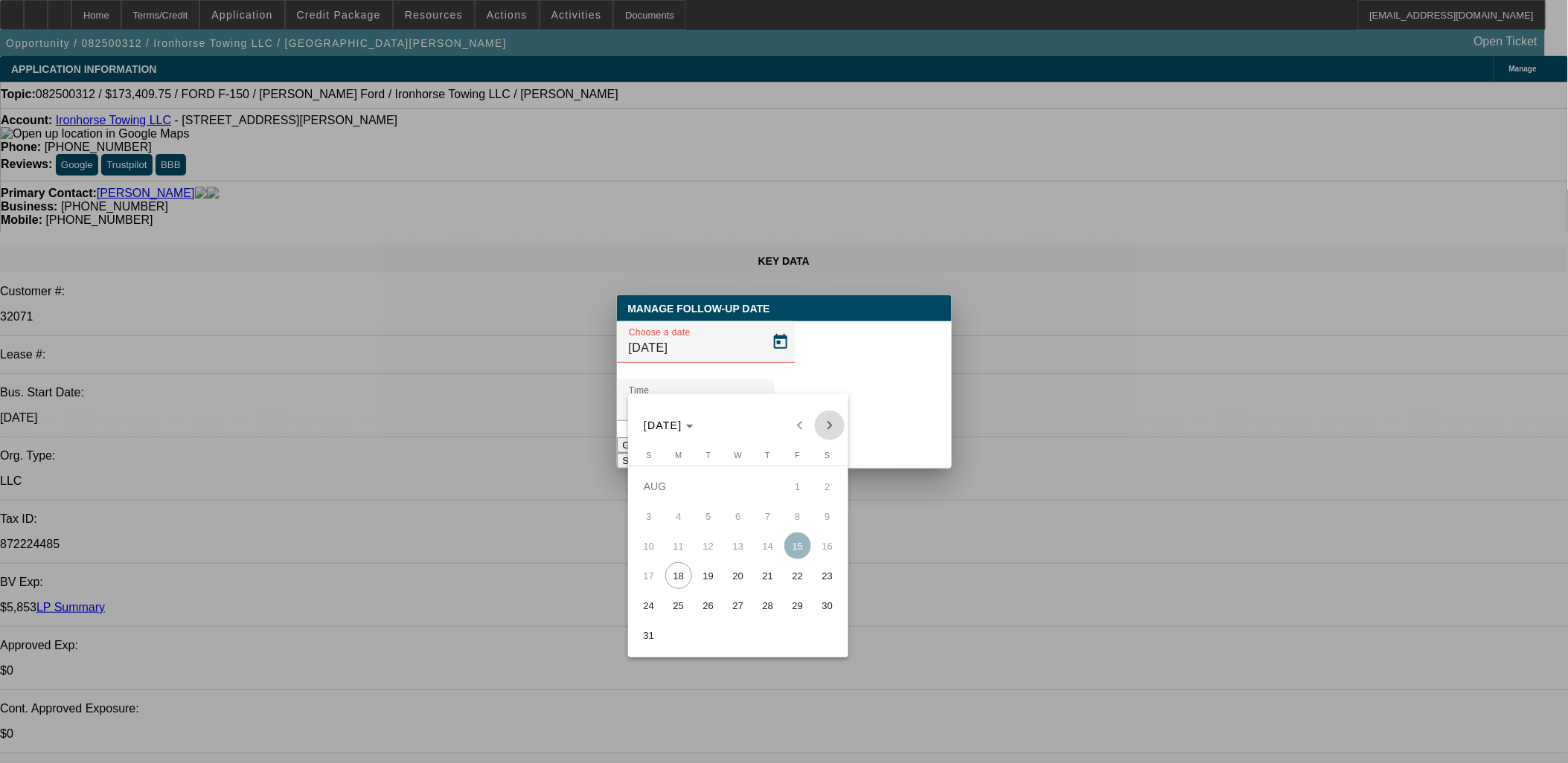
click at [823, 426] on span "Next month" at bounding box center [829, 425] width 29 height 29
click at [801, 520] on span "5" at bounding box center [797, 517] width 27 height 27
type input "9/5/2025"
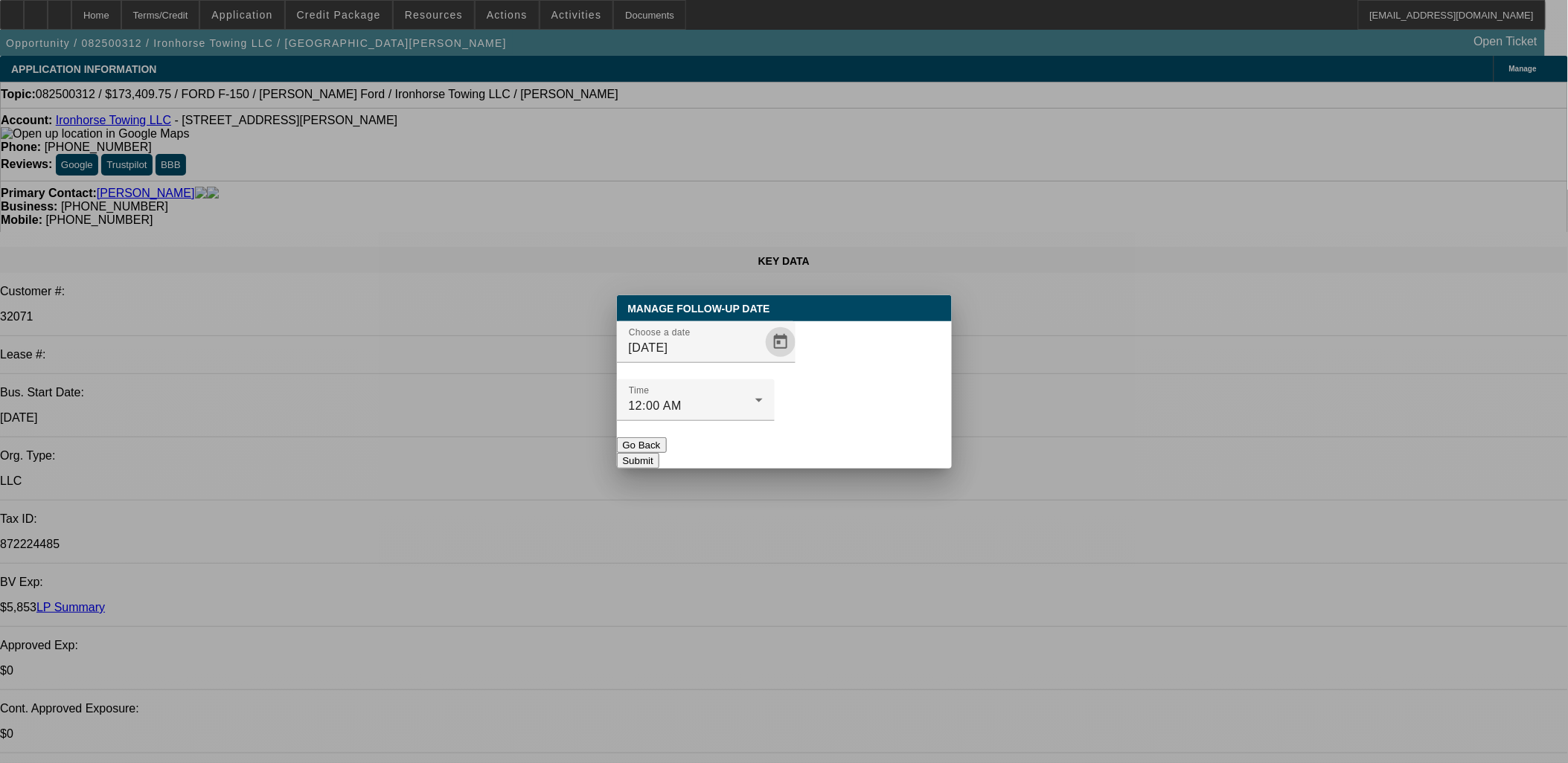
click at [786, 453] on div "Submit" at bounding box center [784, 461] width 335 height 15
drag, startPoint x: 831, startPoint y: 427, endPoint x: 846, endPoint y: 417, distance: 18.0
click at [659, 453] on button "Submit" at bounding box center [638, 461] width 43 height 15
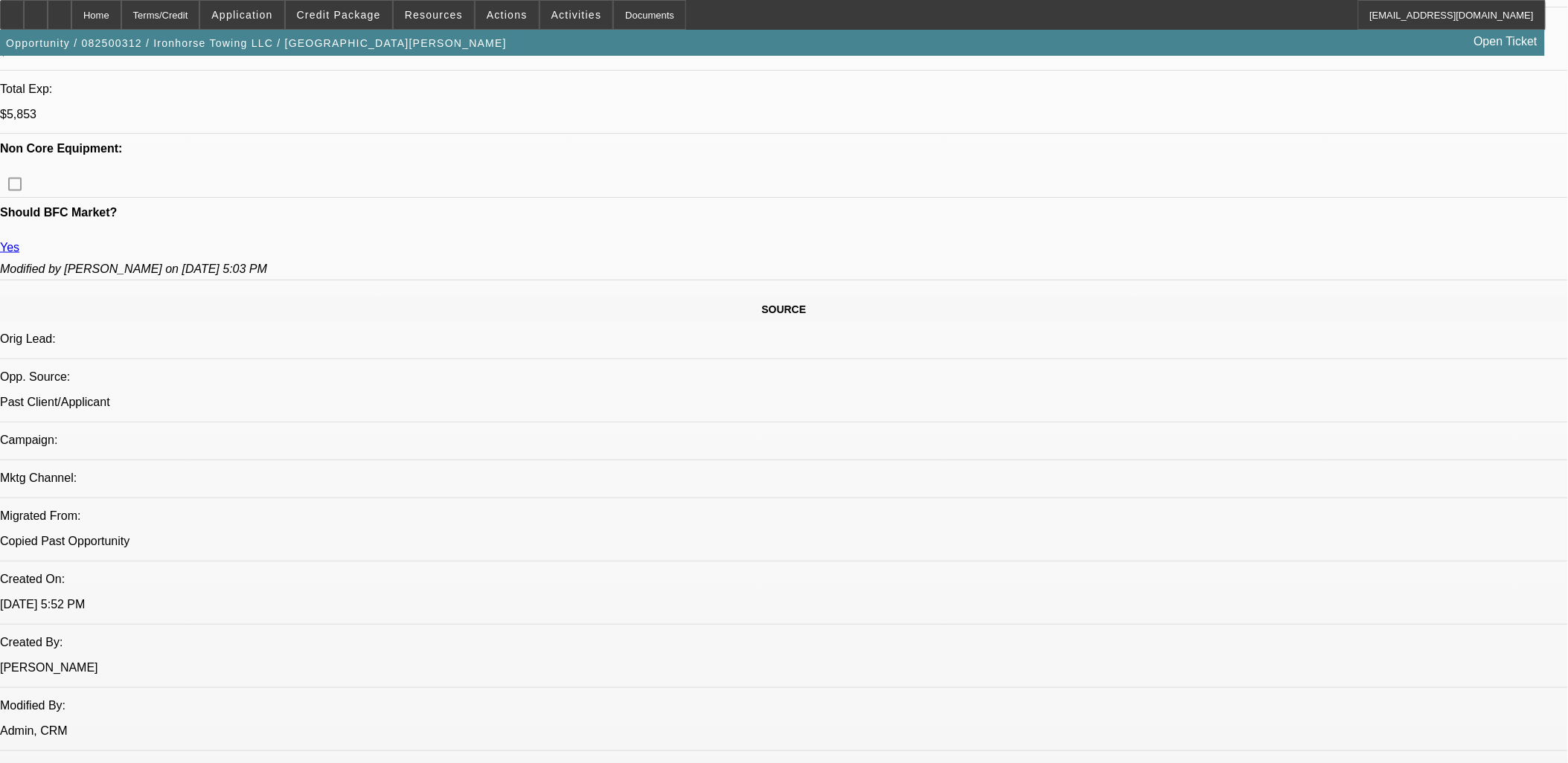
scroll to position [827, 0]
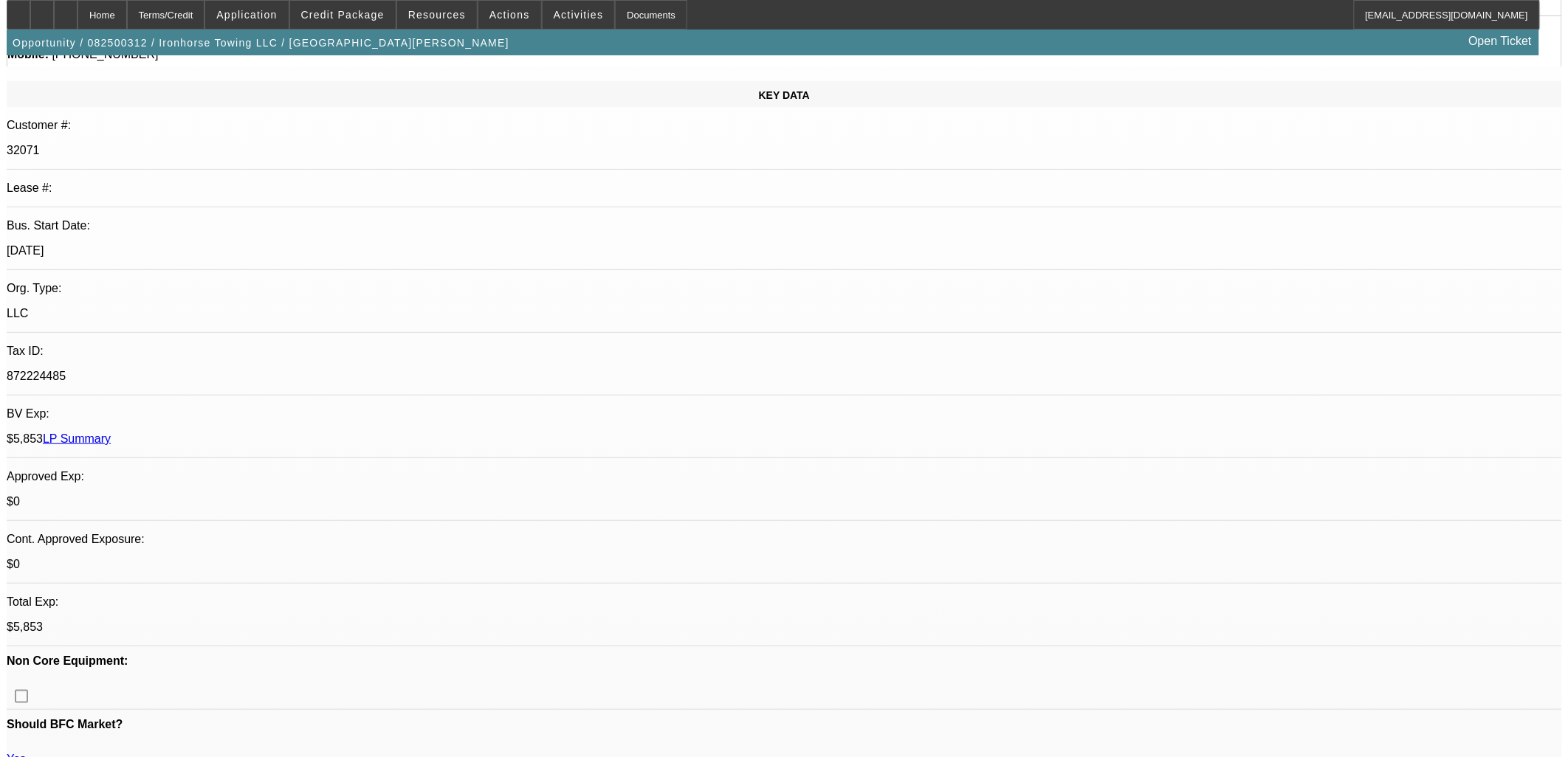
scroll to position [0, 0]
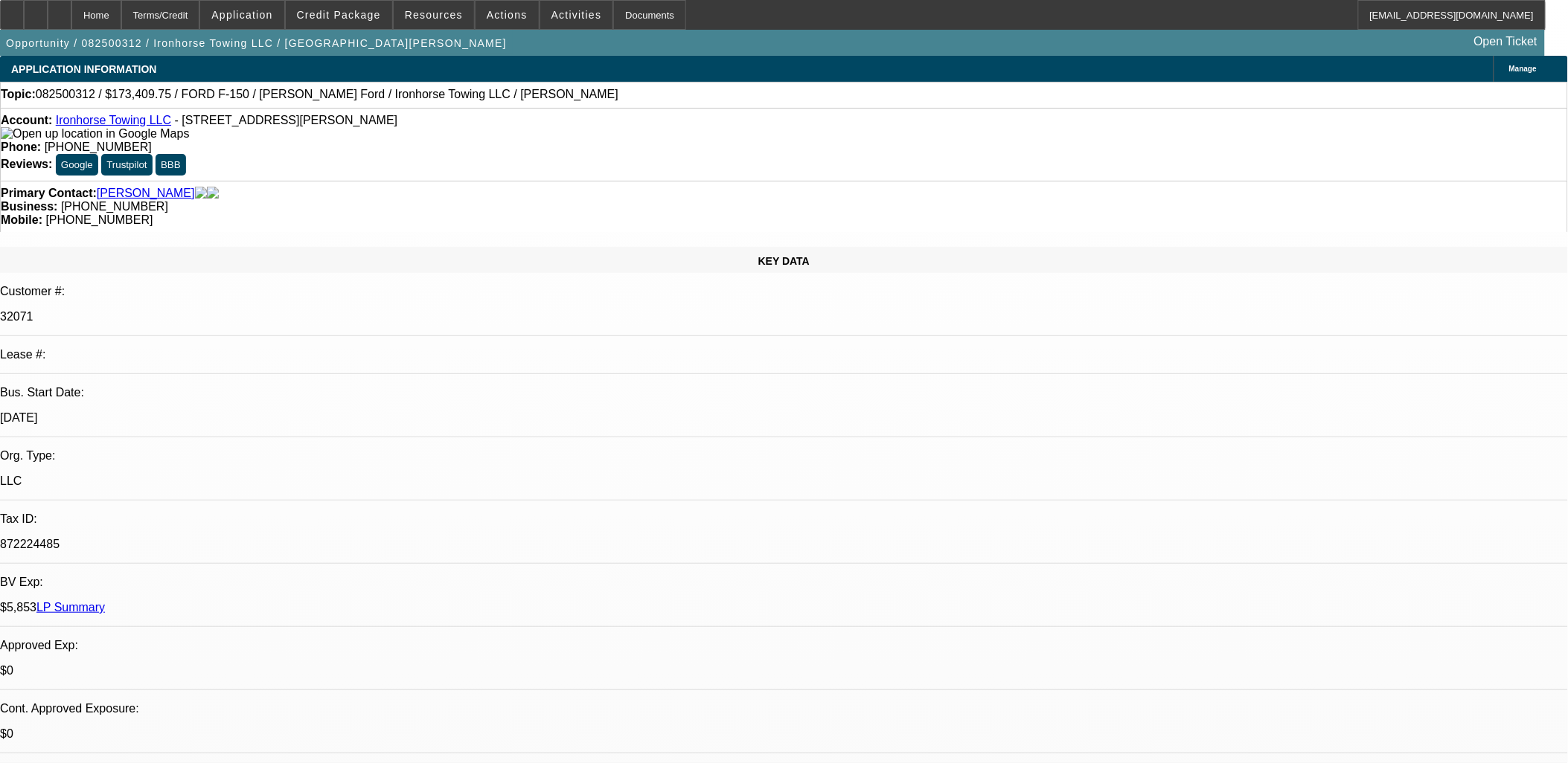
drag, startPoint x: 533, startPoint y: 302, endPoint x: 595, endPoint y: 394, distance: 110.9
drag, startPoint x: 625, startPoint y: 382, endPoint x: 524, endPoint y: 292, distance: 135.3
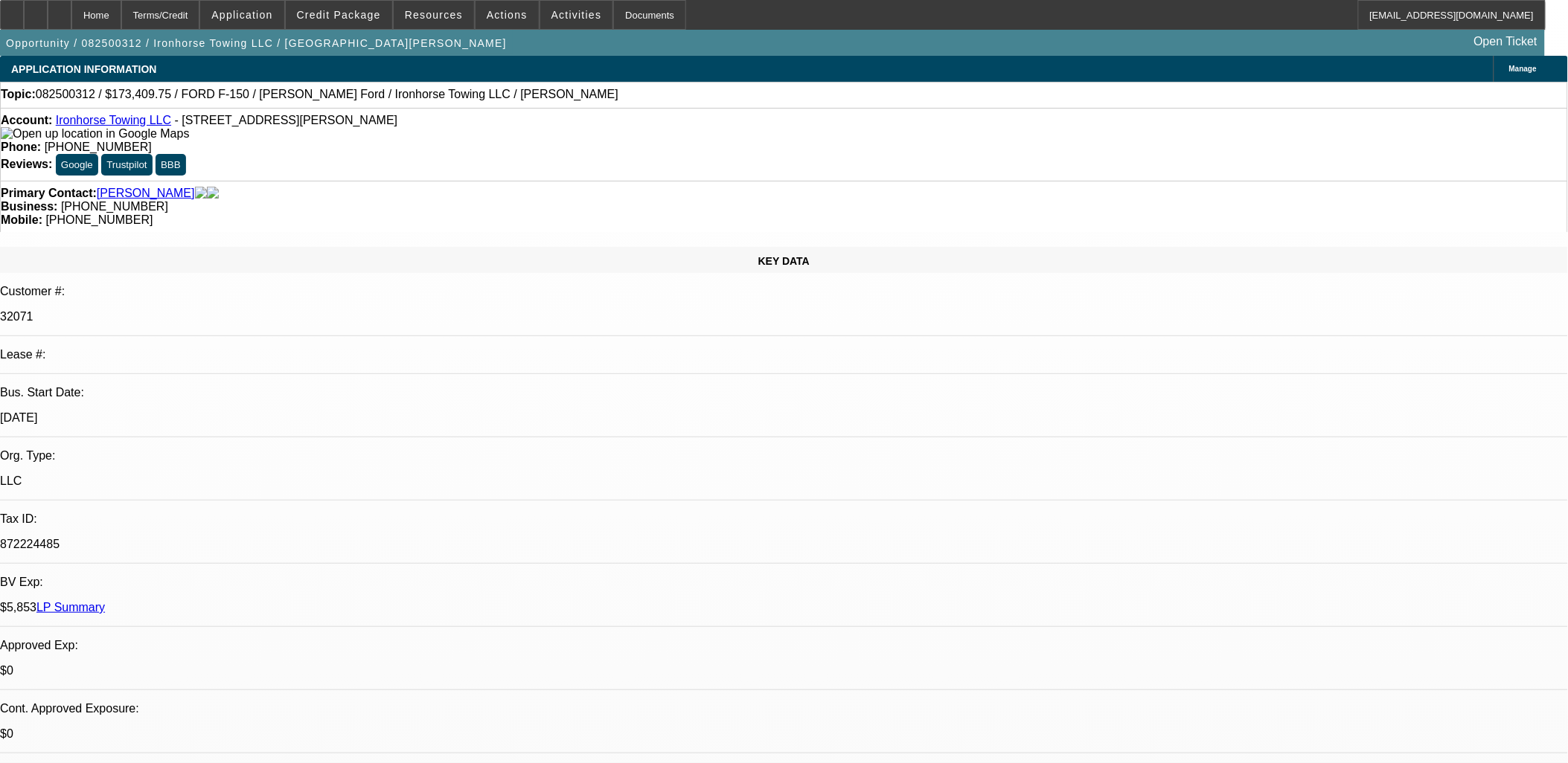
drag, startPoint x: 524, startPoint y: 292, endPoint x: 524, endPoint y: 306, distance: 14.0
drag, startPoint x: 645, startPoint y: 403, endPoint x: 517, endPoint y: 307, distance: 160.0
drag, startPoint x: 517, startPoint y: 307, endPoint x: 583, endPoint y: 409, distance: 121.5
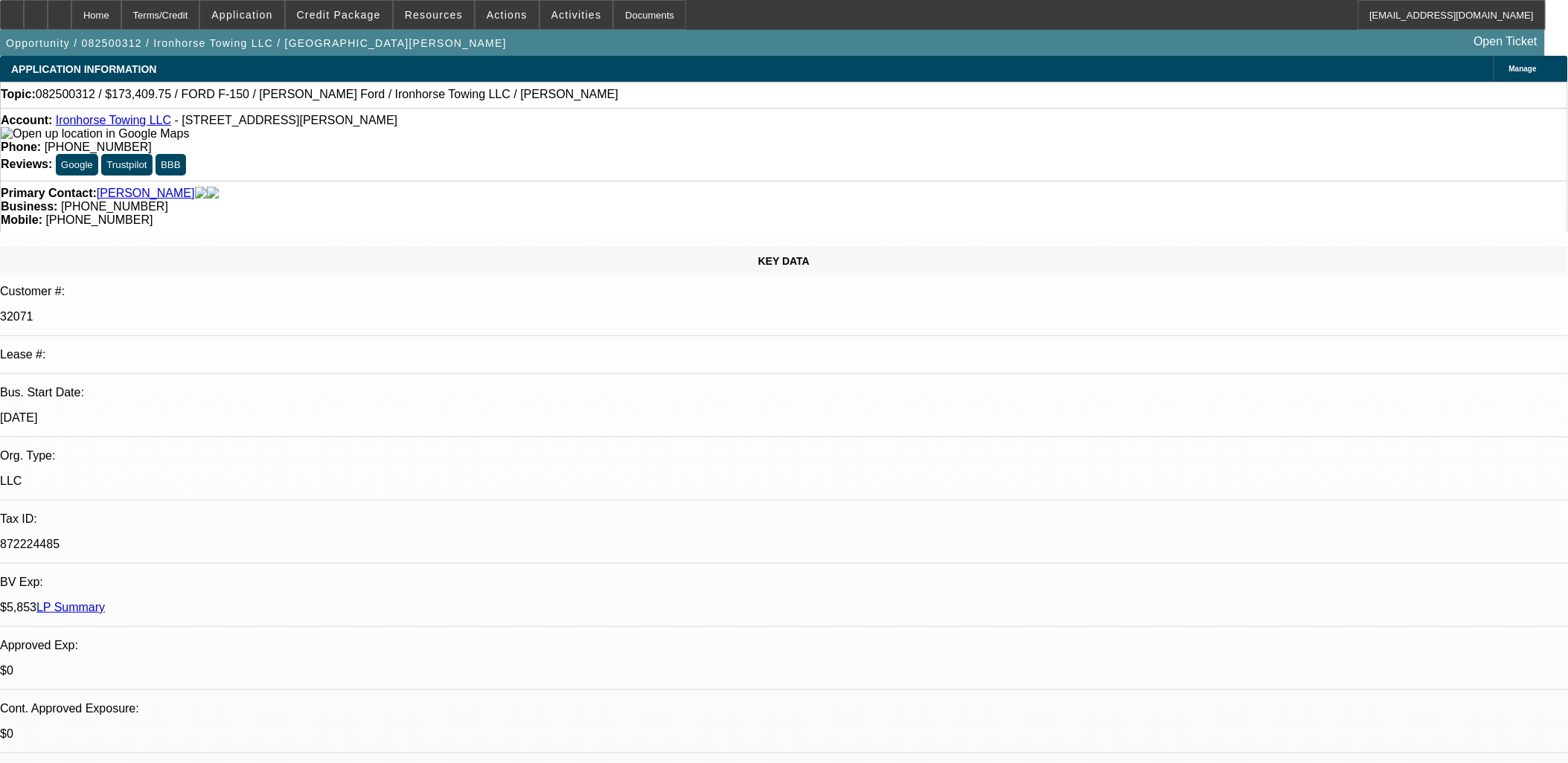
drag, startPoint x: 647, startPoint y: 390, endPoint x: 508, endPoint y: 291, distance: 170.7
drag, startPoint x: 508, startPoint y: 291, endPoint x: 458, endPoint y: 207, distance: 97.8
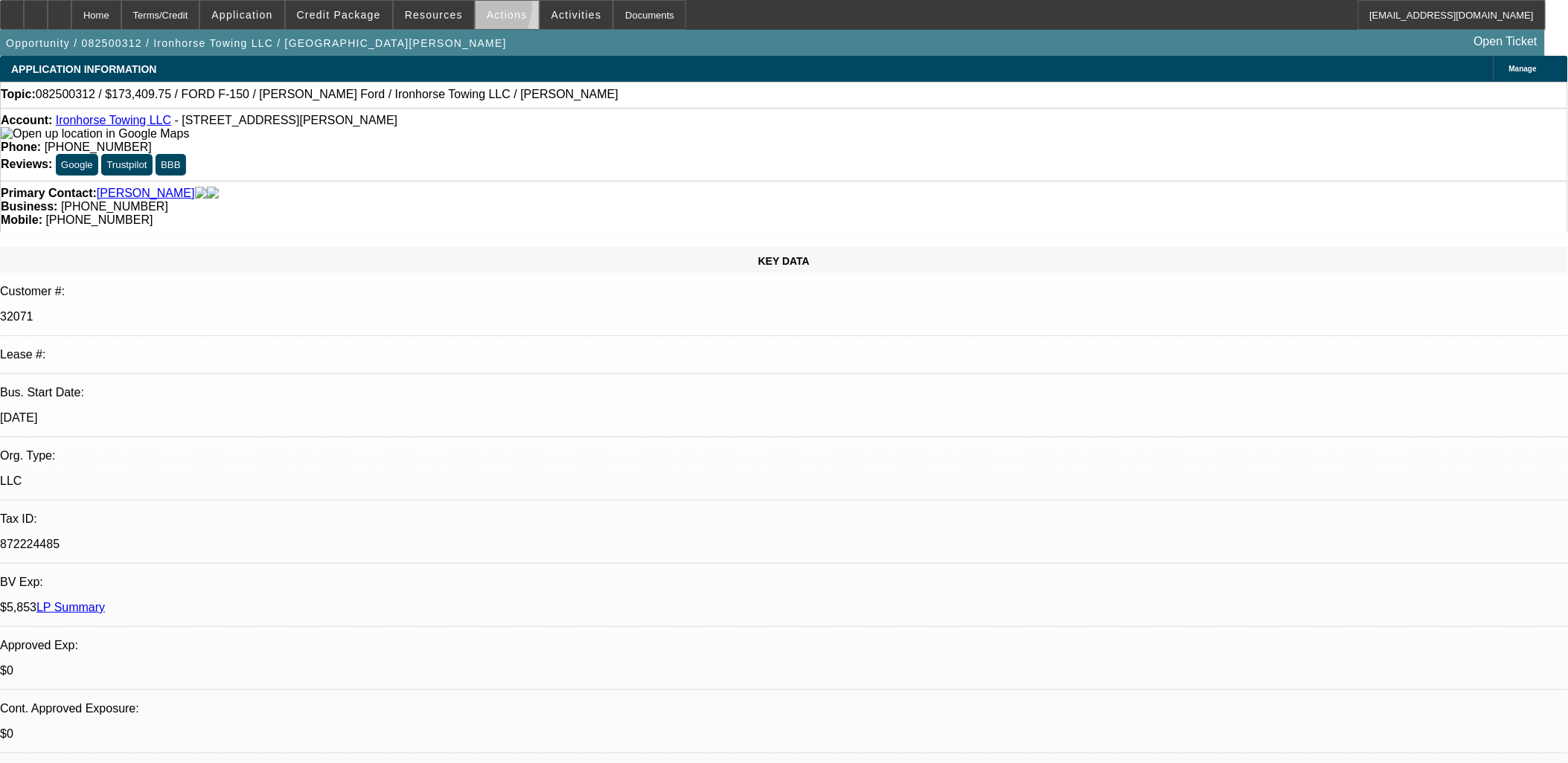
click at [476, 10] on span at bounding box center [507, 15] width 64 height 36
click at [497, 12] on div at bounding box center [784, 381] width 1568 height 763
click at [501, 19] on span "Actions" at bounding box center [506, 14] width 41 height 12
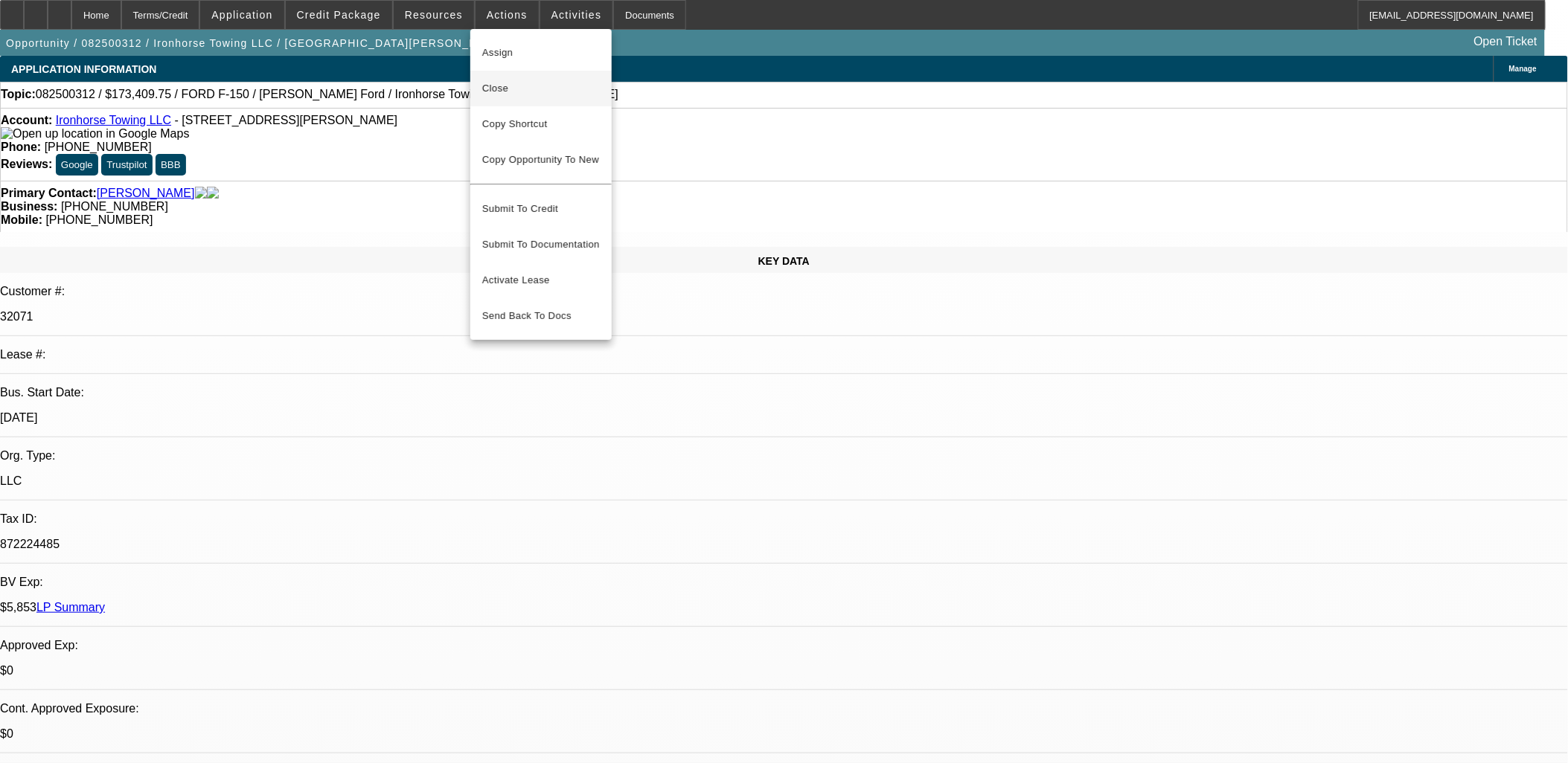
click at [511, 88] on span "Close" at bounding box center [541, 88] width 118 height 18
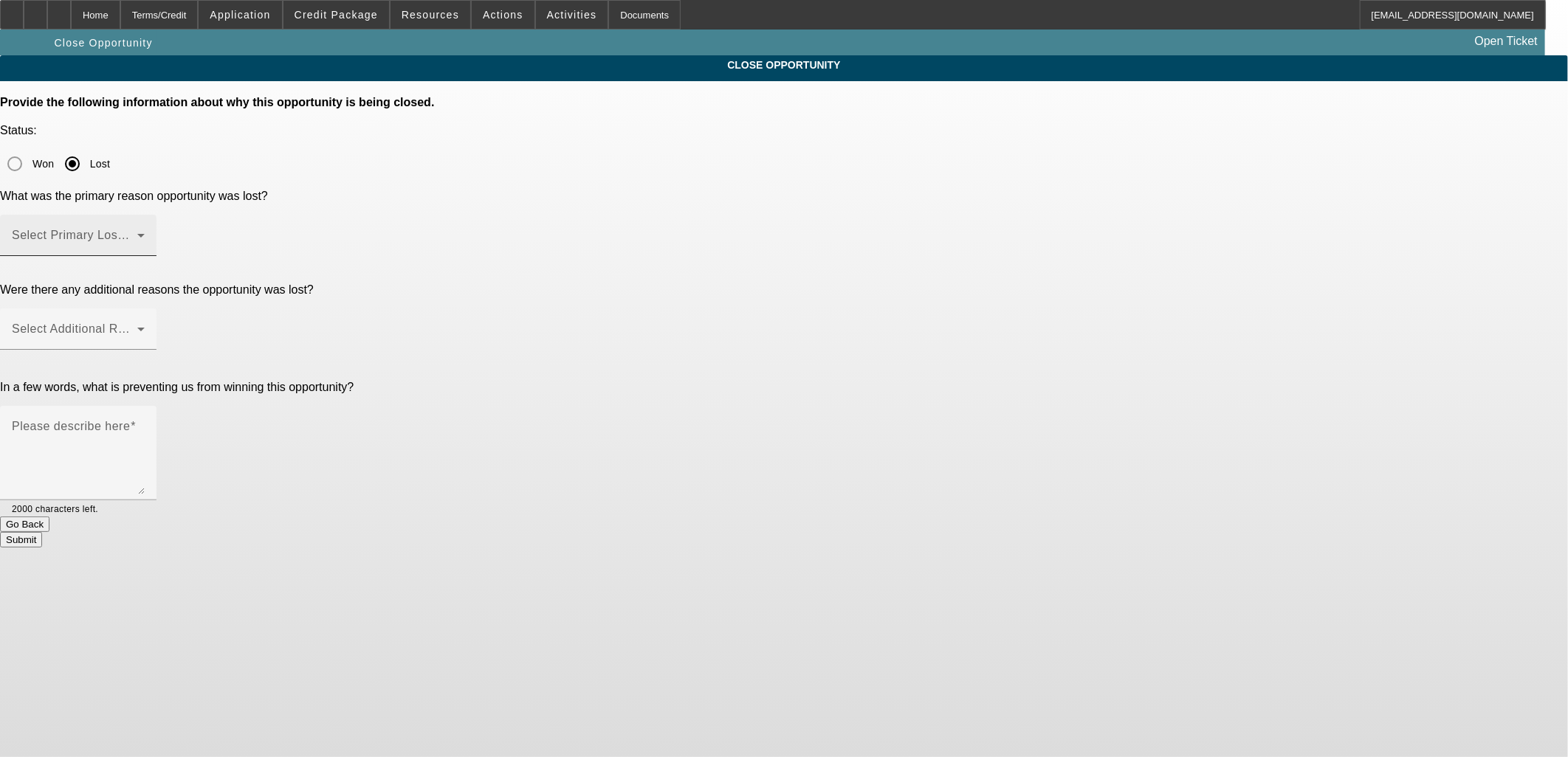
click at [137, 232] on span at bounding box center [74, 241] width 125 height 18
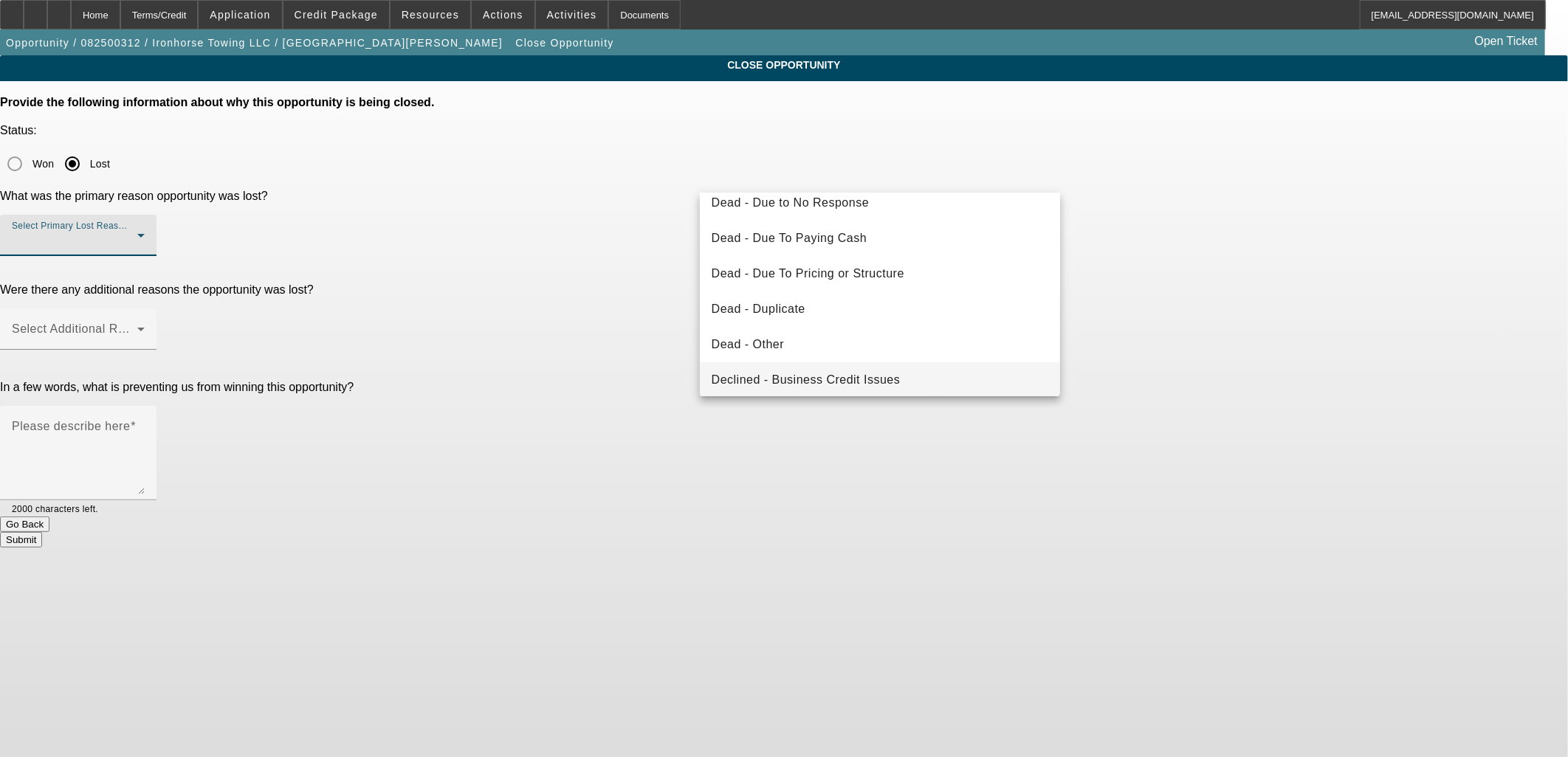
scroll to position [164, 0]
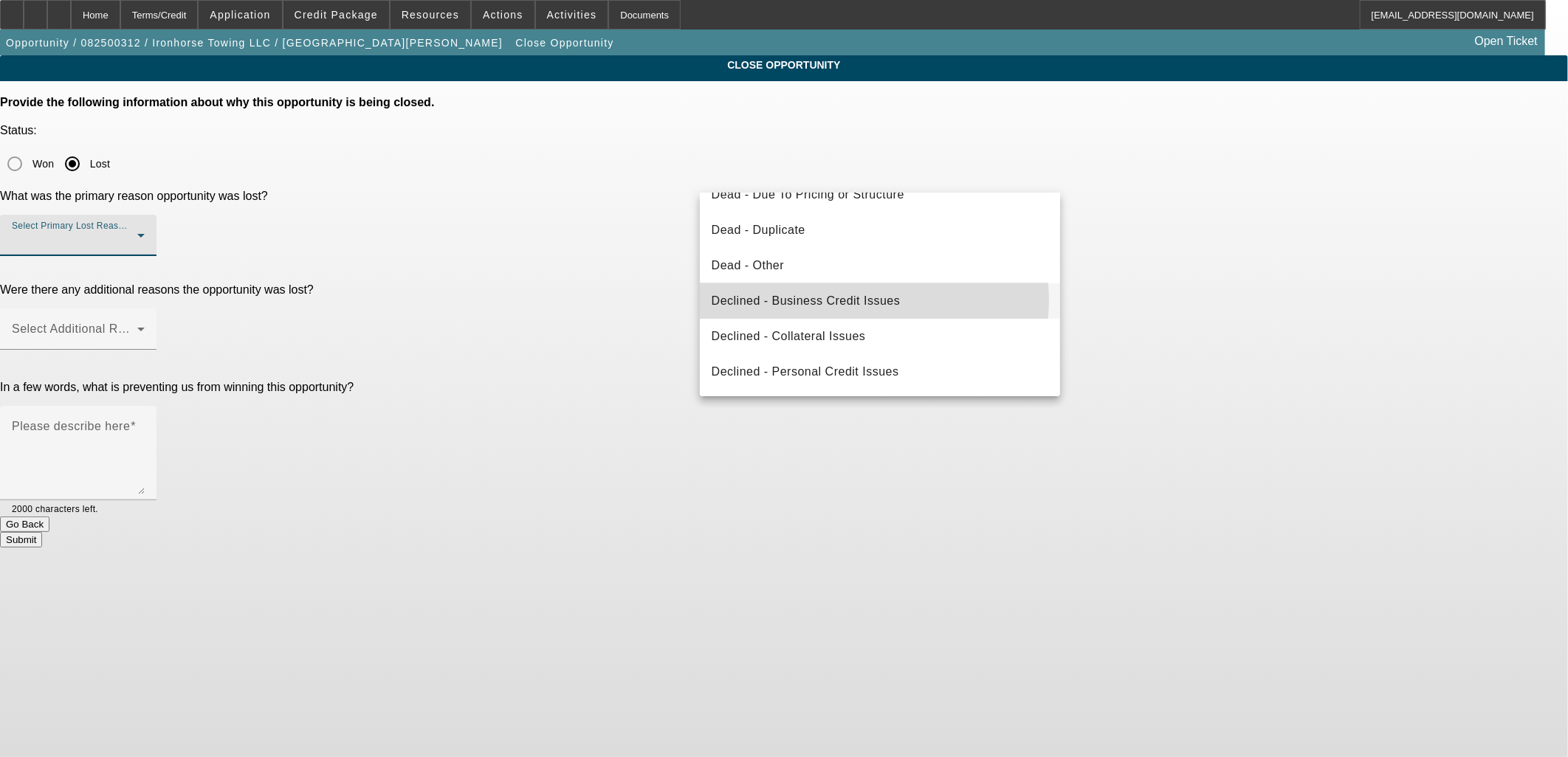
click at [856, 300] on span "Declined - Business Credit Issues" at bounding box center [806, 301] width 189 height 18
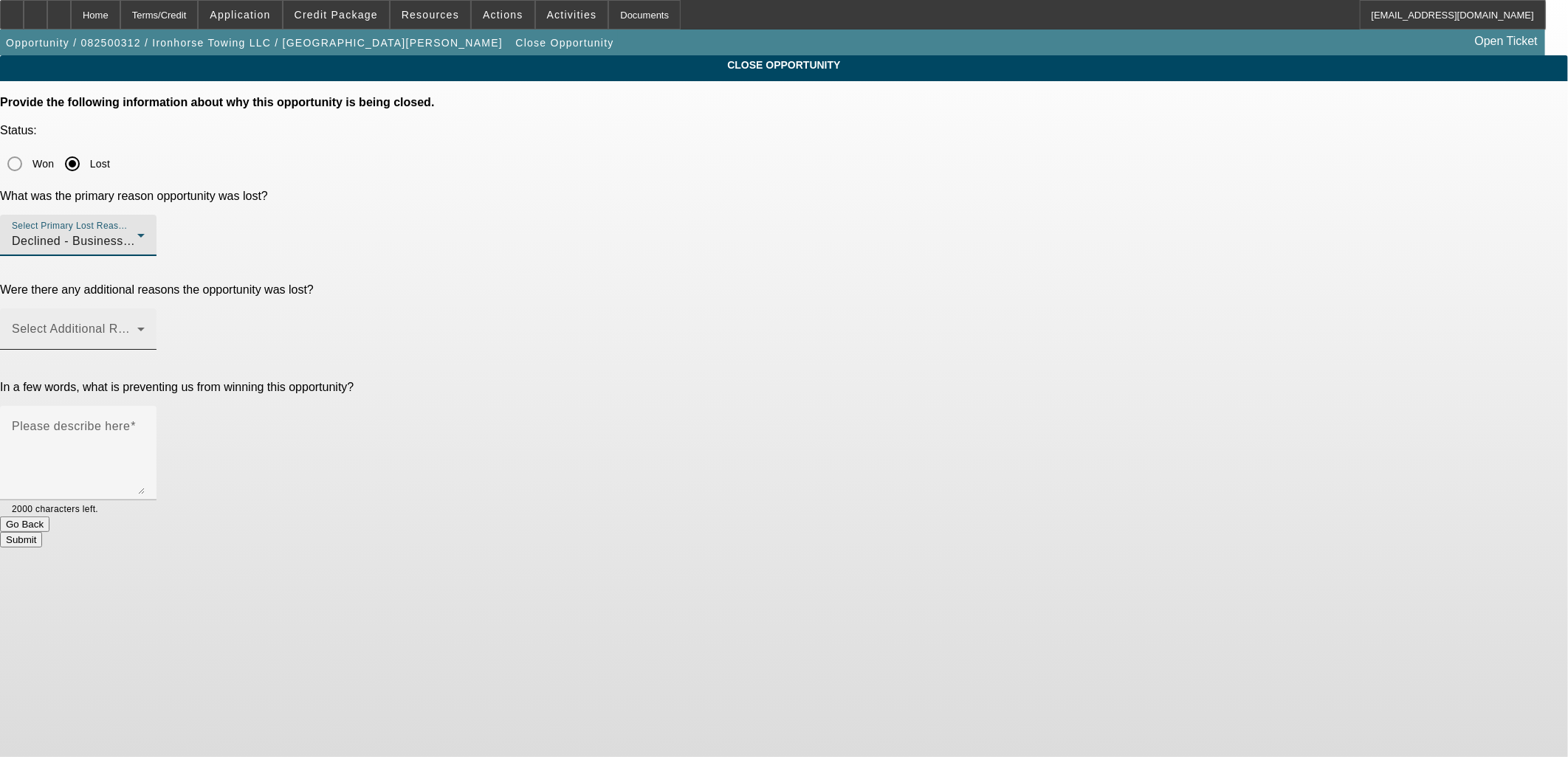
click at [137, 326] on span at bounding box center [74, 335] width 125 height 18
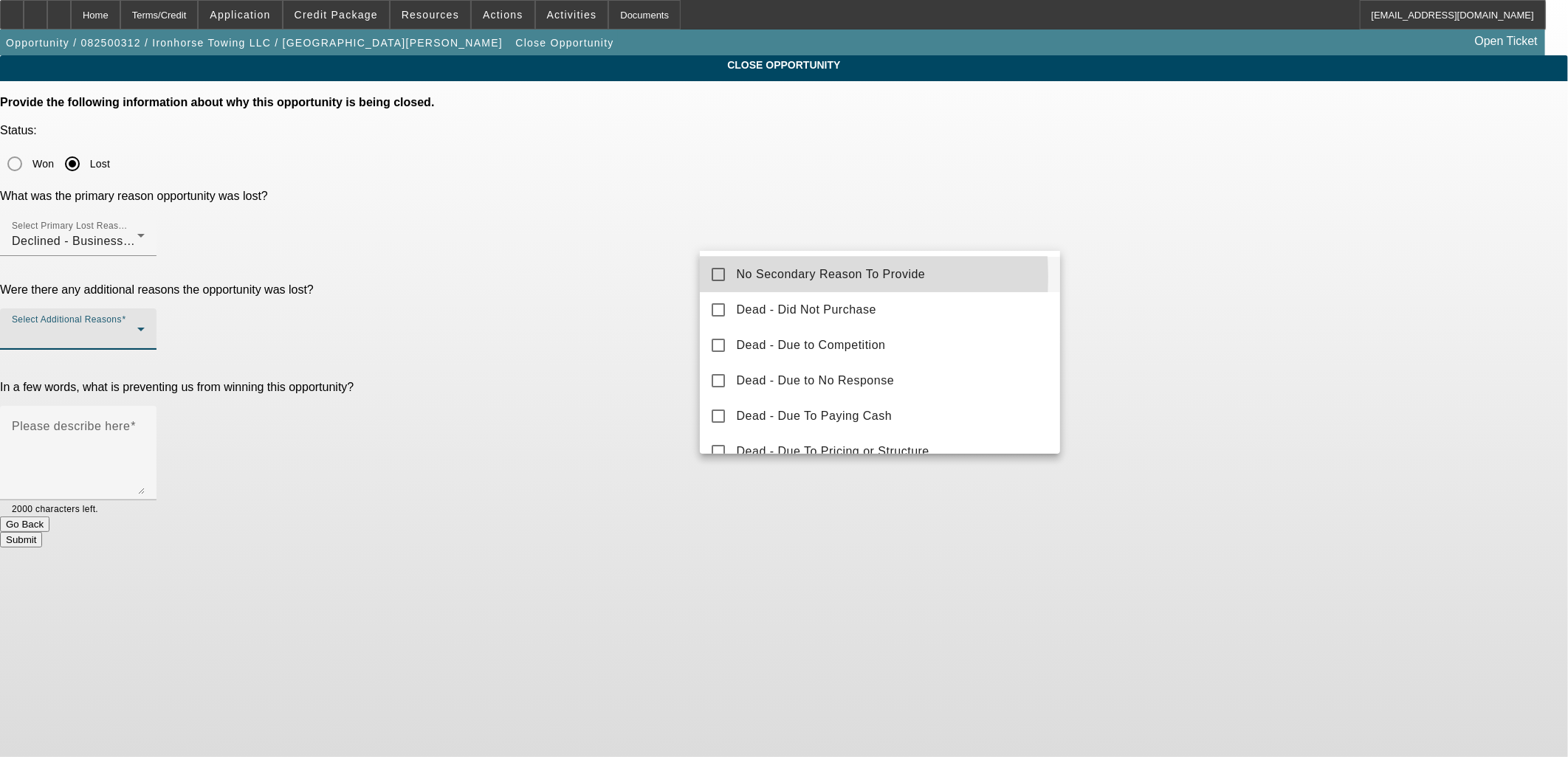
click at [751, 276] on span "No Secondary Reason To Provide" at bounding box center [831, 275] width 189 height 18
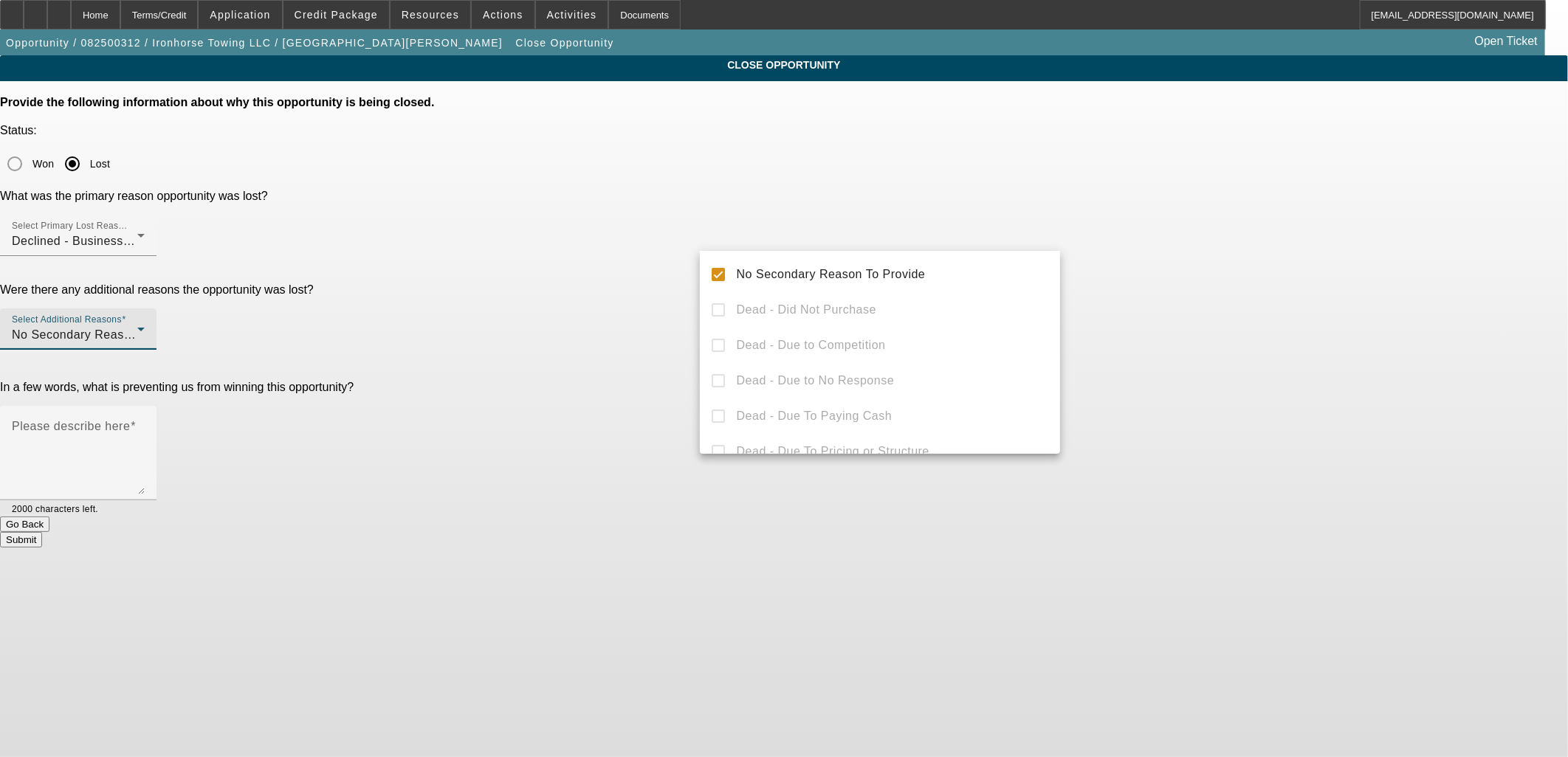
click at [613, 279] on div at bounding box center [784, 378] width 1568 height 757
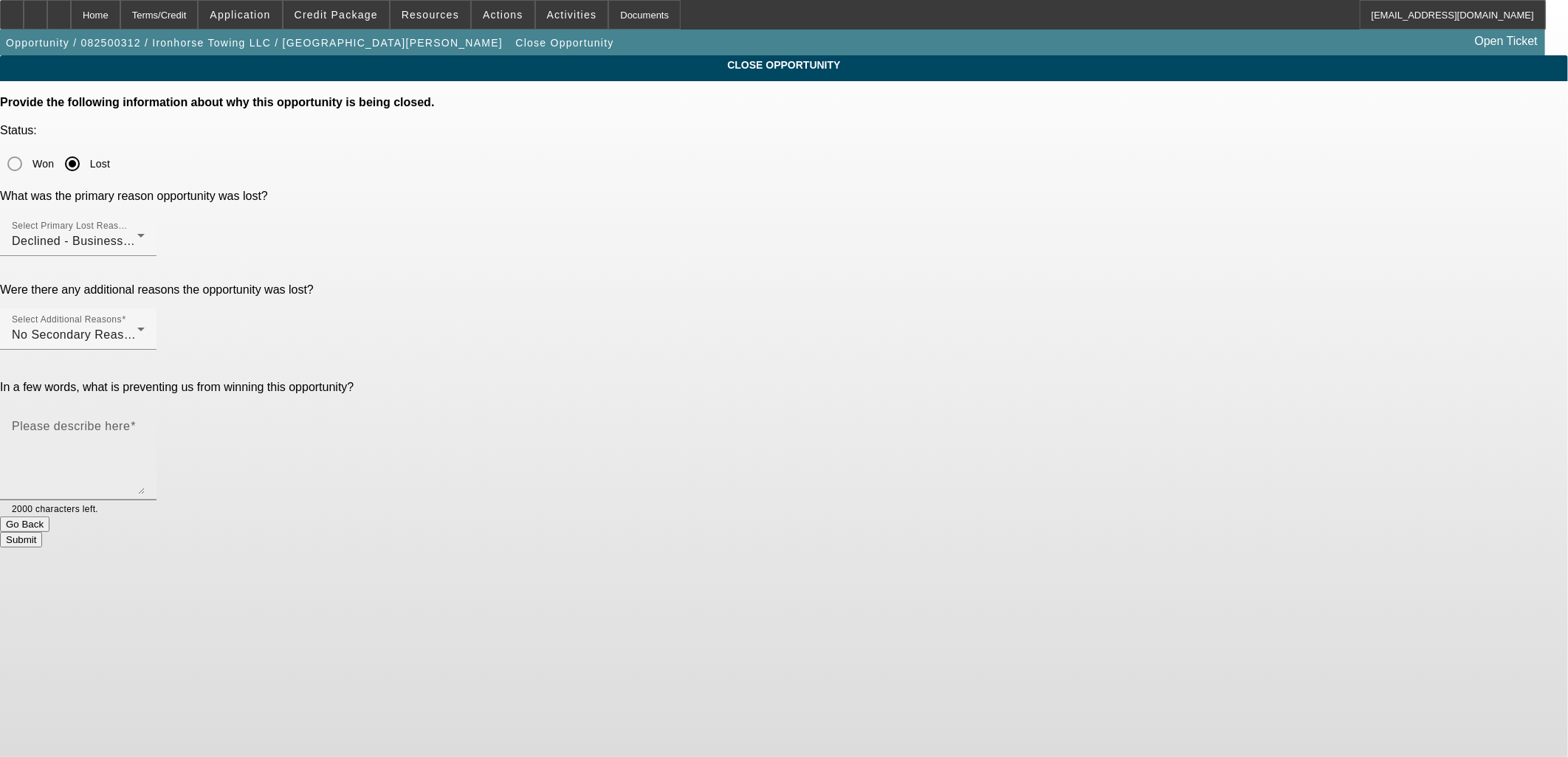
click at [145, 423] on textarea "Please describe here" at bounding box center [78, 458] width 133 height 71
click at [137, 326] on div "No Secondary Reason To Provide" at bounding box center [74, 335] width 125 height 18
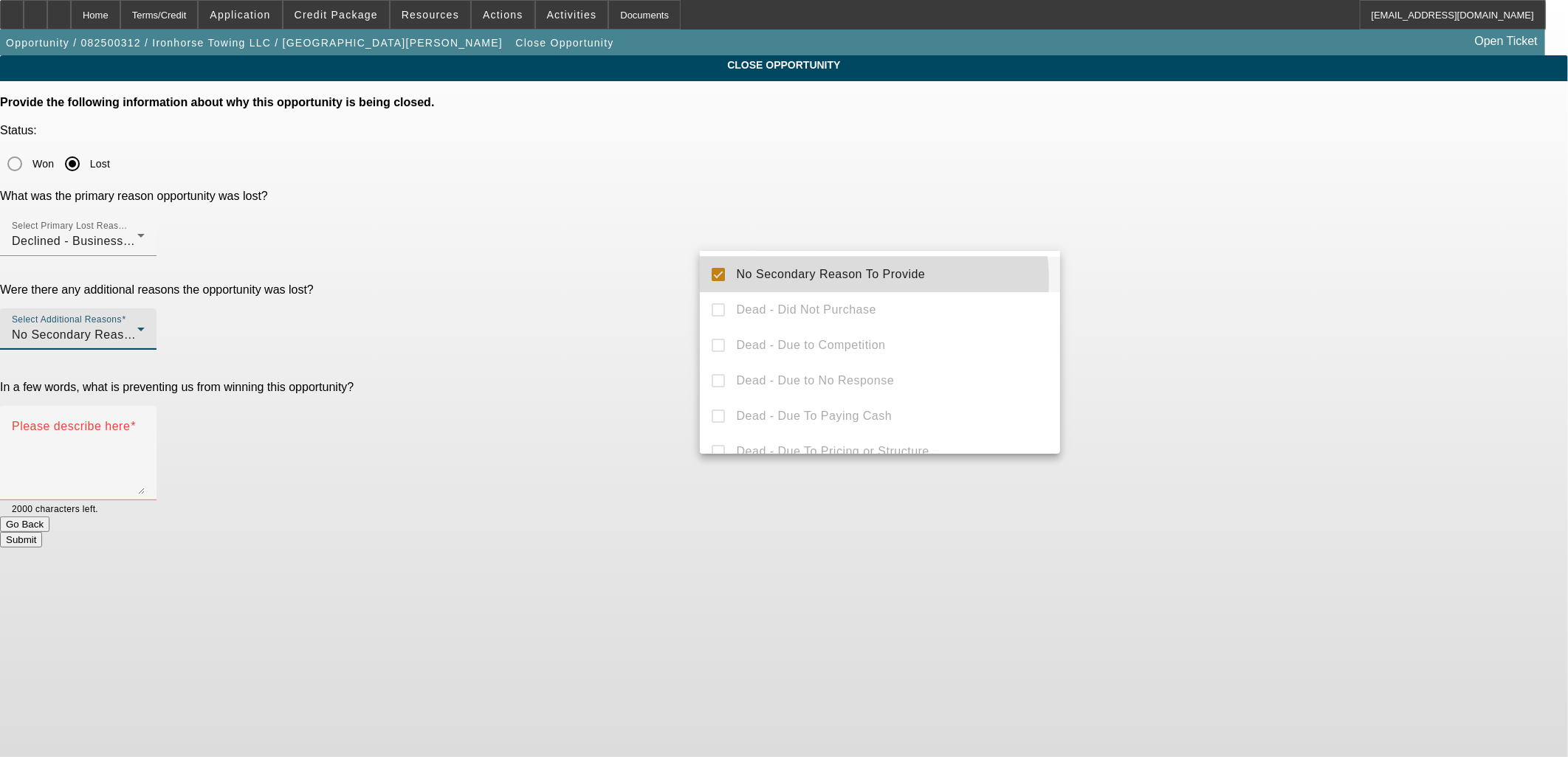
click at [849, 280] on span "No Secondary Reason To Provide" at bounding box center [831, 275] width 189 height 18
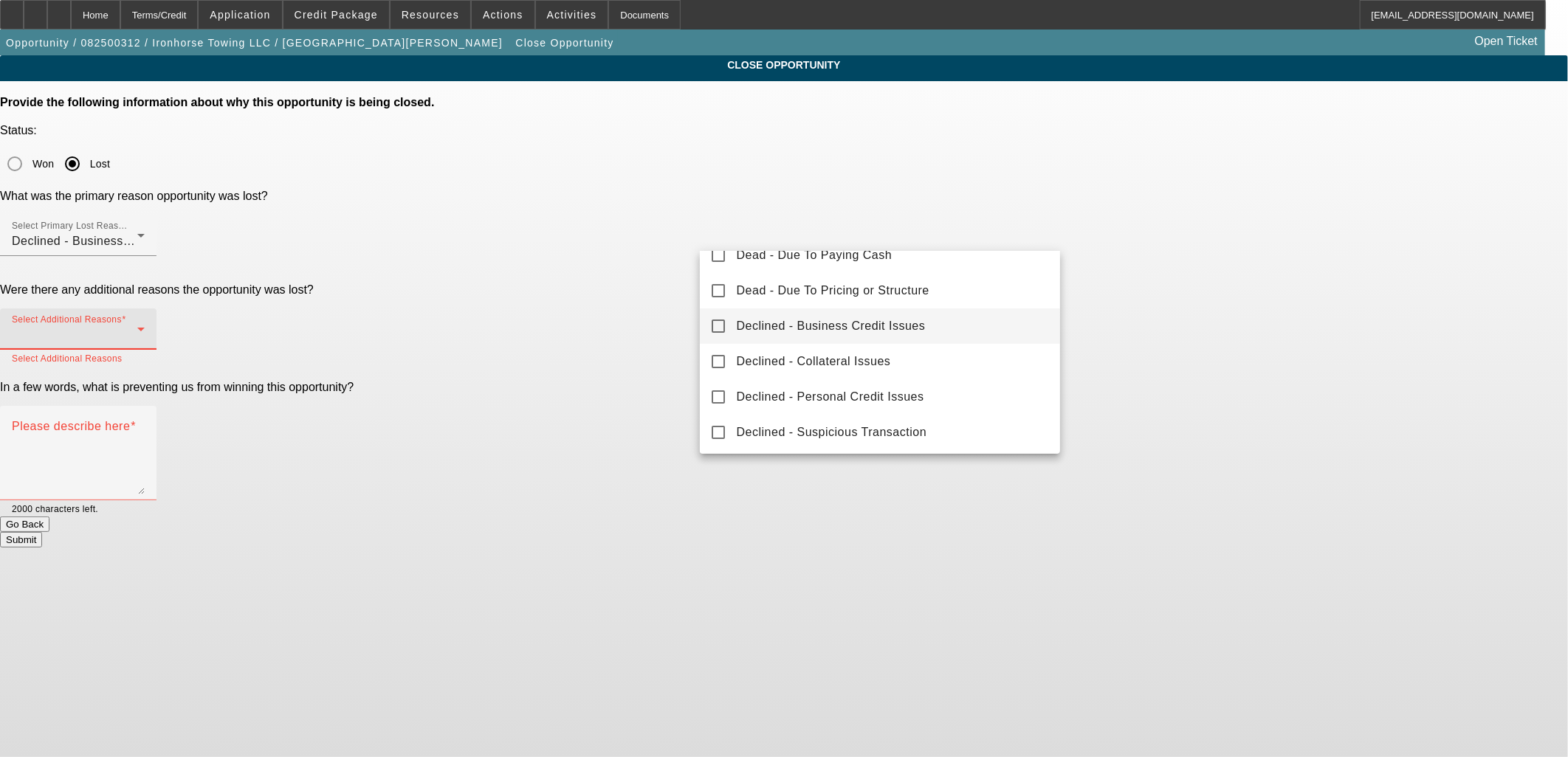
scroll to position [163, 0]
click at [842, 370] on mat-option "Declined - Collateral Issues" at bounding box center [880, 360] width 361 height 36
click at [637, 270] on div at bounding box center [784, 378] width 1568 height 757
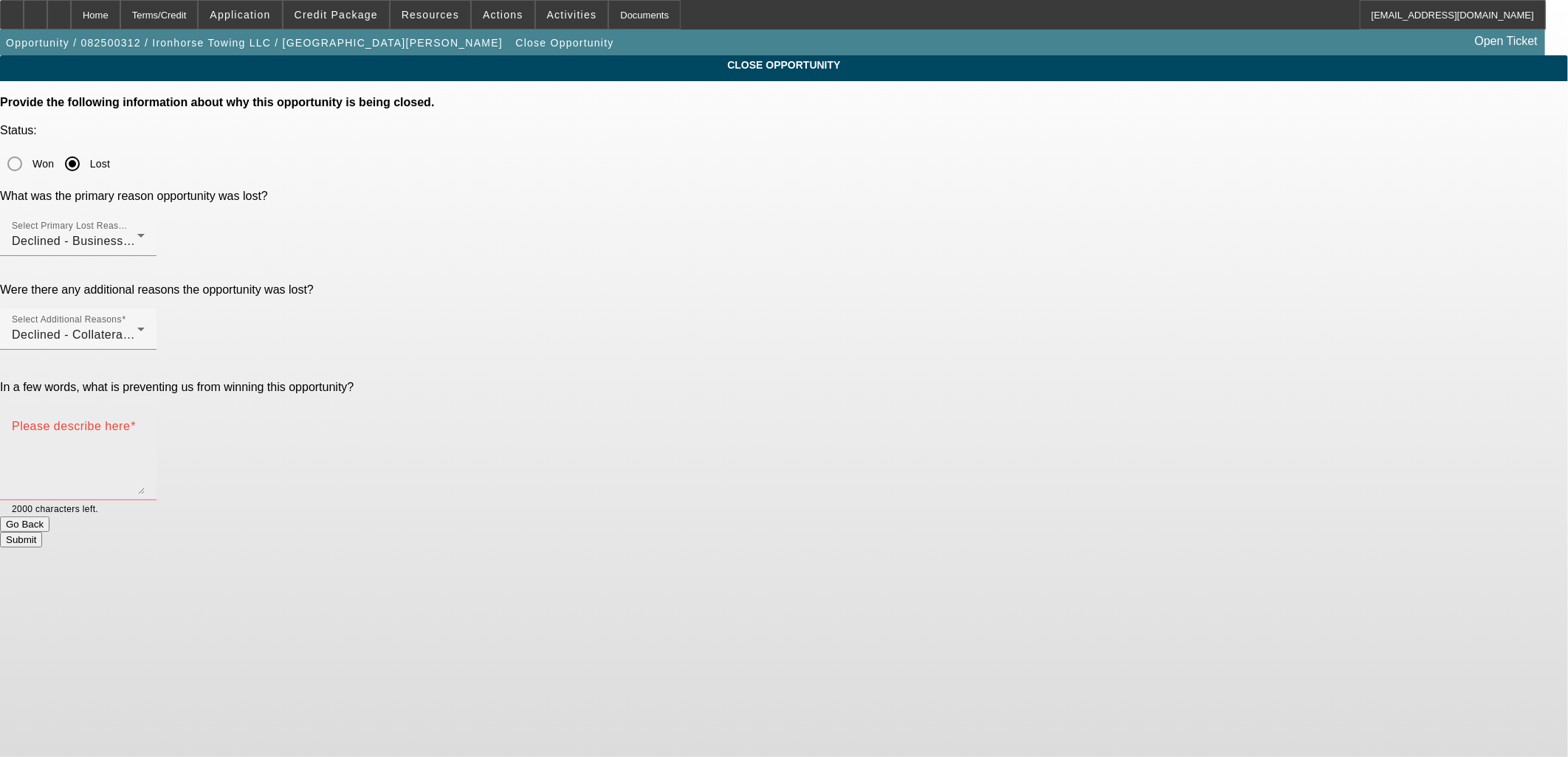
click at [145, 423] on textarea "Please describe here" at bounding box center [78, 458] width 133 height 71
click at [145, 423] on textarea "Customer just got a 2nd truck with AP Financing last July (see PayNet) no money…" at bounding box center [78, 458] width 133 height 71
click at [145, 423] on textarea "Customer just got a 2nd truck with AP Financing last July (see PayNet) allegedl…" at bounding box center [78, 458] width 133 height 71
drag, startPoint x: 1028, startPoint y: 313, endPoint x: 1048, endPoint y: 349, distance: 41.2
click at [145, 423] on textarea "Customer just got a 2nd truck with AP Financing last July (see PayNet) allegedl…" at bounding box center [78, 458] width 133 height 71
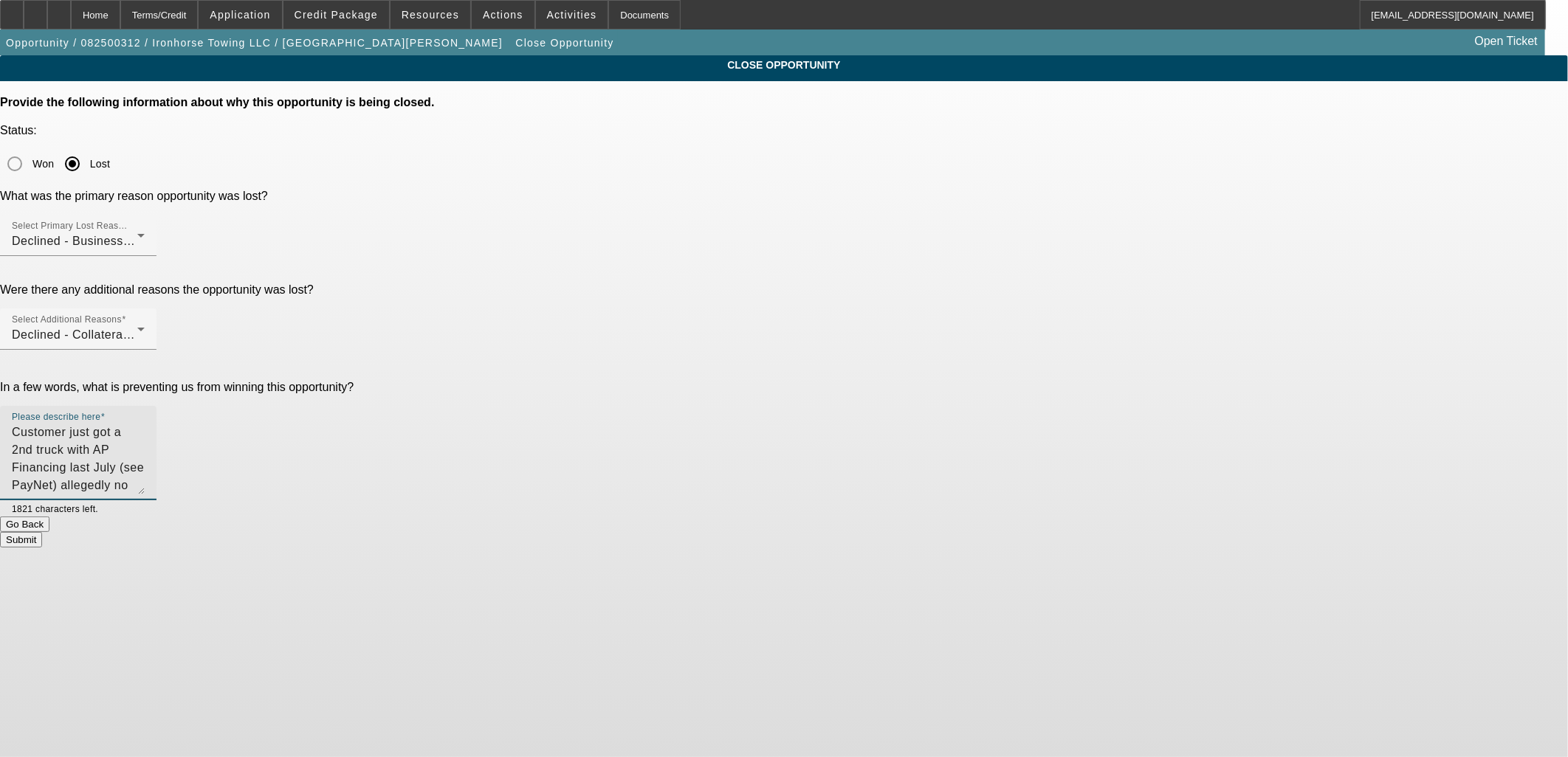
click at [145, 423] on textarea "Customer just got a 2nd truck with AP Financing last July (see PayNet) allegedl…" at bounding box center [78, 458] width 133 height 71
click at [355, 13] on span "Credit Package" at bounding box center [336, 14] width 84 height 12
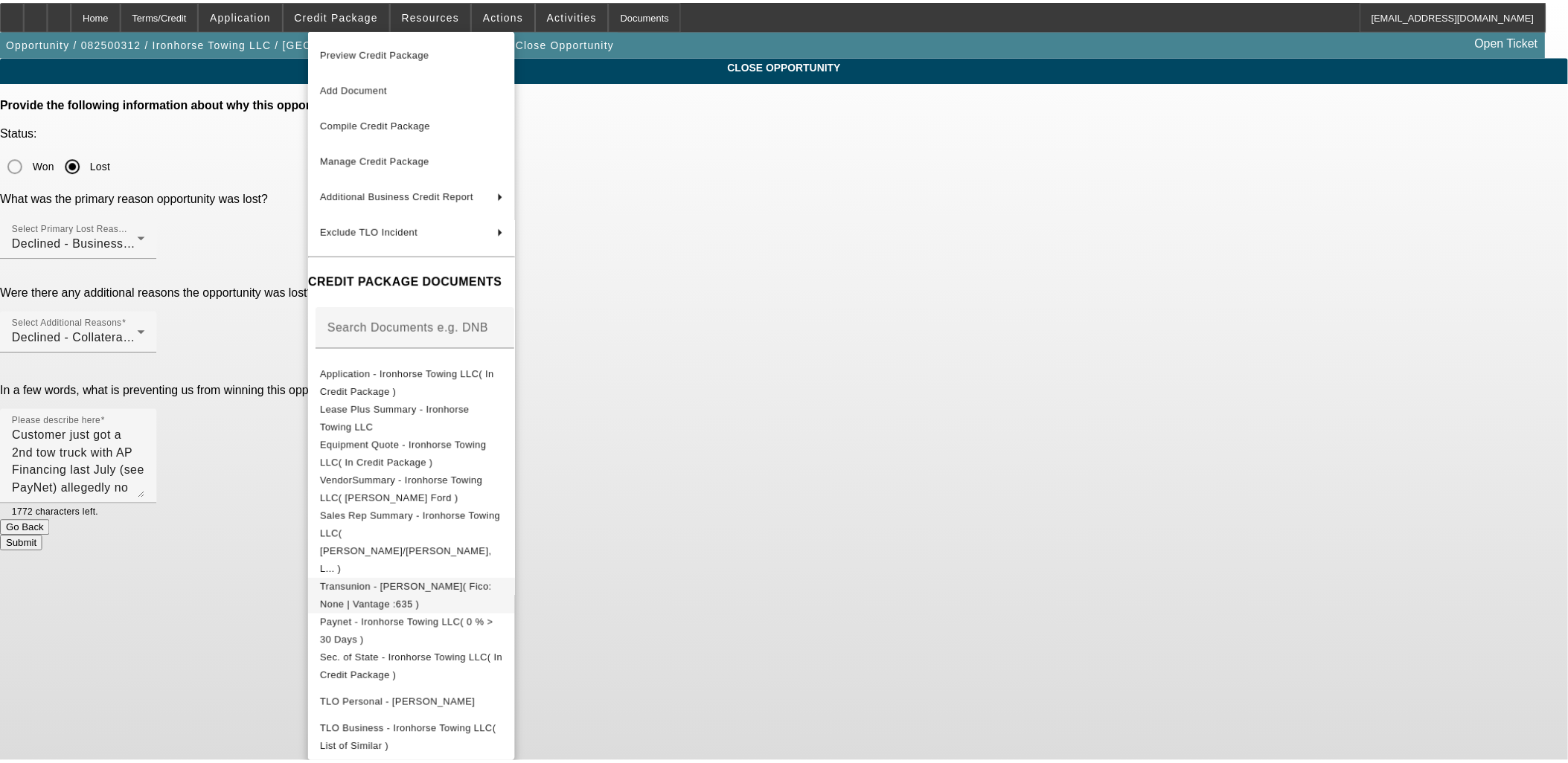
scroll to position [40, 0]
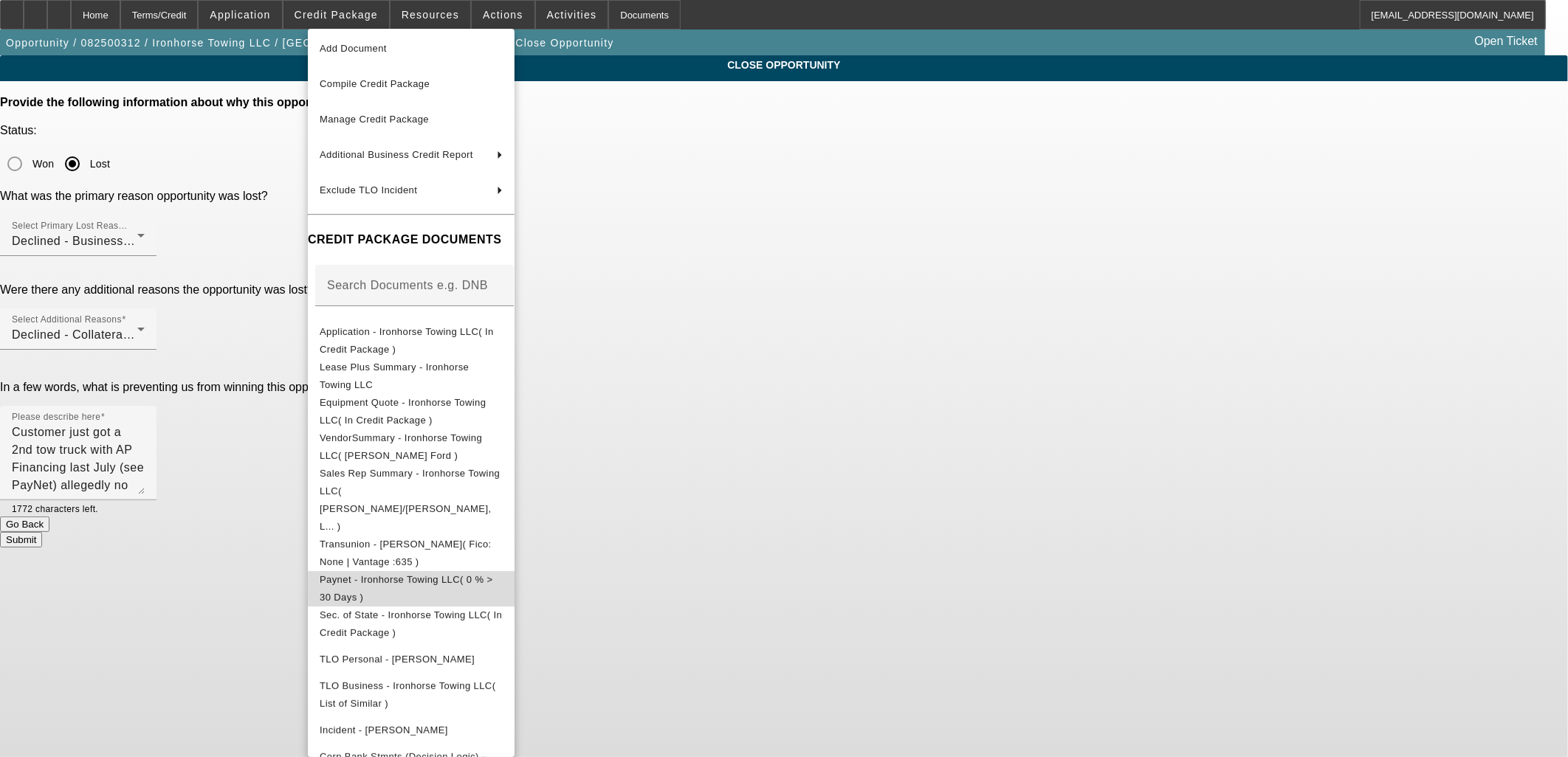
click at [385, 574] on span "Paynet - Ironhorse Towing LLC( 0 % > 30 Days )" at bounding box center [406, 588] width 173 height 29
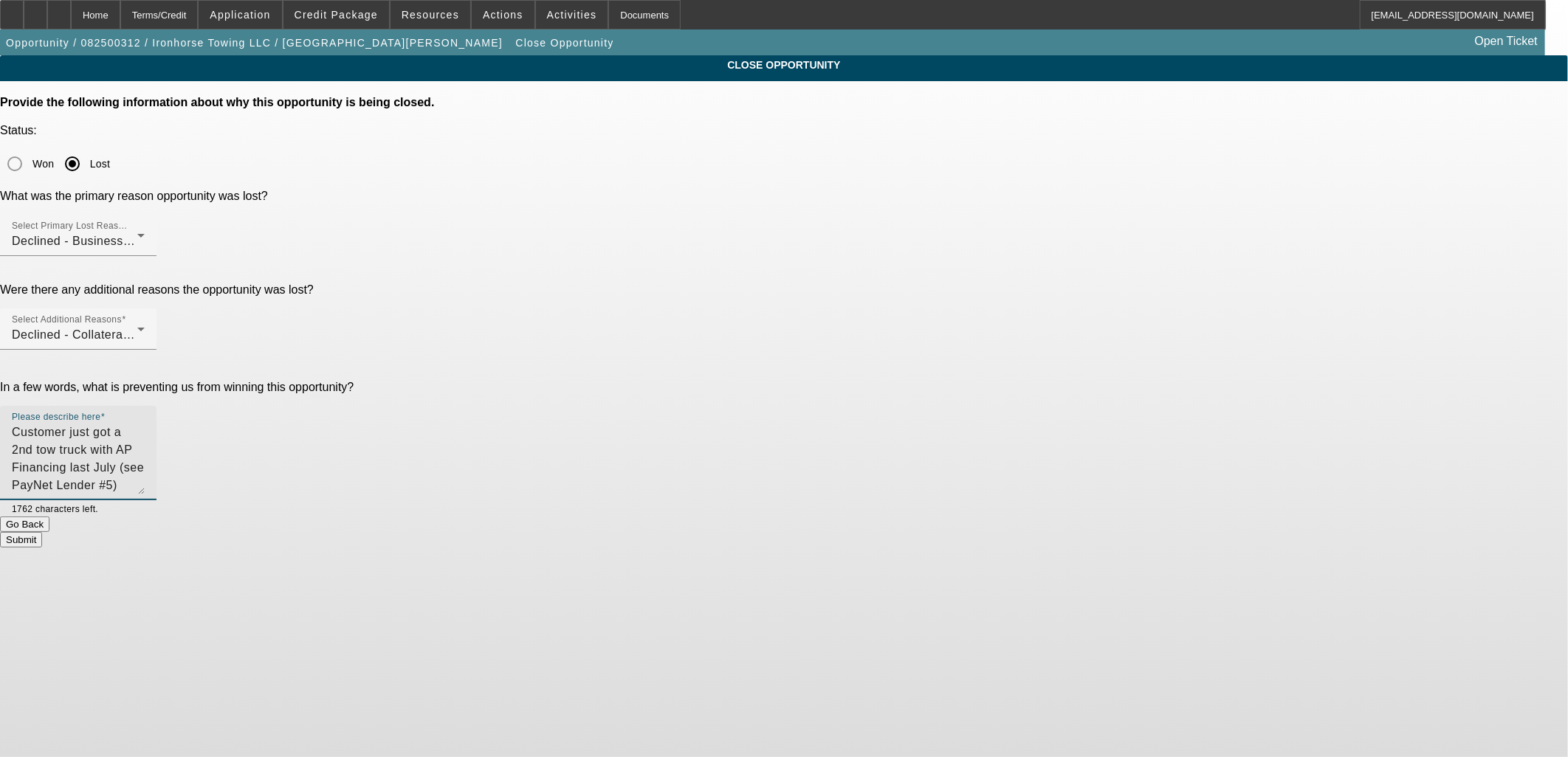
type textarea "Customer just got a 2nd tow truck with AP Financing last July (see PayNet Lende…"
click at [42, 532] on button "Submit" at bounding box center [21, 540] width 42 height 15
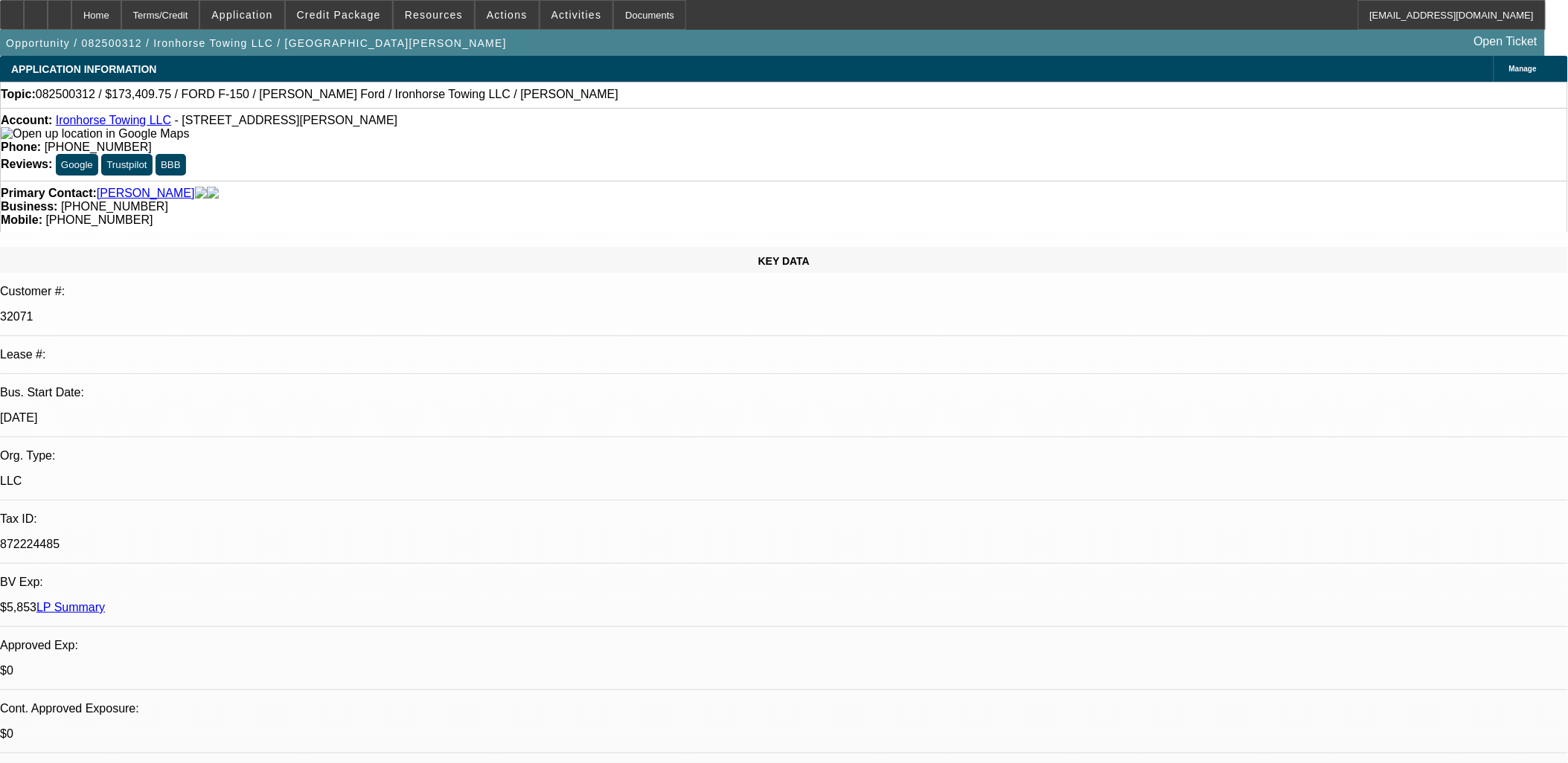
select select "0"
select select "0.1"
select select "0"
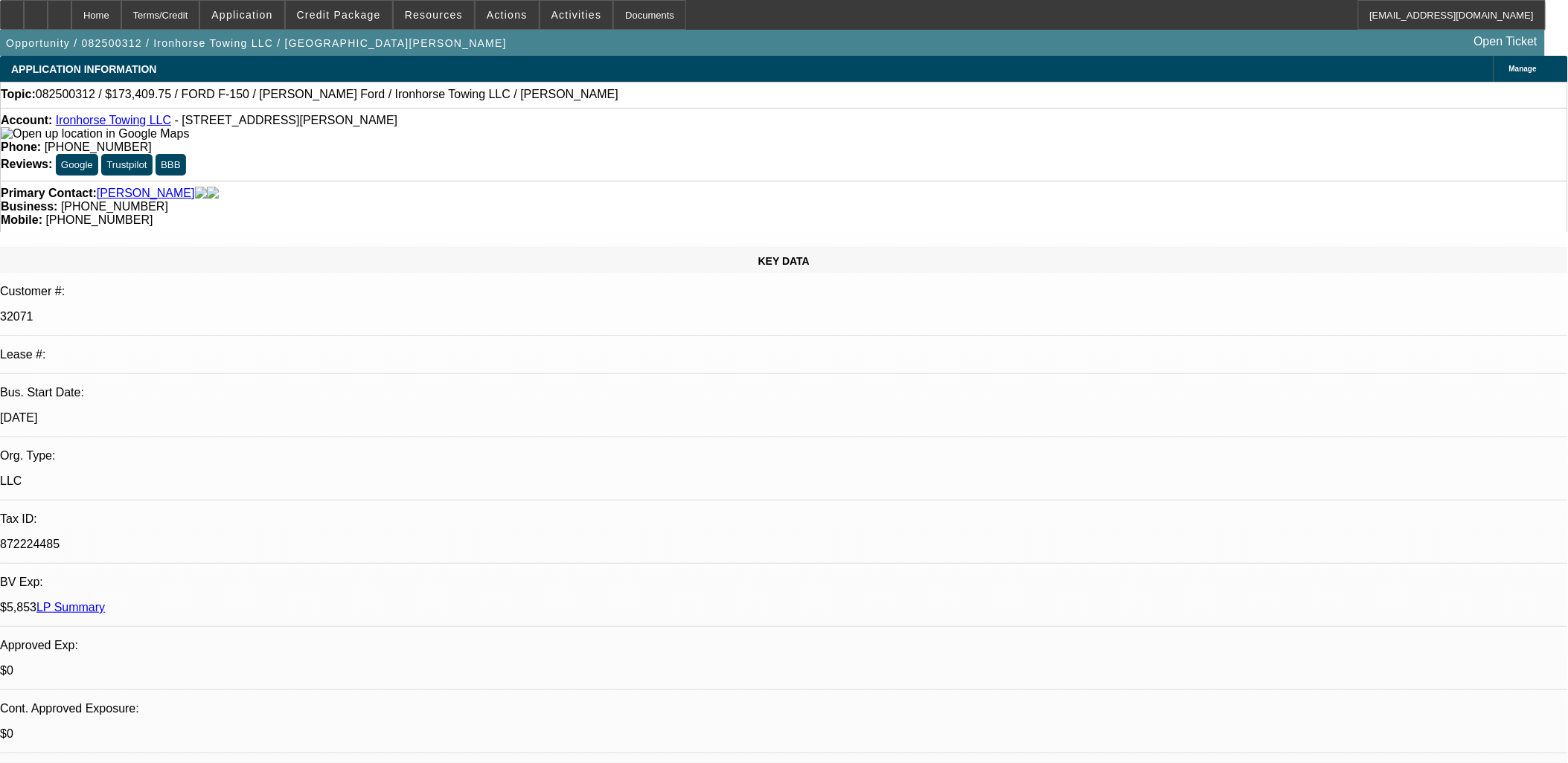
select select "0.1"
select select "0"
select select "0.1"
select select "1"
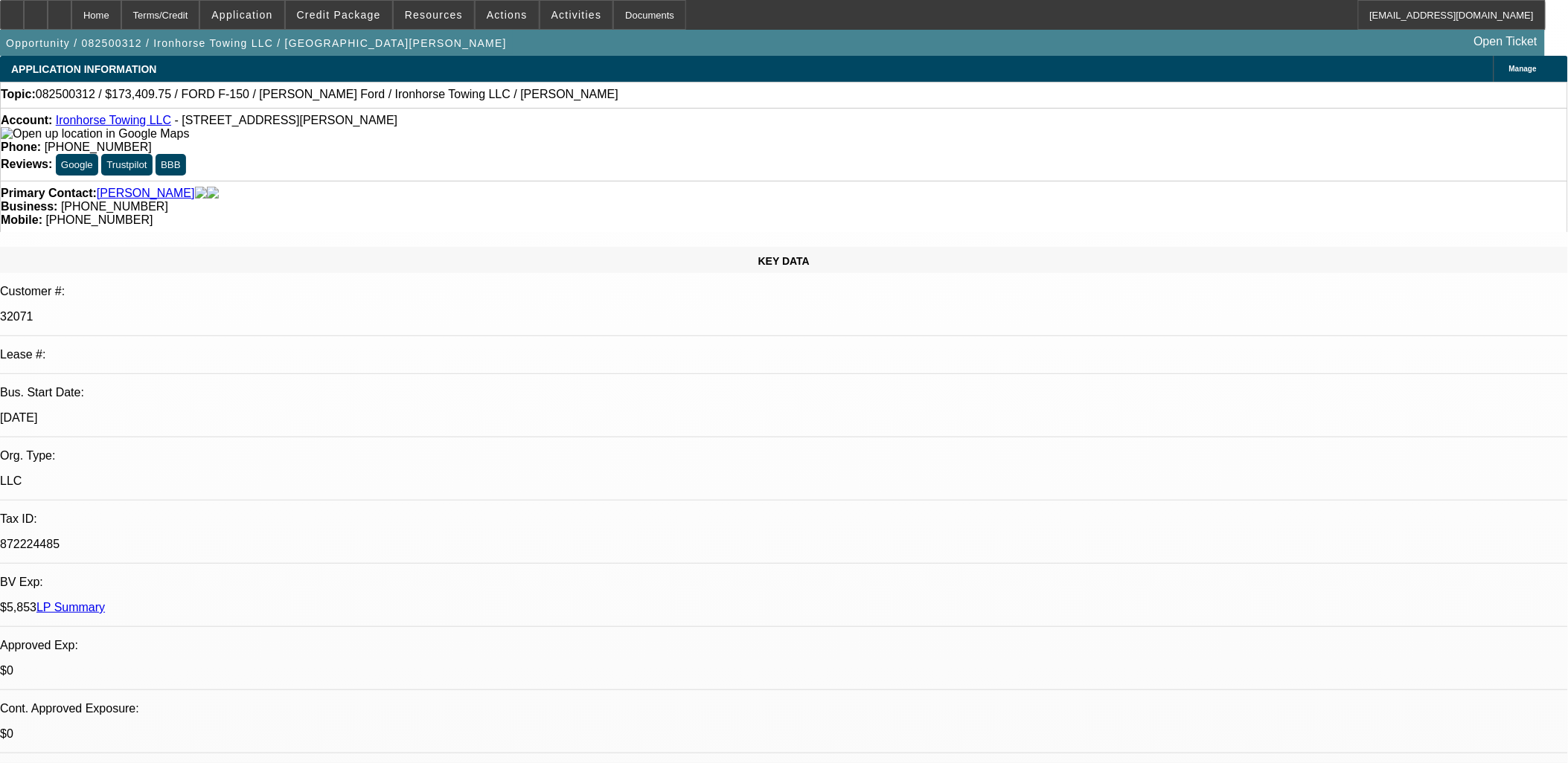
select select "3"
select select "4"
select select "1"
select select "3"
select select "4"
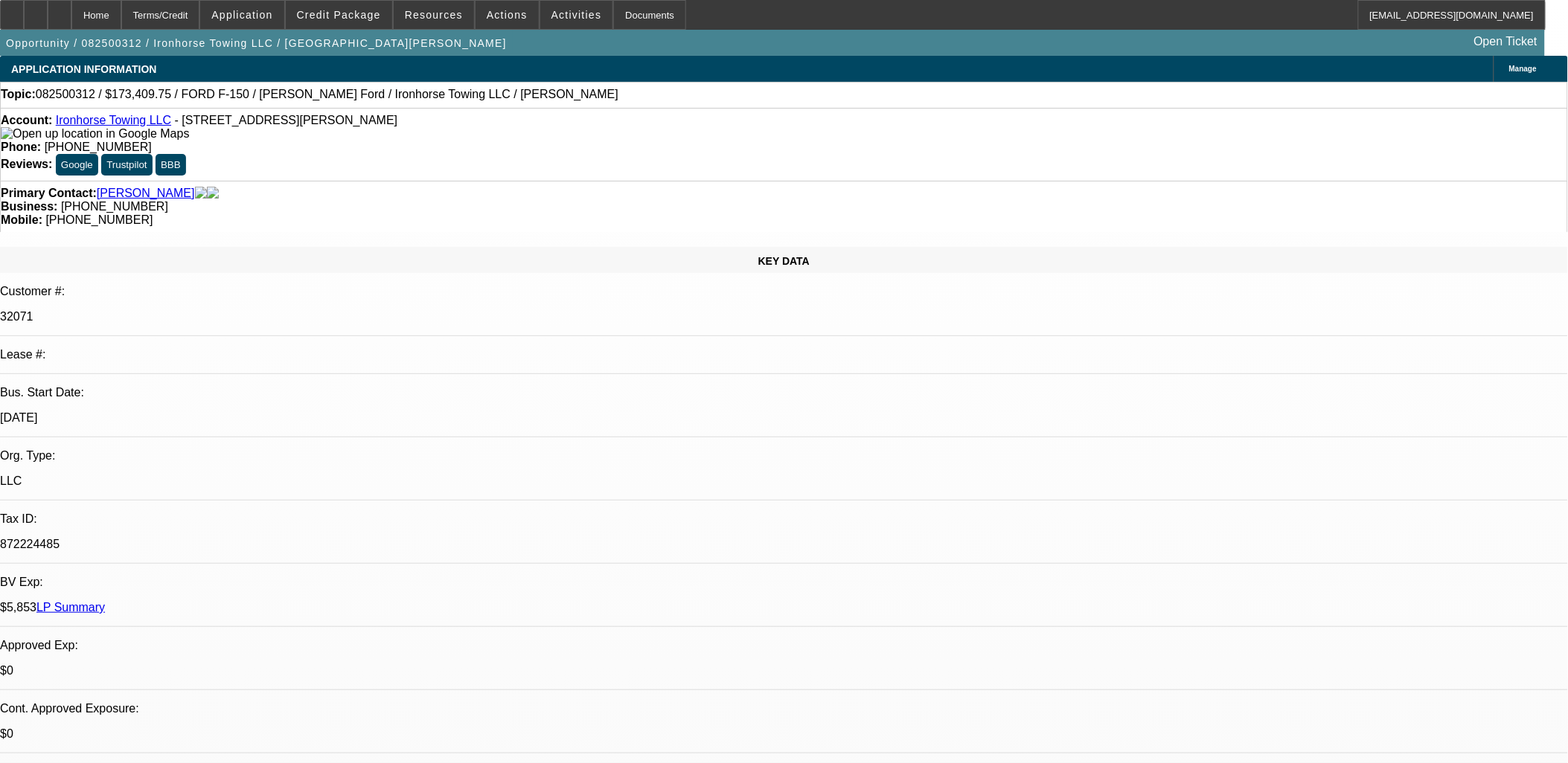
select select "1"
select select "3"
select select "4"
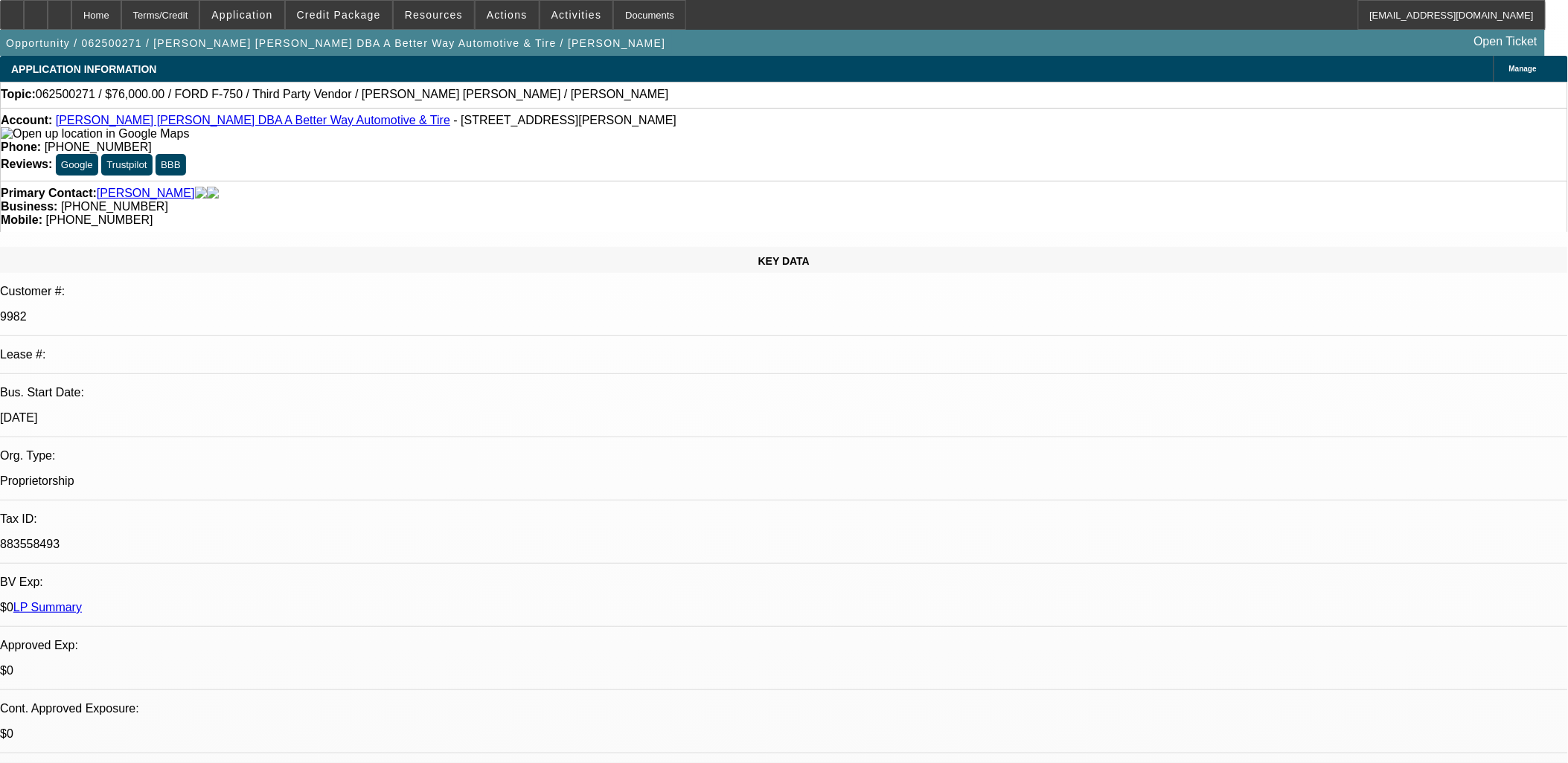
select select "0"
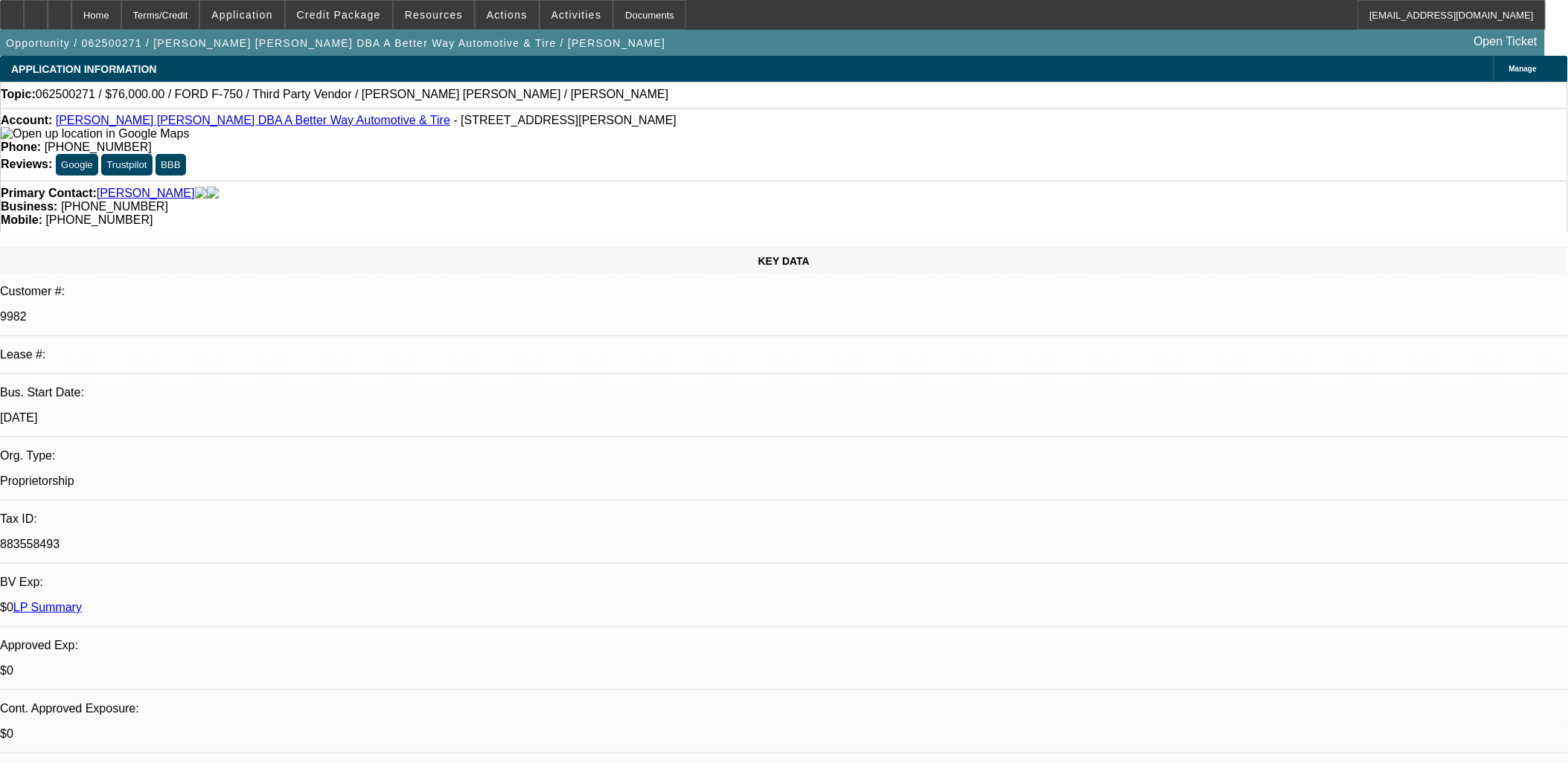
select select "0"
select select "1"
select select "2"
select select "6"
select select "1"
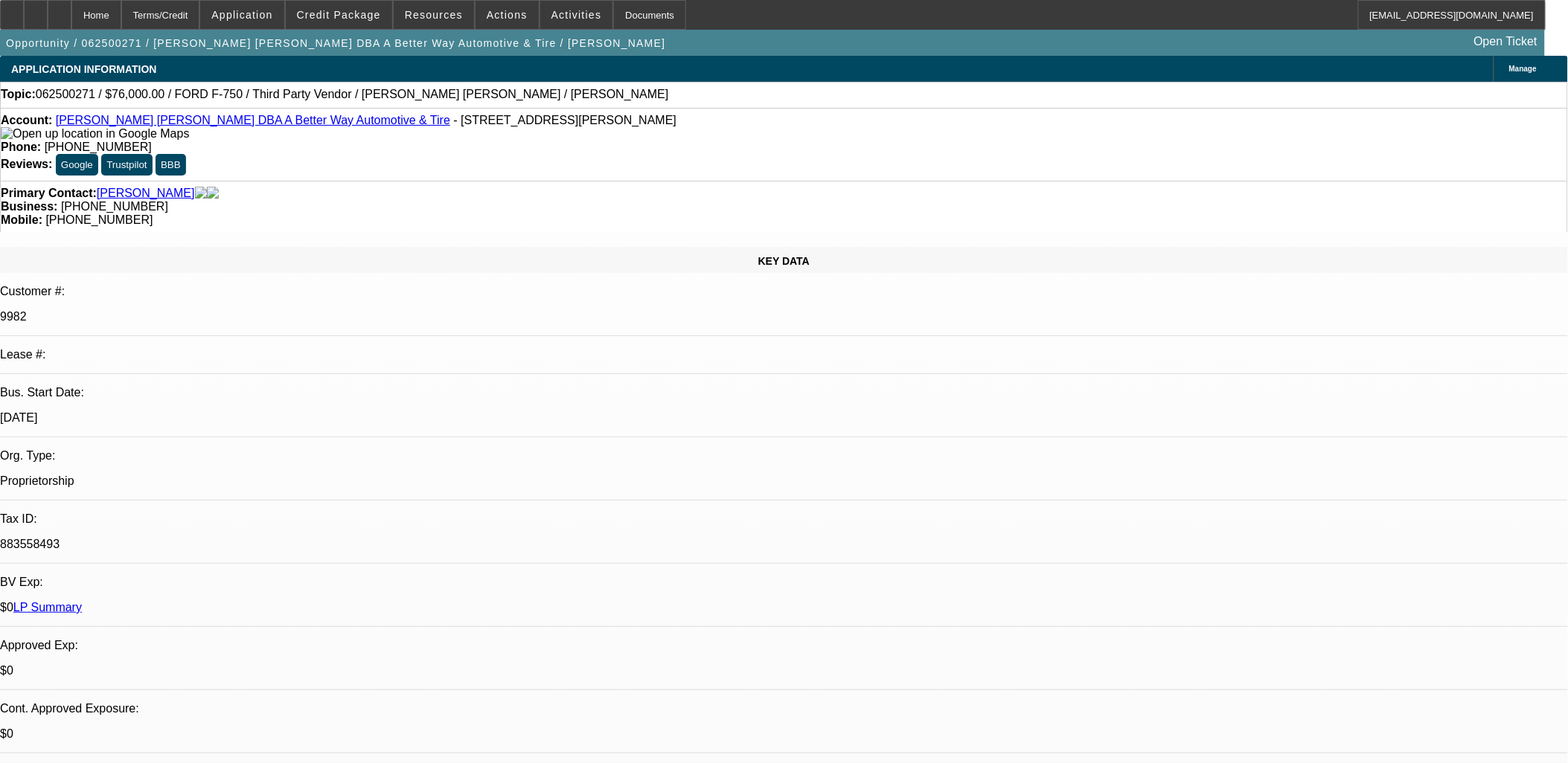
select select "2"
select select "6"
click at [185, 122] on link "[PERSON_NAME] [PERSON_NAME] DBA A Better Way Automotive & Tire" at bounding box center [253, 119] width 394 height 12
